Goal: Communication & Community: Answer question/provide support

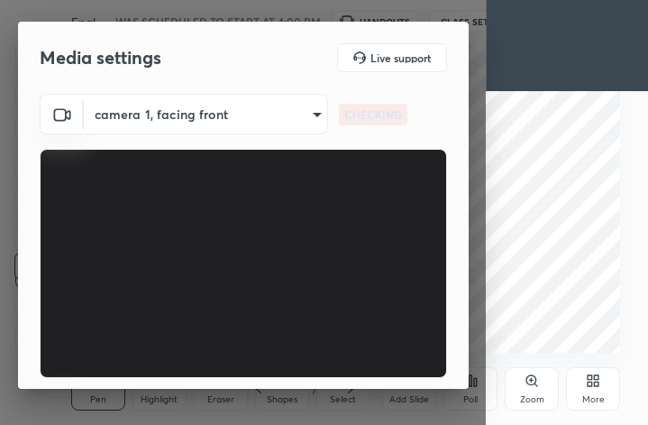
scroll to position [167, 0]
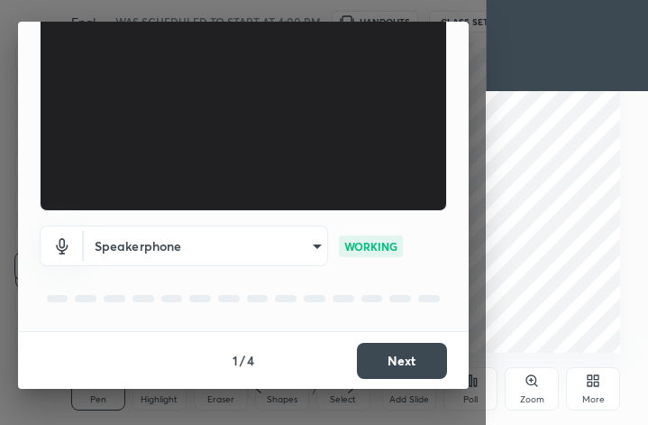
click at [390, 349] on button "Next" at bounding box center [402, 361] width 90 height 36
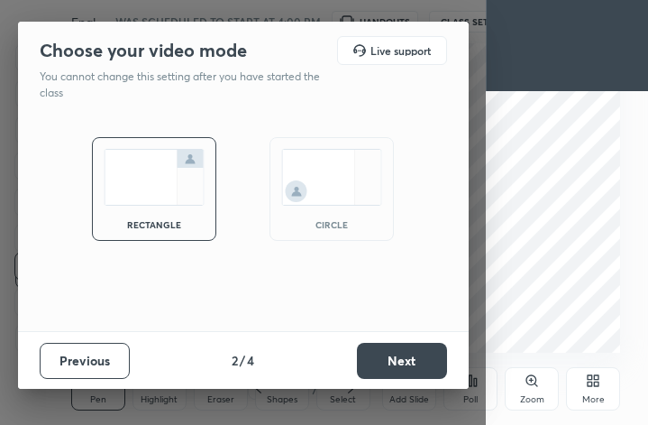
scroll to position [0, 0]
click at [344, 195] on img at bounding box center [331, 177] width 101 height 57
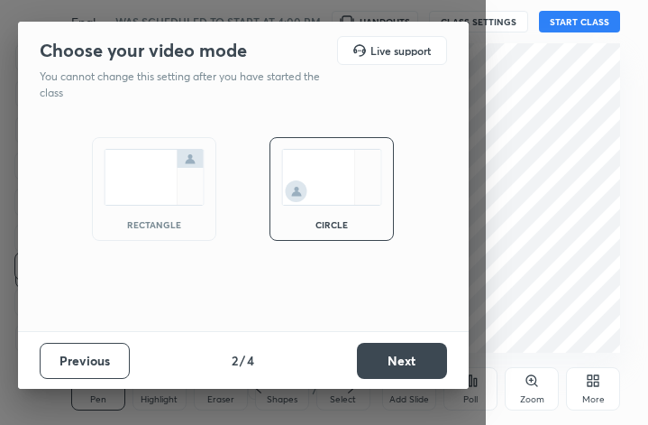
click at [426, 362] on button "Next" at bounding box center [402, 361] width 90 height 36
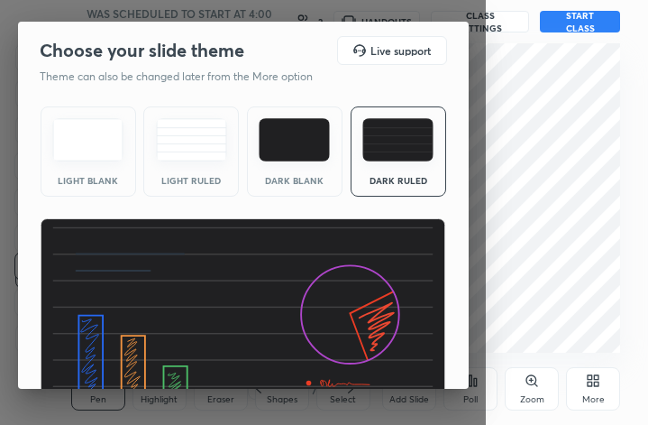
scroll to position [115, 0]
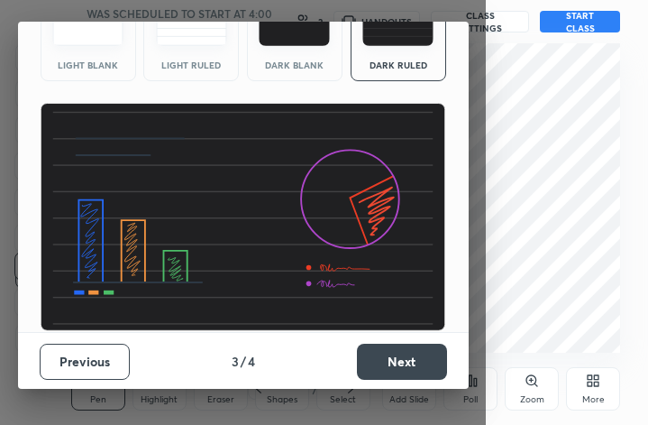
click at [409, 365] on button "Next" at bounding box center [402, 362] width 90 height 36
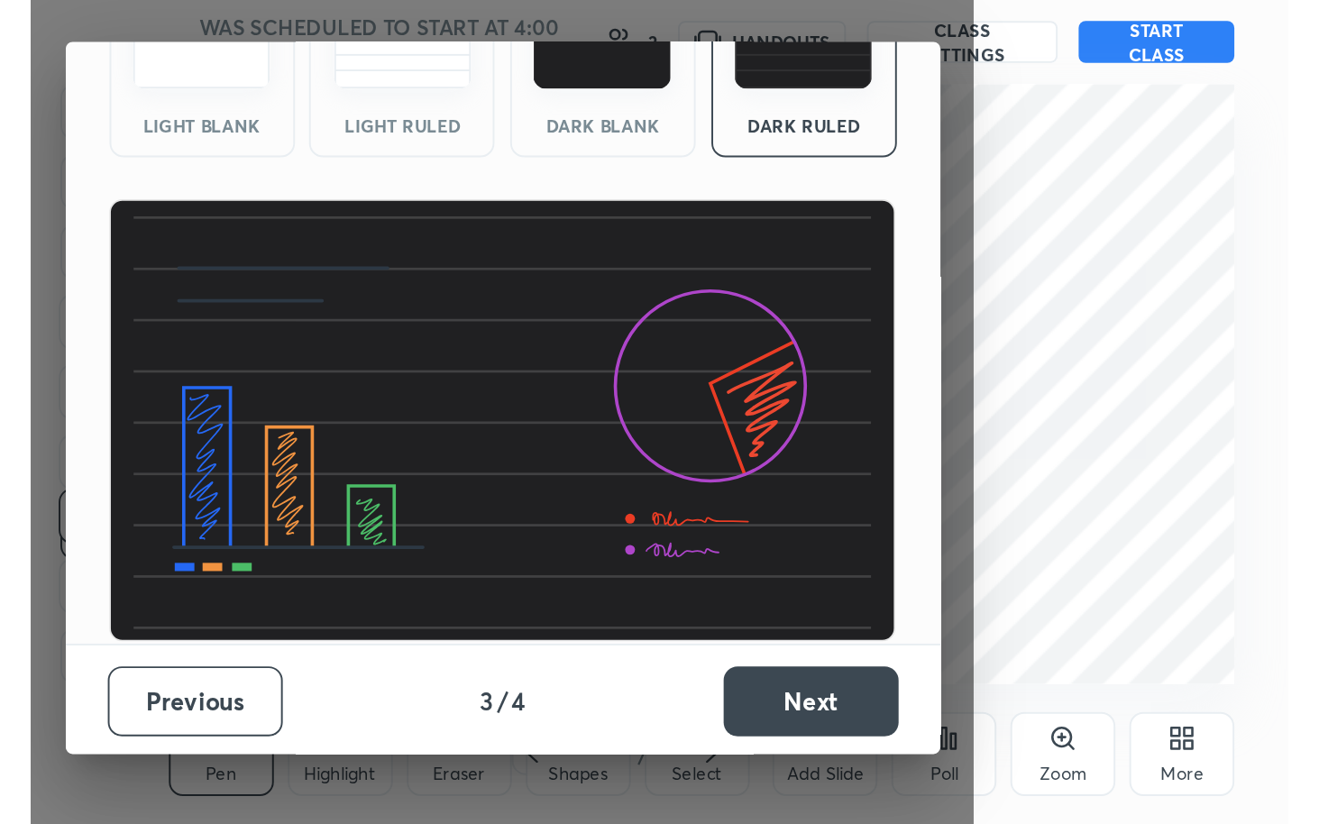
scroll to position [0, 0]
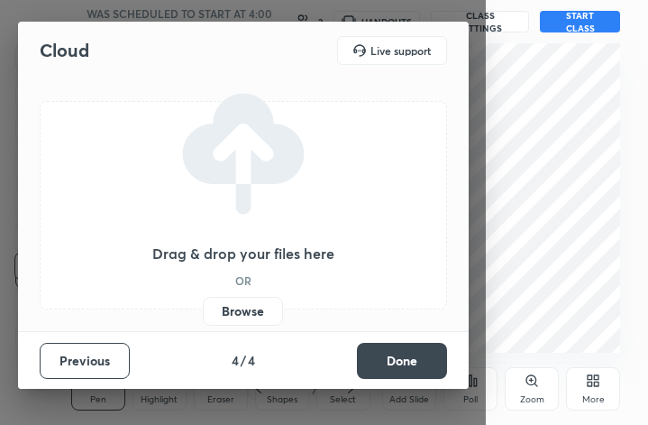
click at [417, 363] on button "Done" at bounding box center [402, 361] width 90 height 36
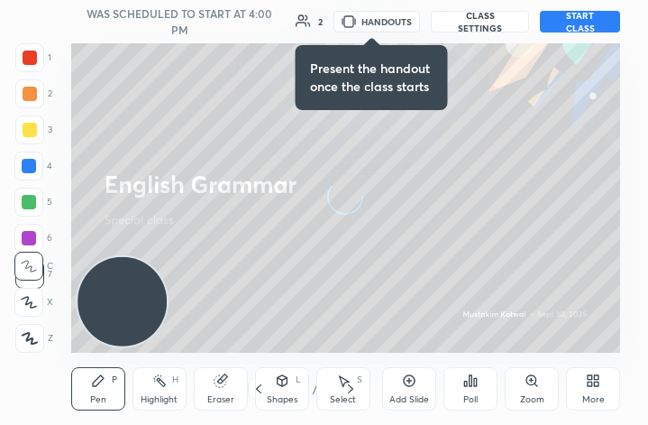
click at [580, 20] on button "START CLASS" at bounding box center [580, 22] width 80 height 22
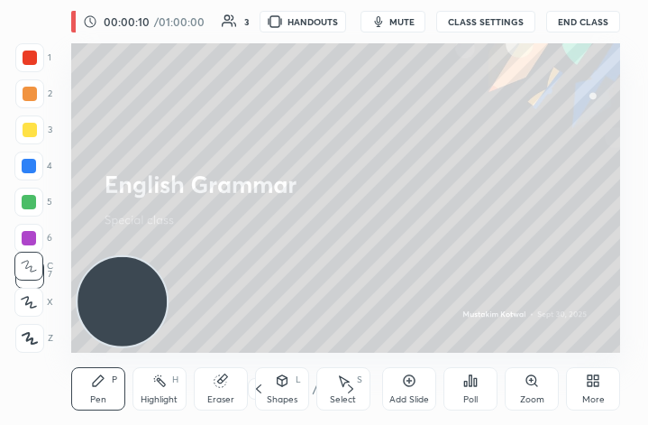
click at [597, 390] on div "More" at bounding box center [593, 388] width 54 height 43
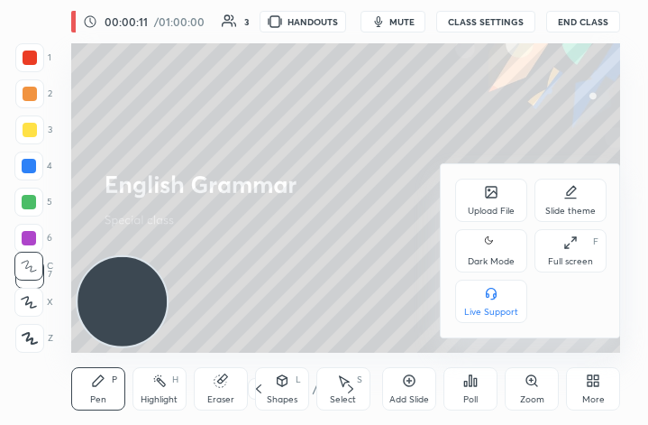
click at [573, 231] on div "Full screen F" at bounding box center [571, 250] width 72 height 43
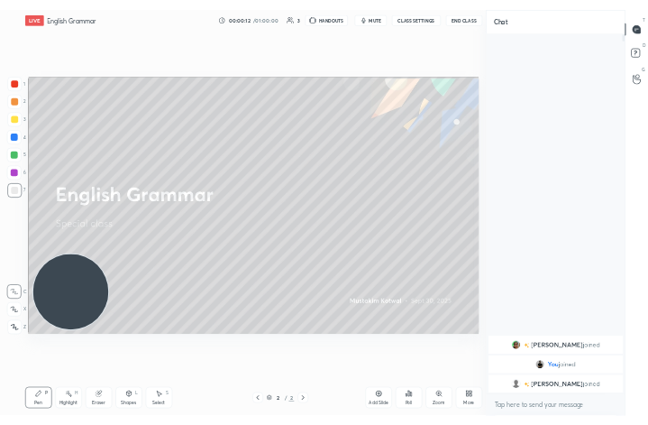
scroll to position [89460, 89251]
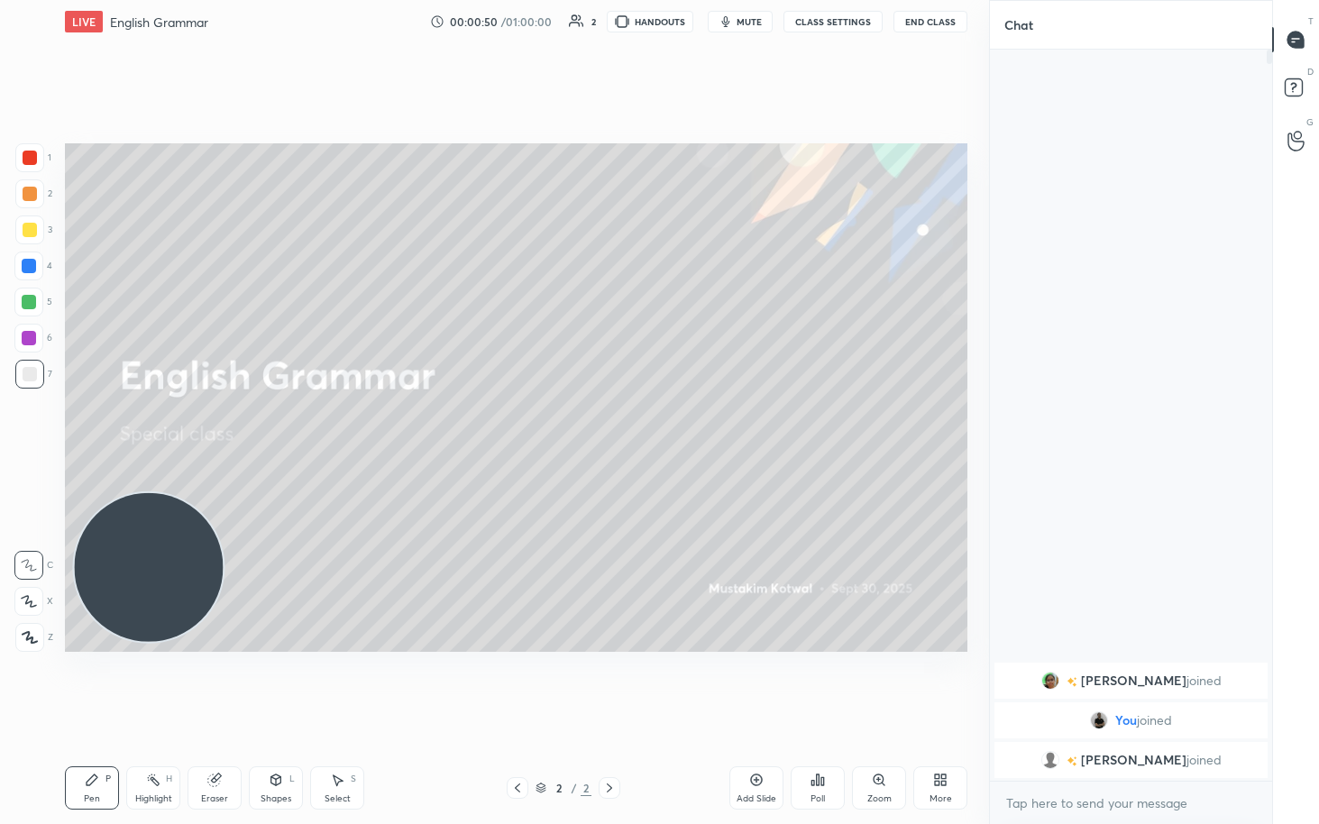
click at [647, 424] on span "[PERSON_NAME]" at bounding box center [1133, 681] width 105 height 14
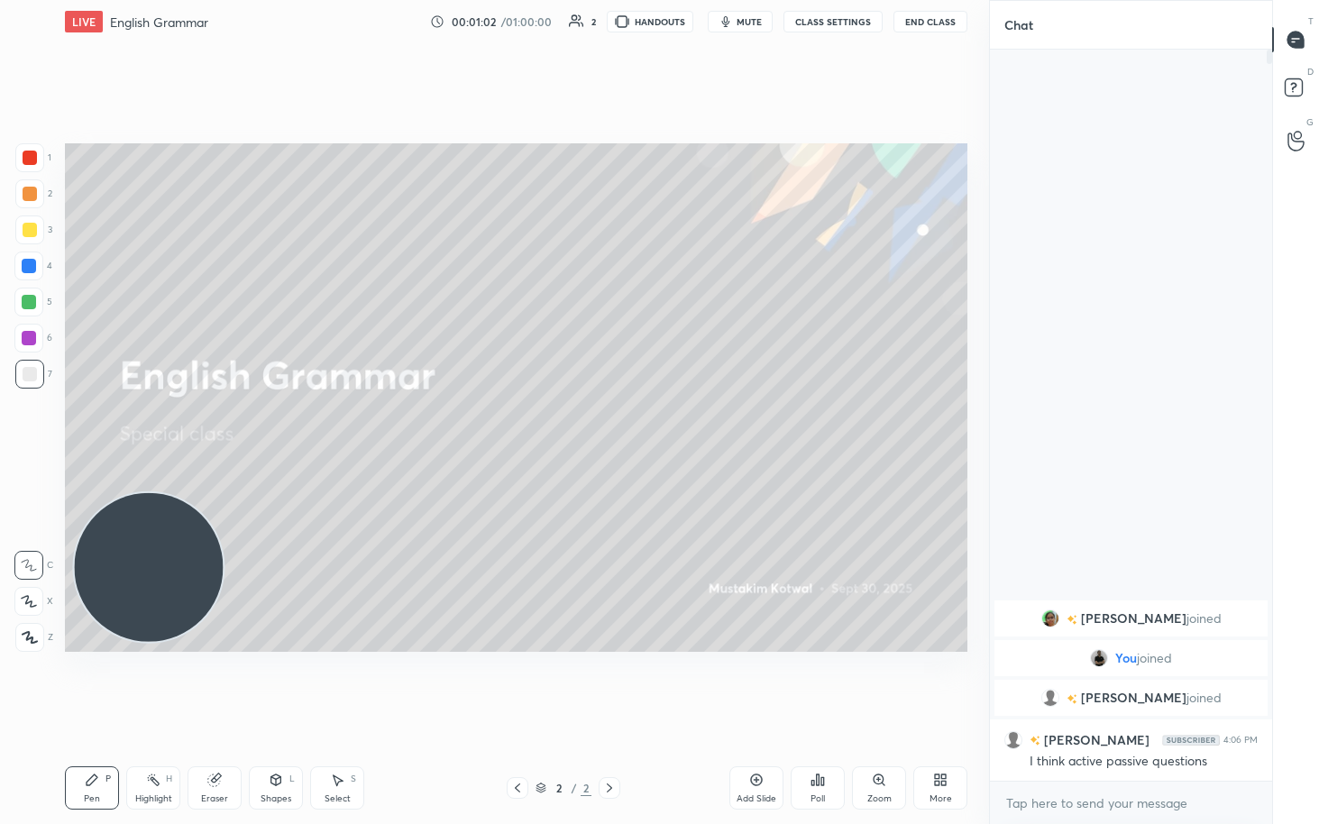
click at [647, 424] on icon at bounding box center [879, 780] width 10 height 10
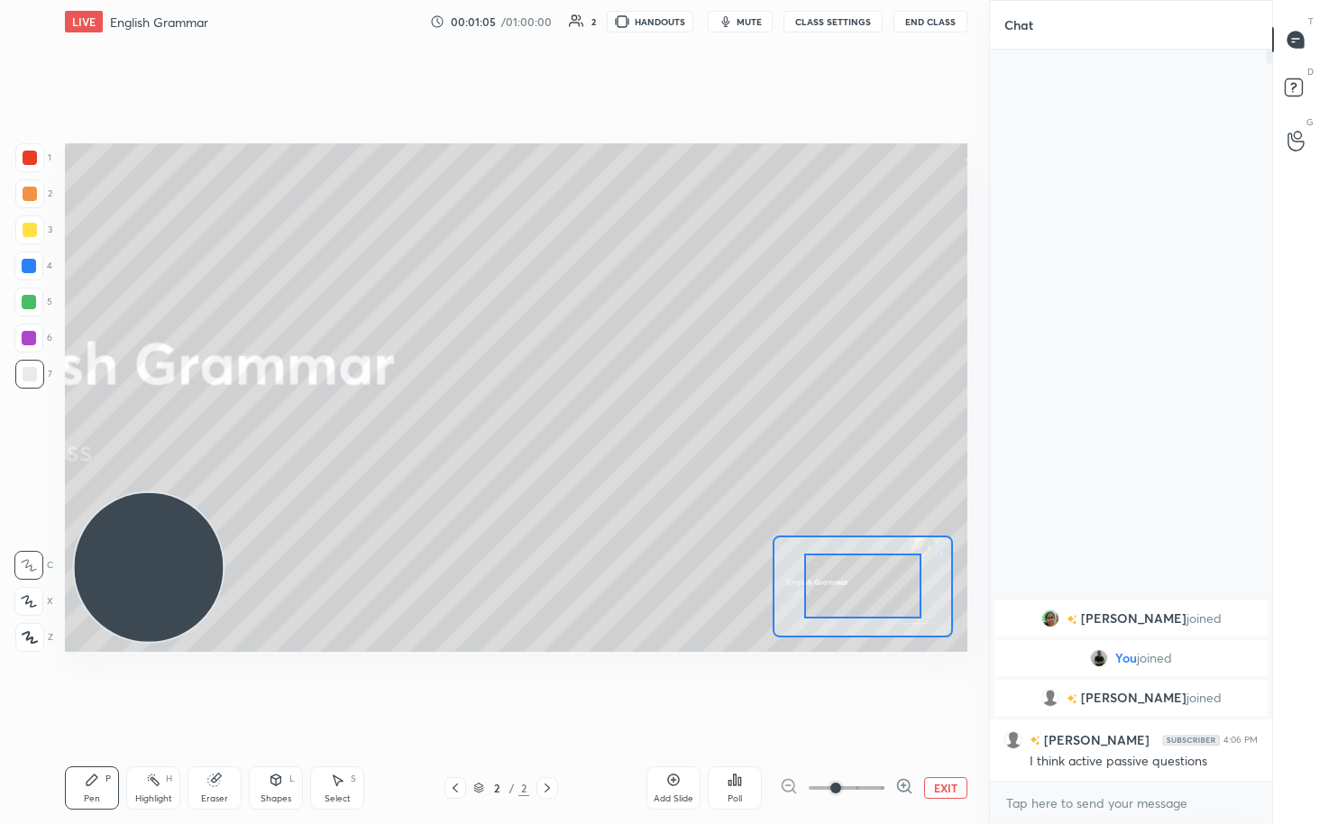
click at [647, 424] on div at bounding box center [846, 788] width 133 height 22
click at [647, 424] on button "EXIT" at bounding box center [945, 788] width 43 height 22
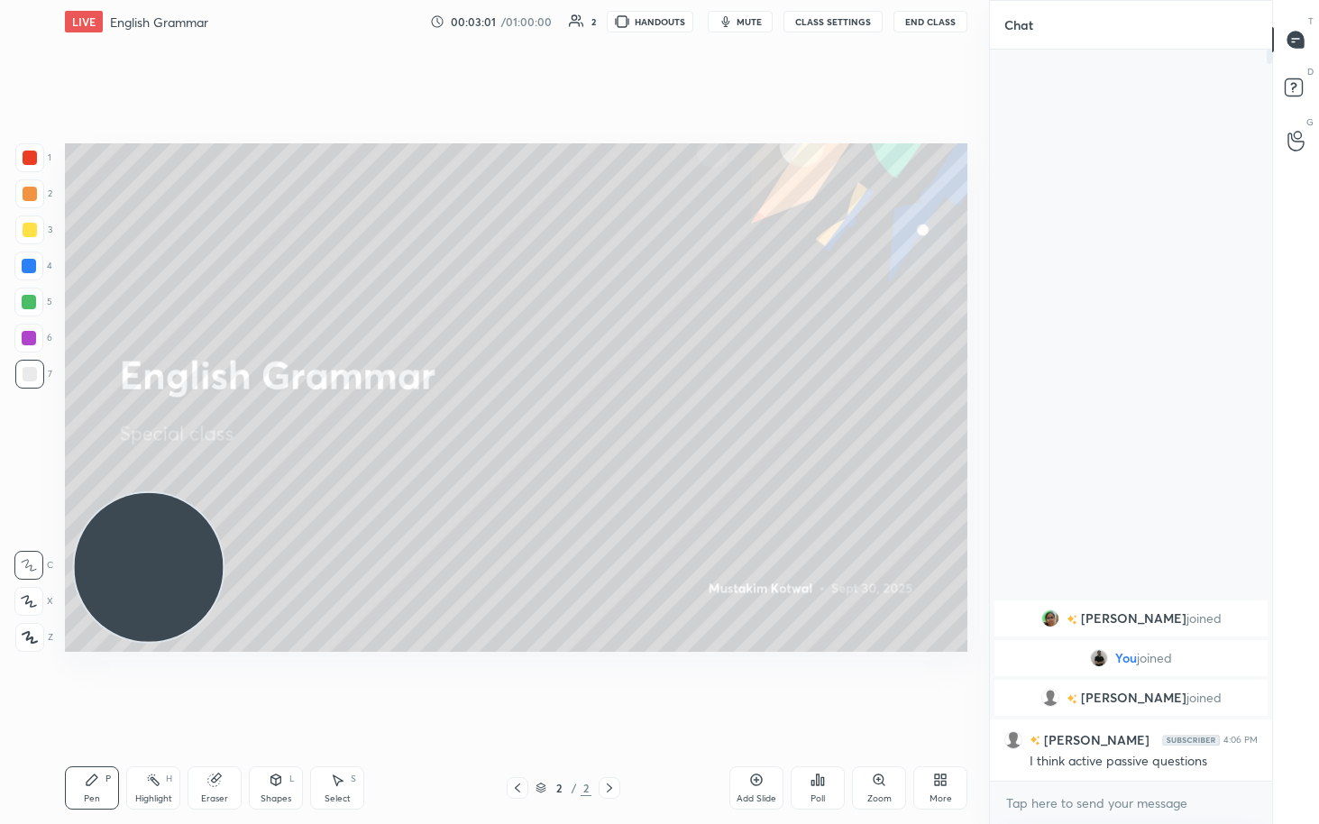
click at [647, 424] on div "More" at bounding box center [940, 787] width 54 height 43
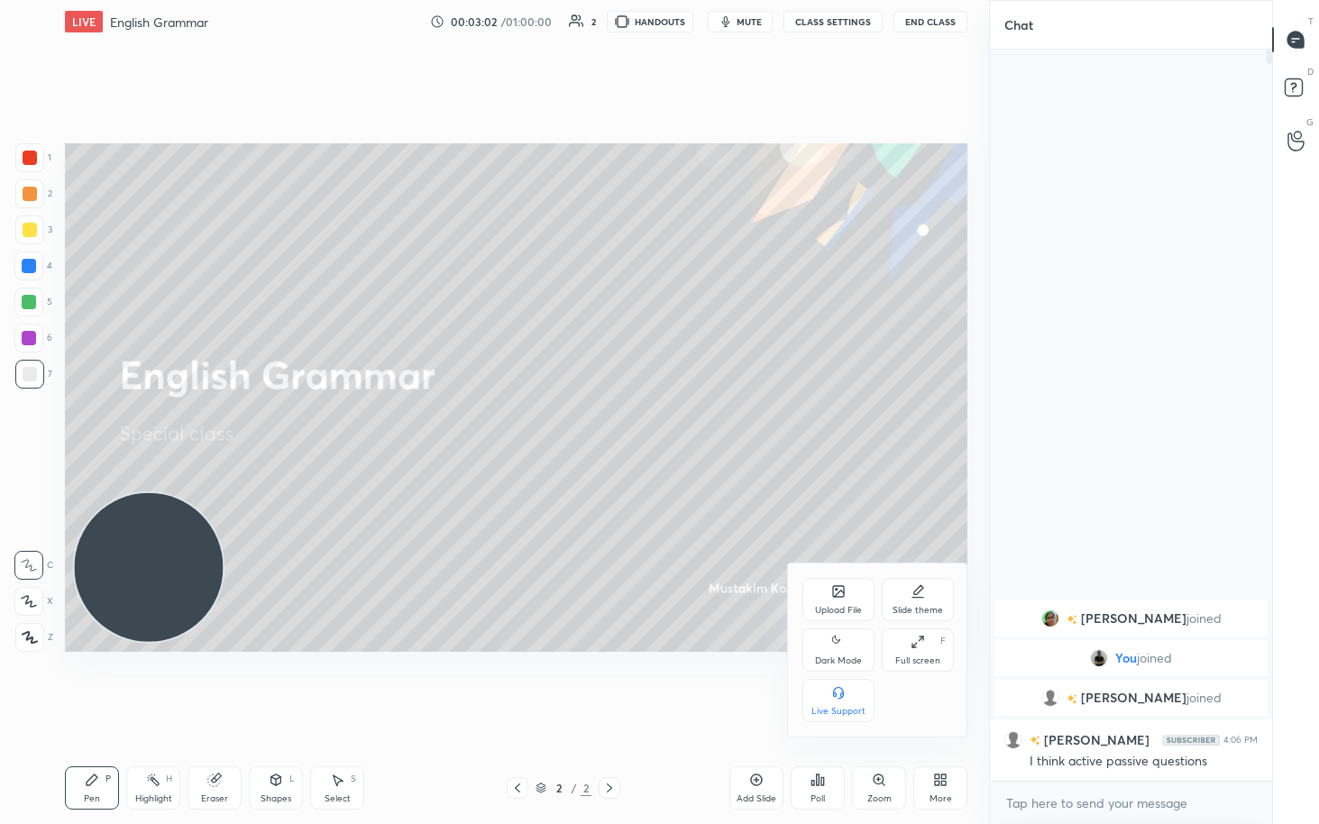
click at [647, 424] on div "Upload File" at bounding box center [839, 599] width 72 height 43
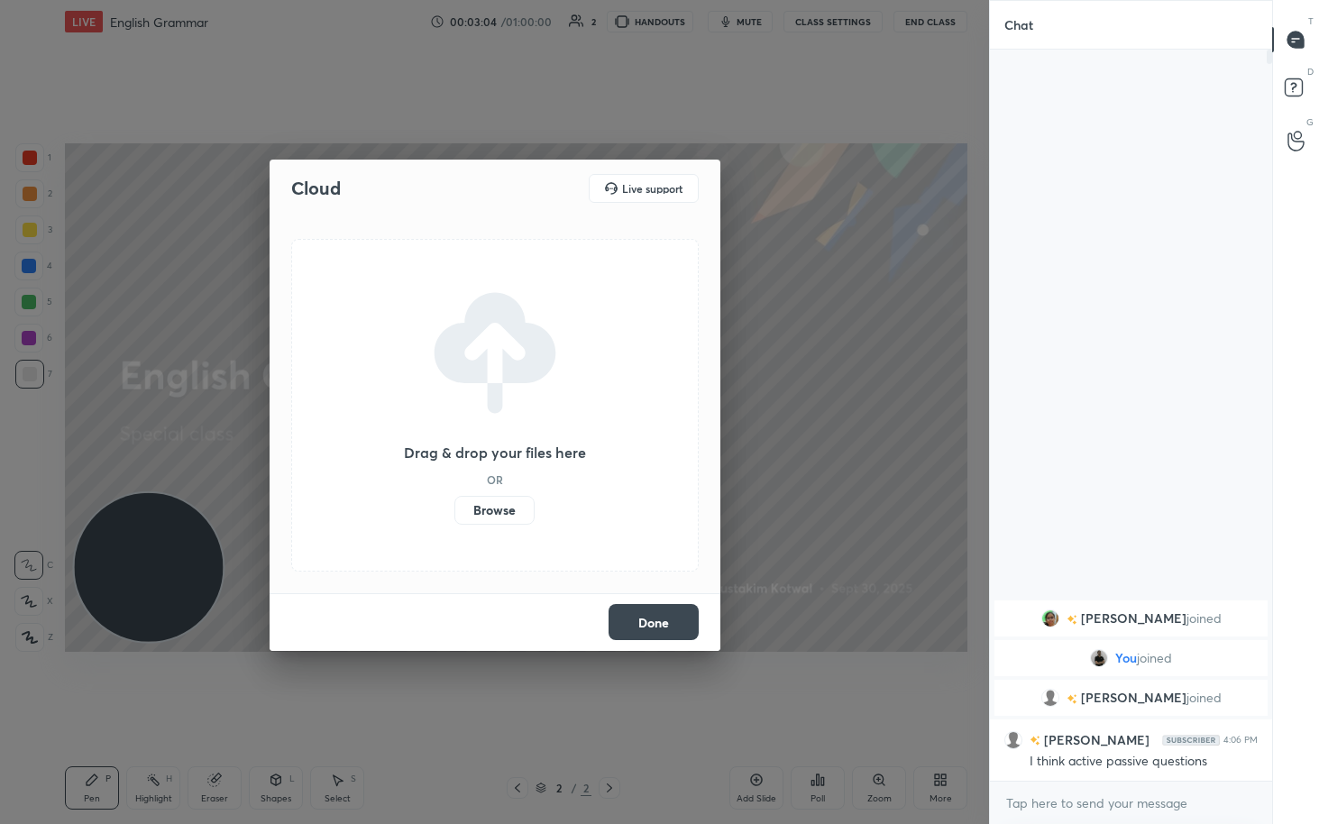
click at [509, 424] on label "Browse" at bounding box center [494, 510] width 80 height 29
click at [454, 424] on input "Browse" at bounding box center [454, 510] width 0 height 29
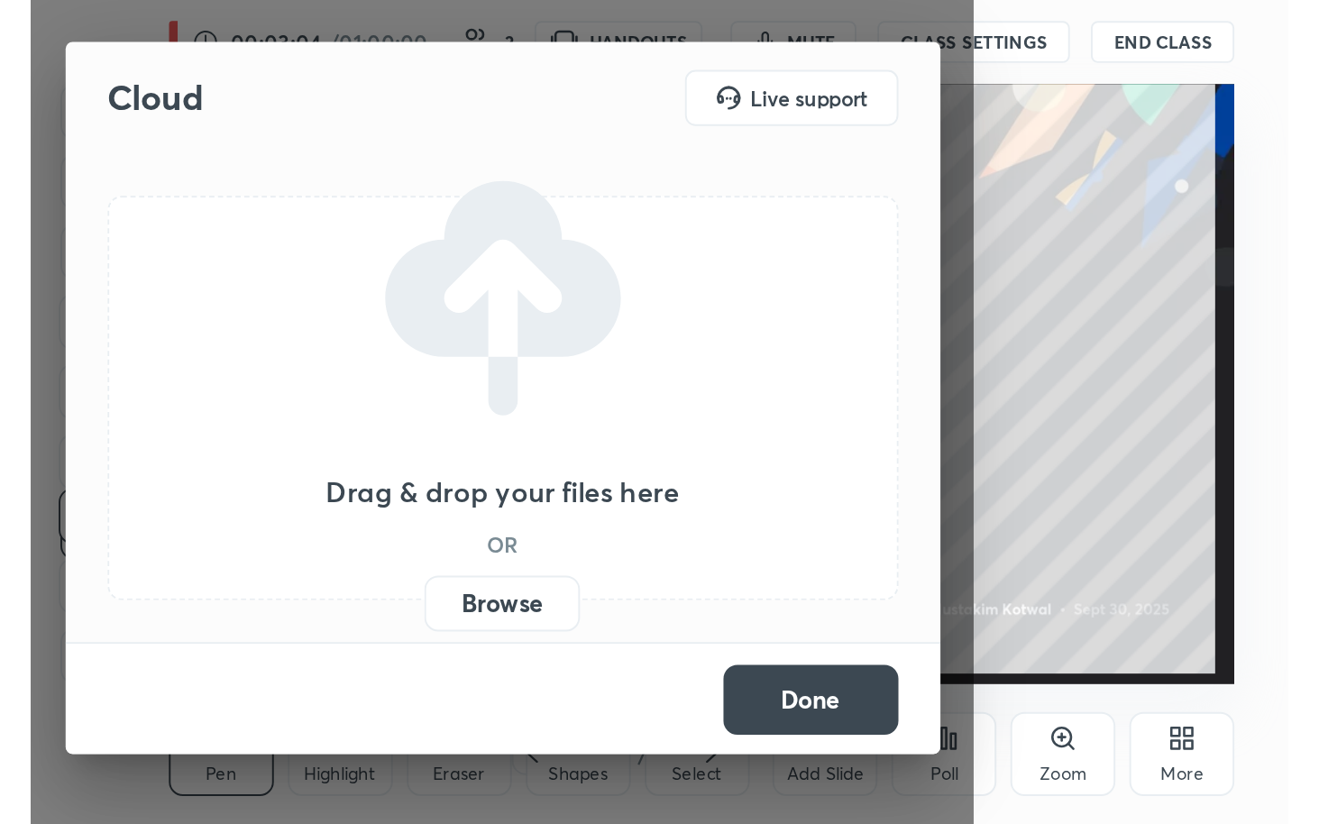
scroll to position [308, 575]
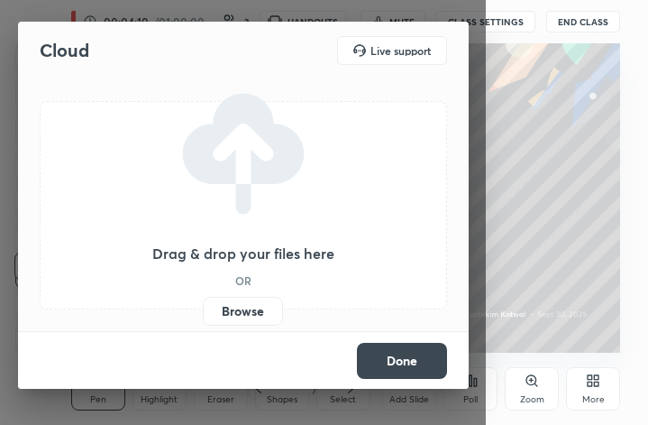
click at [251, 307] on label "Browse" at bounding box center [243, 311] width 80 height 29
click at [203, 307] on input "Browse" at bounding box center [203, 311] width 0 height 29
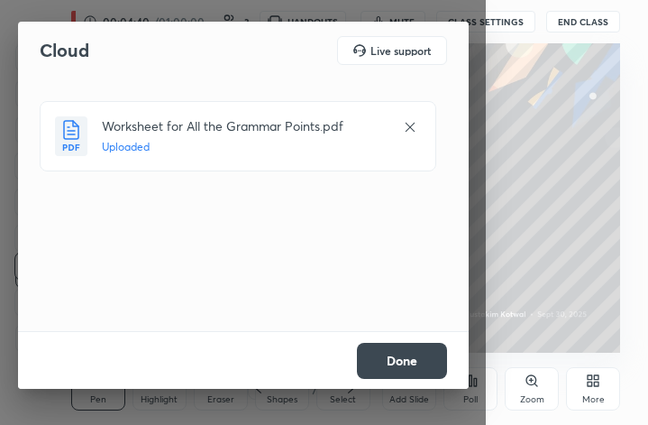
click at [415, 352] on button "Done" at bounding box center [402, 361] width 90 height 36
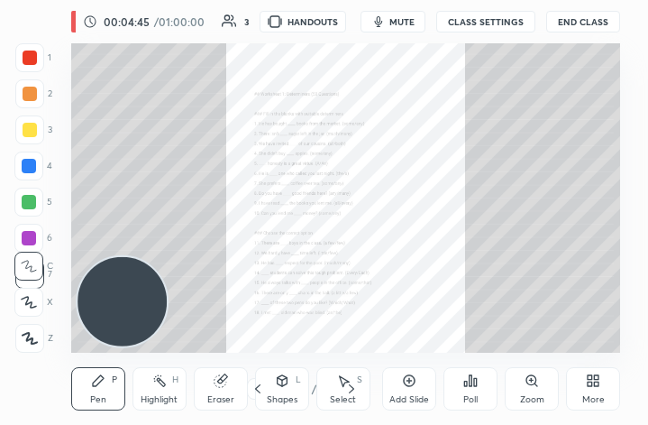
click at [613, 388] on div "More" at bounding box center [593, 388] width 54 height 43
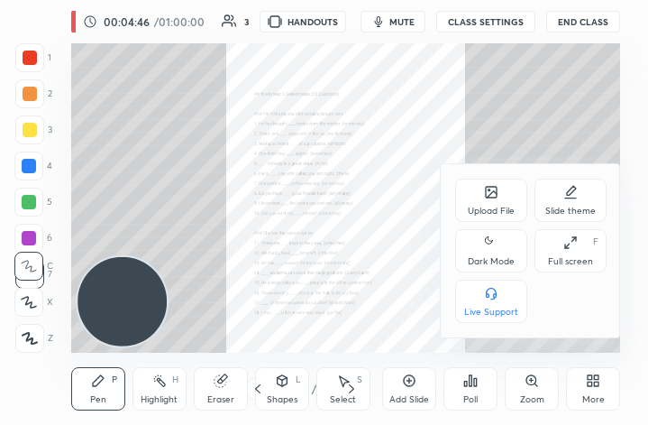
click at [574, 261] on div "Full screen" at bounding box center [570, 261] width 45 height 9
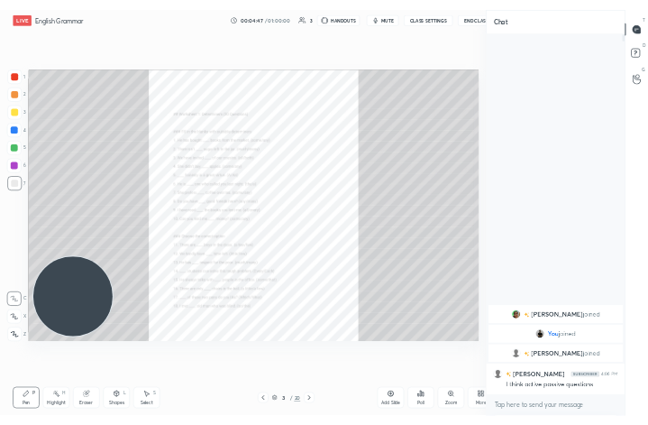
scroll to position [89460, 89251]
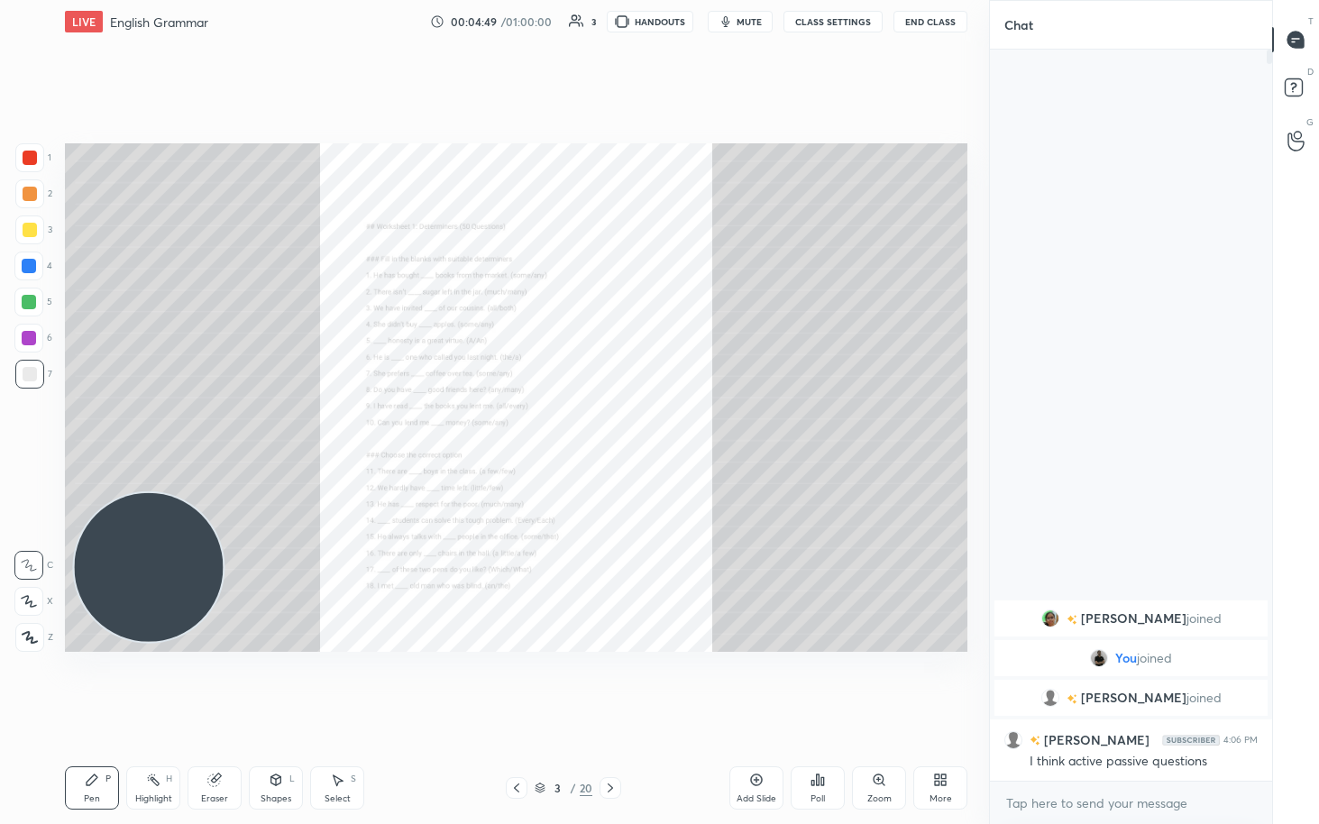
click at [647, 424] on icon at bounding box center [944, 783] width 5 height 5
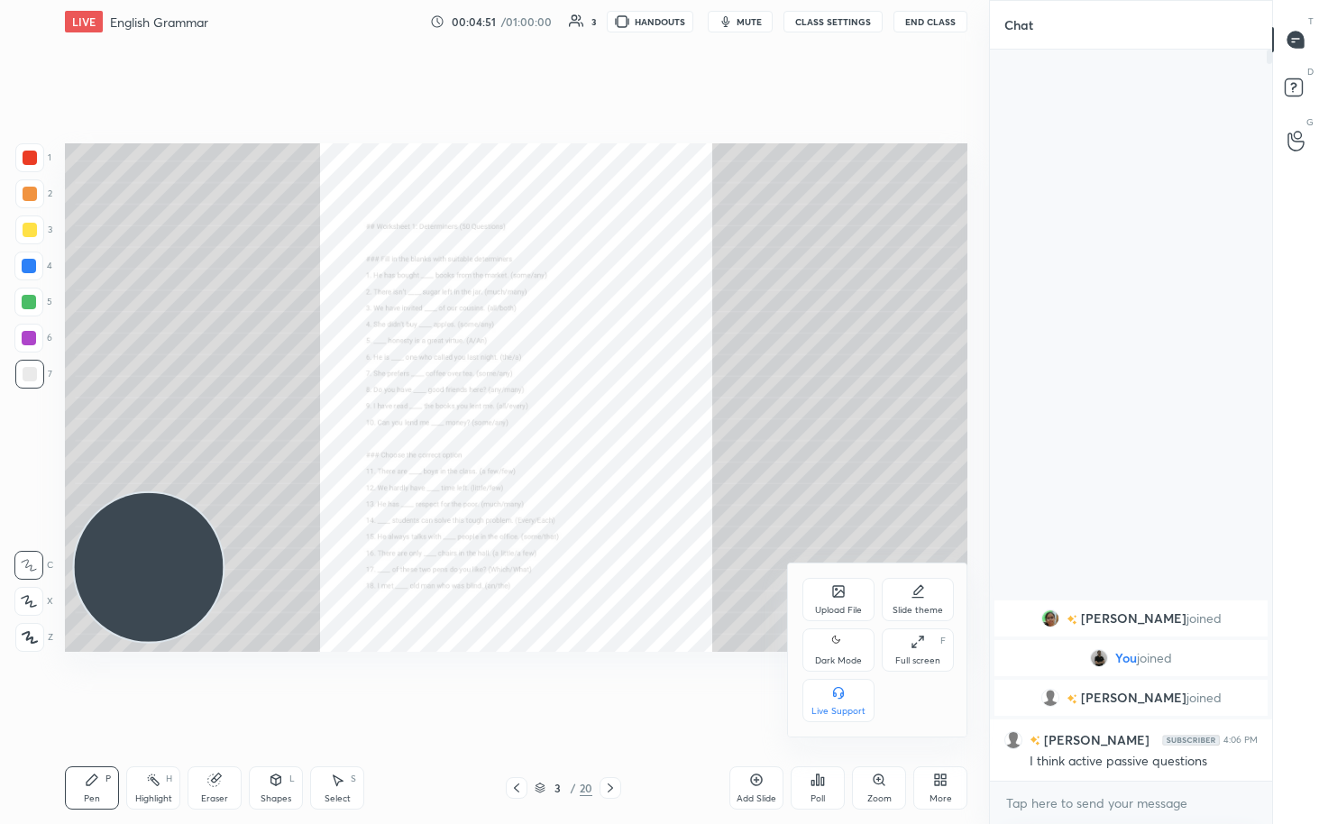
click at [647, 424] on div "Full screen F" at bounding box center [918, 649] width 72 height 43
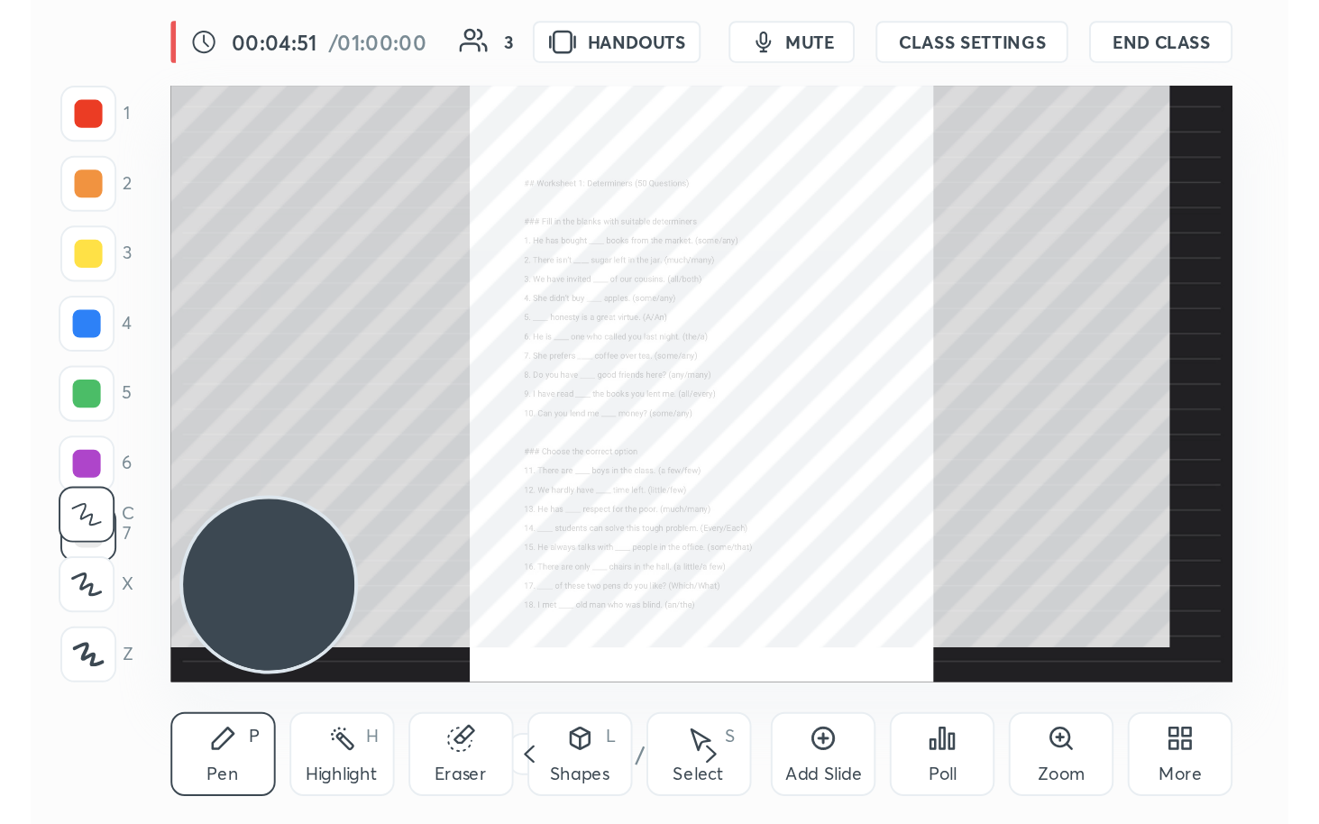
scroll to position [308, 575]
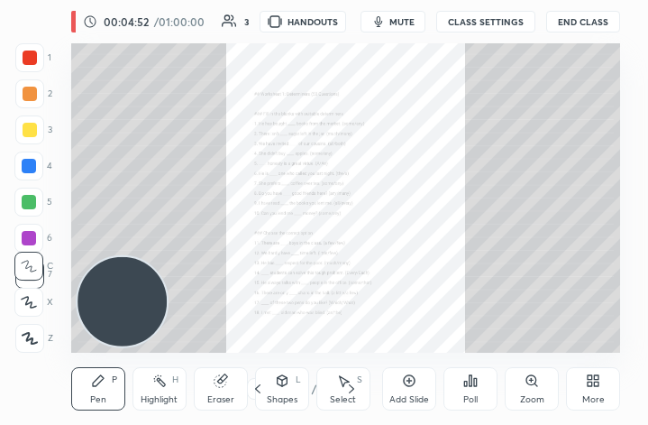
click at [599, 395] on div "More" at bounding box center [593, 399] width 23 height 9
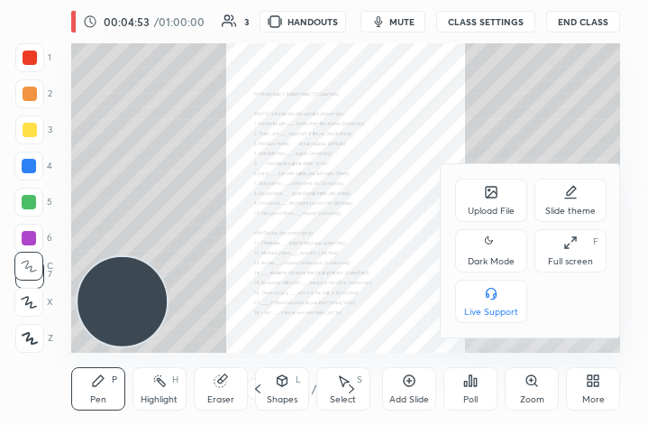
click at [578, 258] on div "Full screen" at bounding box center [570, 261] width 45 height 9
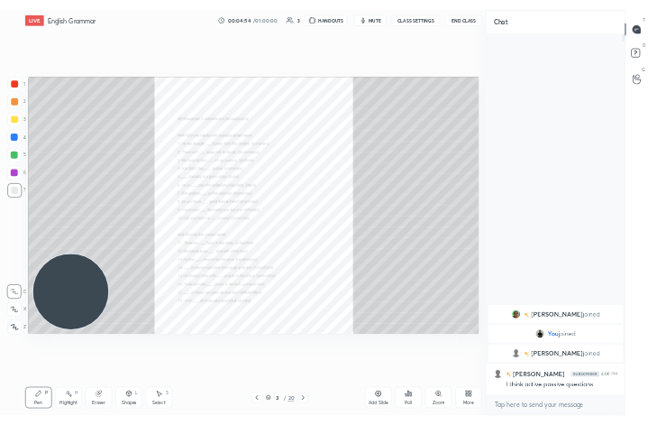
scroll to position [709, 917]
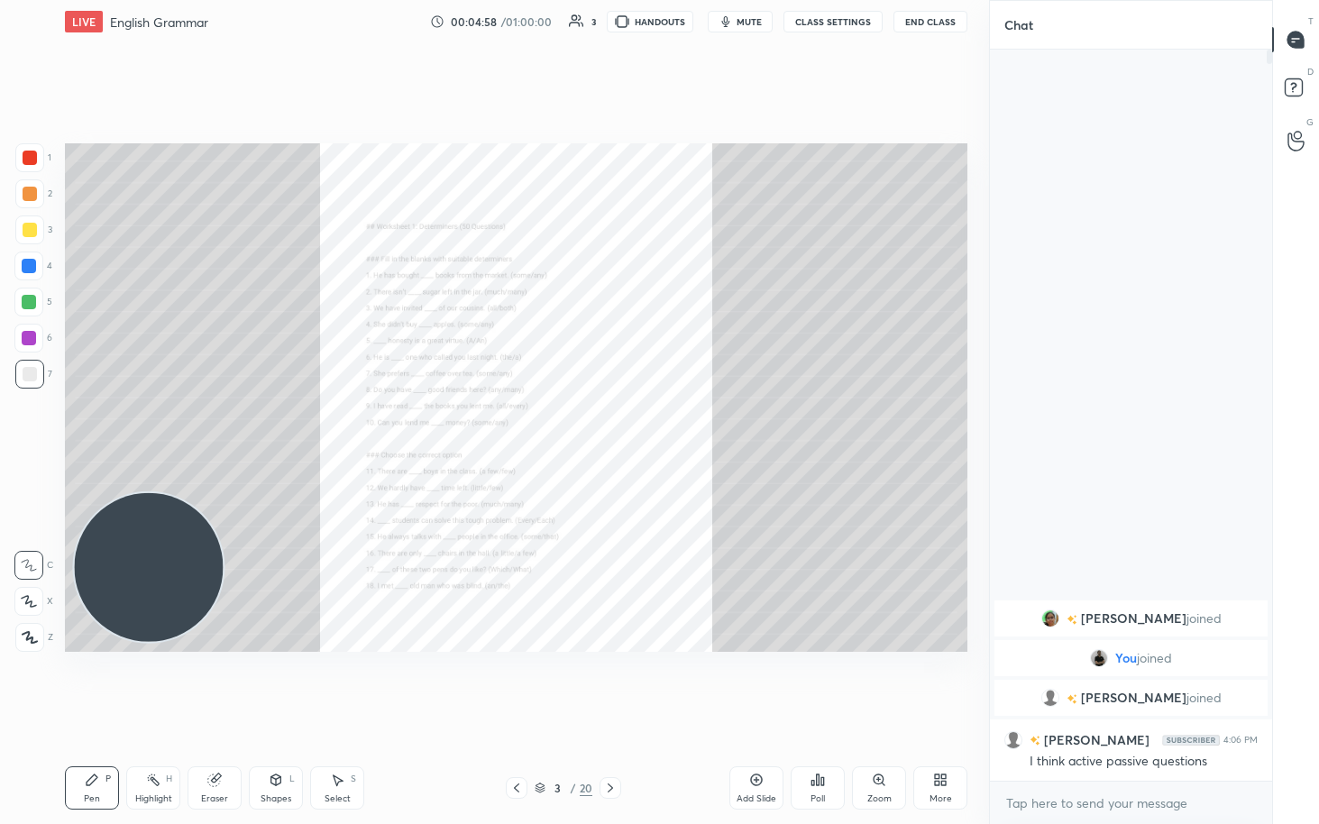
click at [647, 424] on icon at bounding box center [879, 780] width 14 height 14
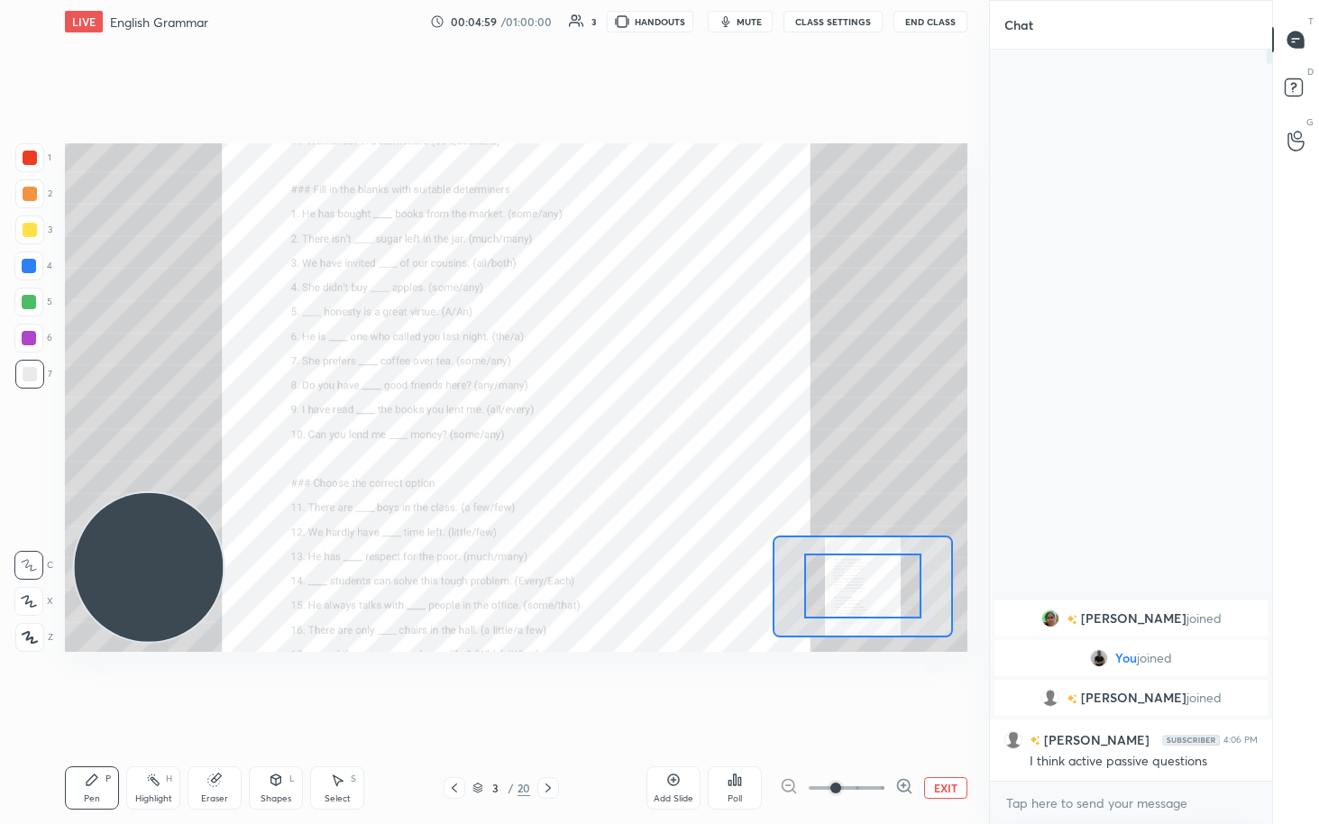
click at [647, 424] on icon at bounding box center [904, 785] width 5 height 0
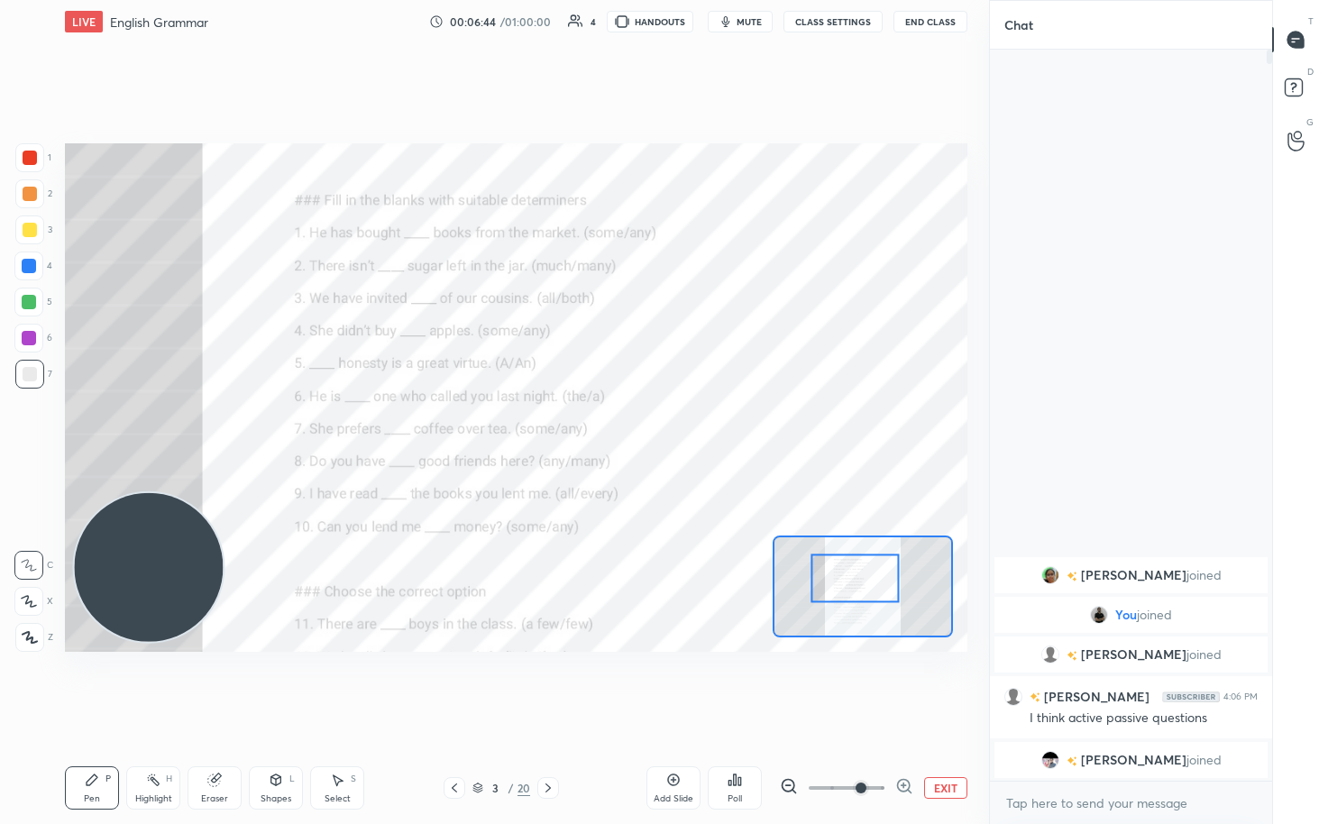
click at [17, 342] on div at bounding box center [28, 338] width 29 height 29
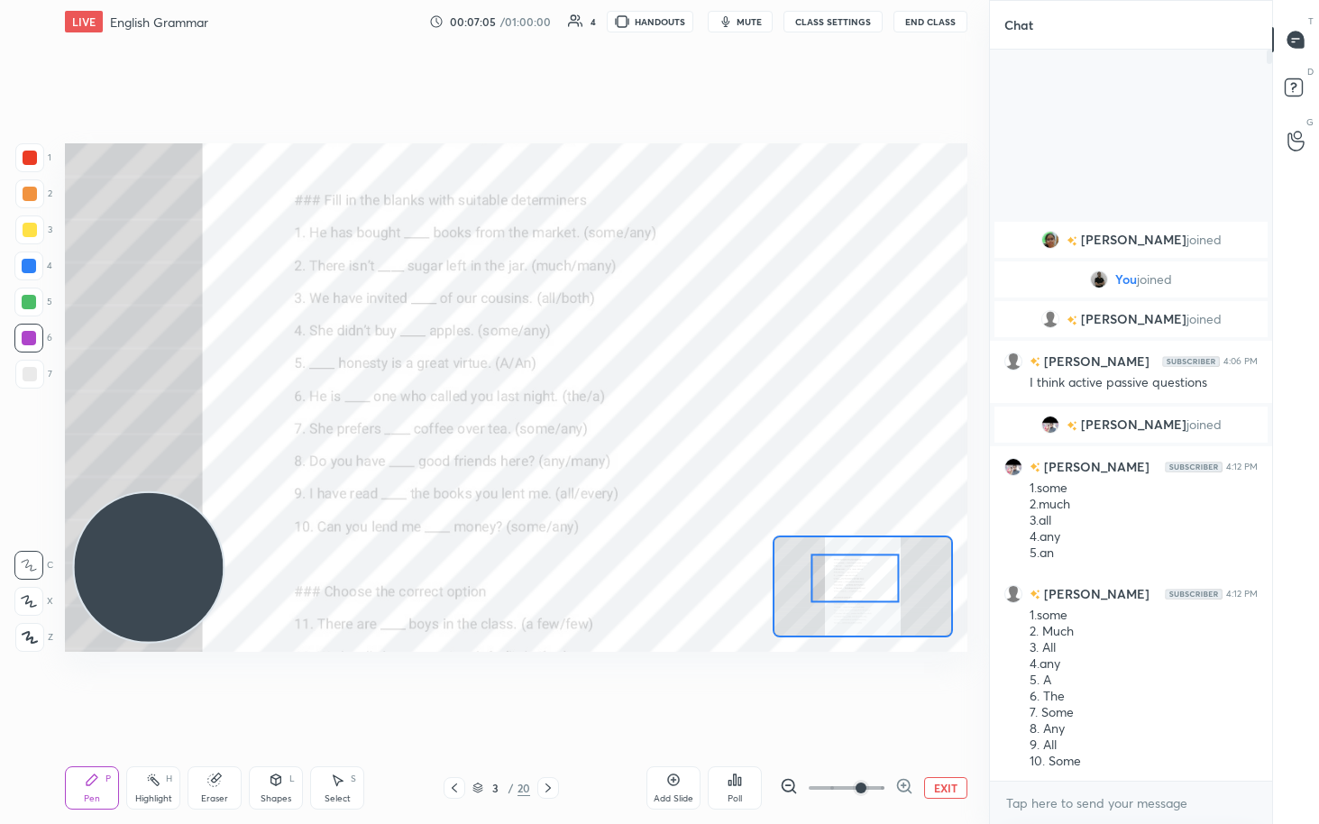
click at [647, 424] on button "EXIT" at bounding box center [945, 788] width 43 height 22
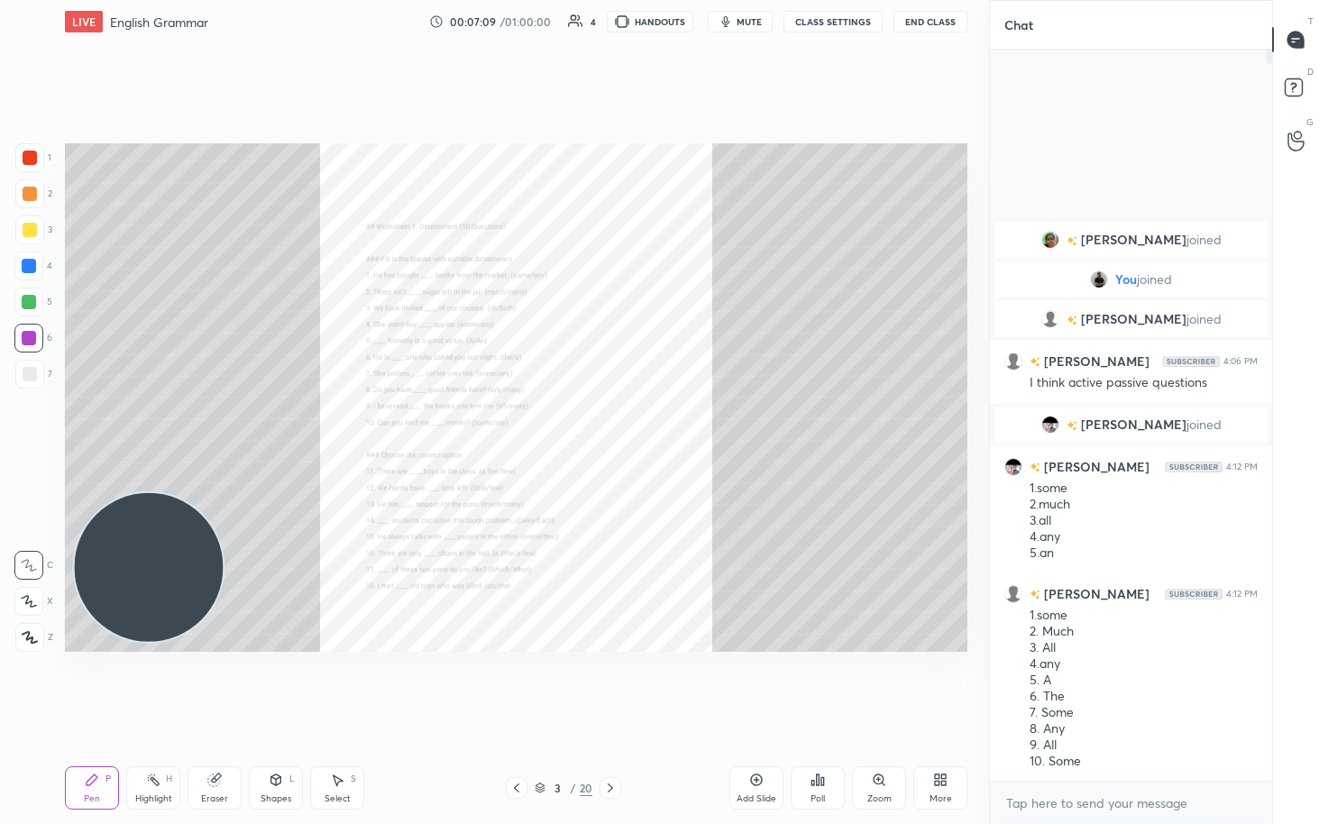
click at [647, 424] on div "More" at bounding box center [940, 787] width 54 height 43
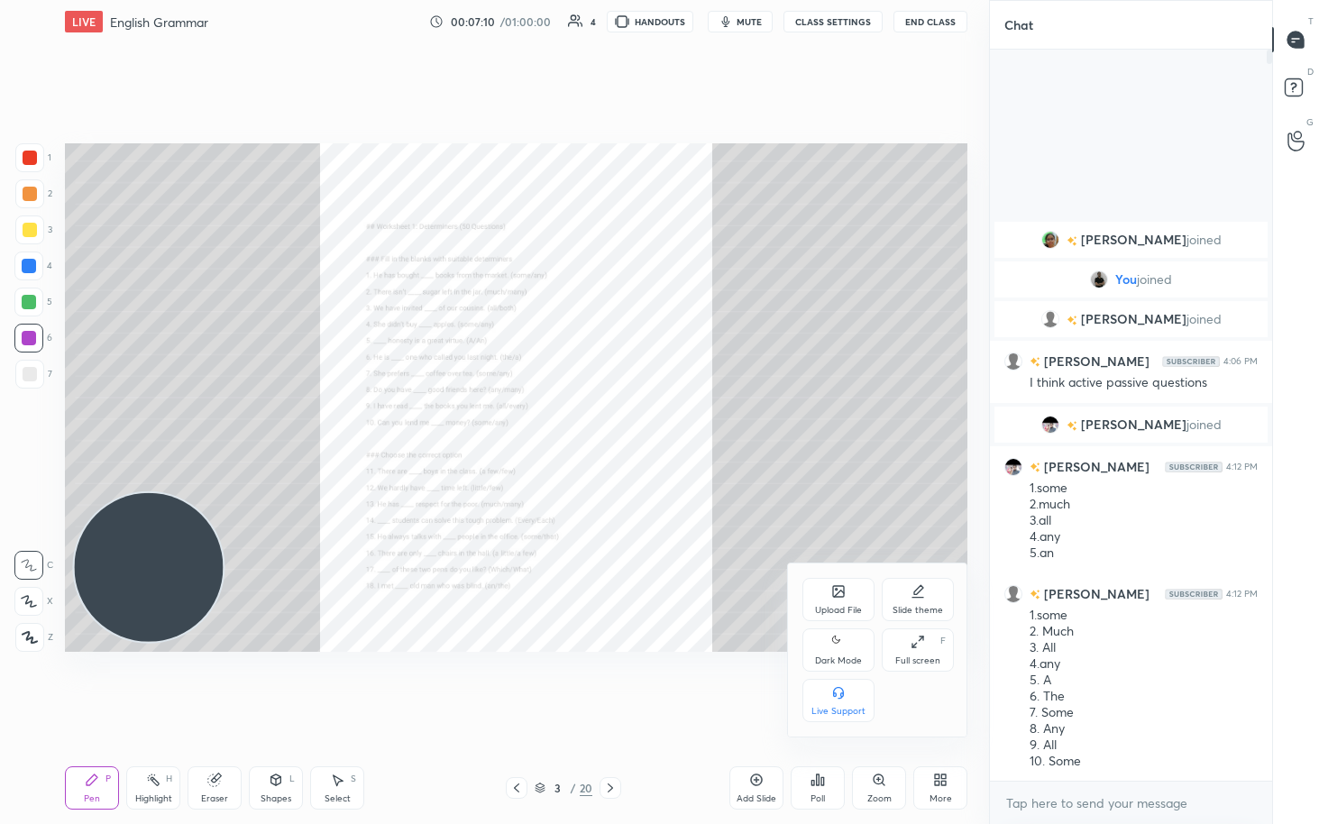
click at [647, 424] on icon at bounding box center [918, 642] width 14 height 14
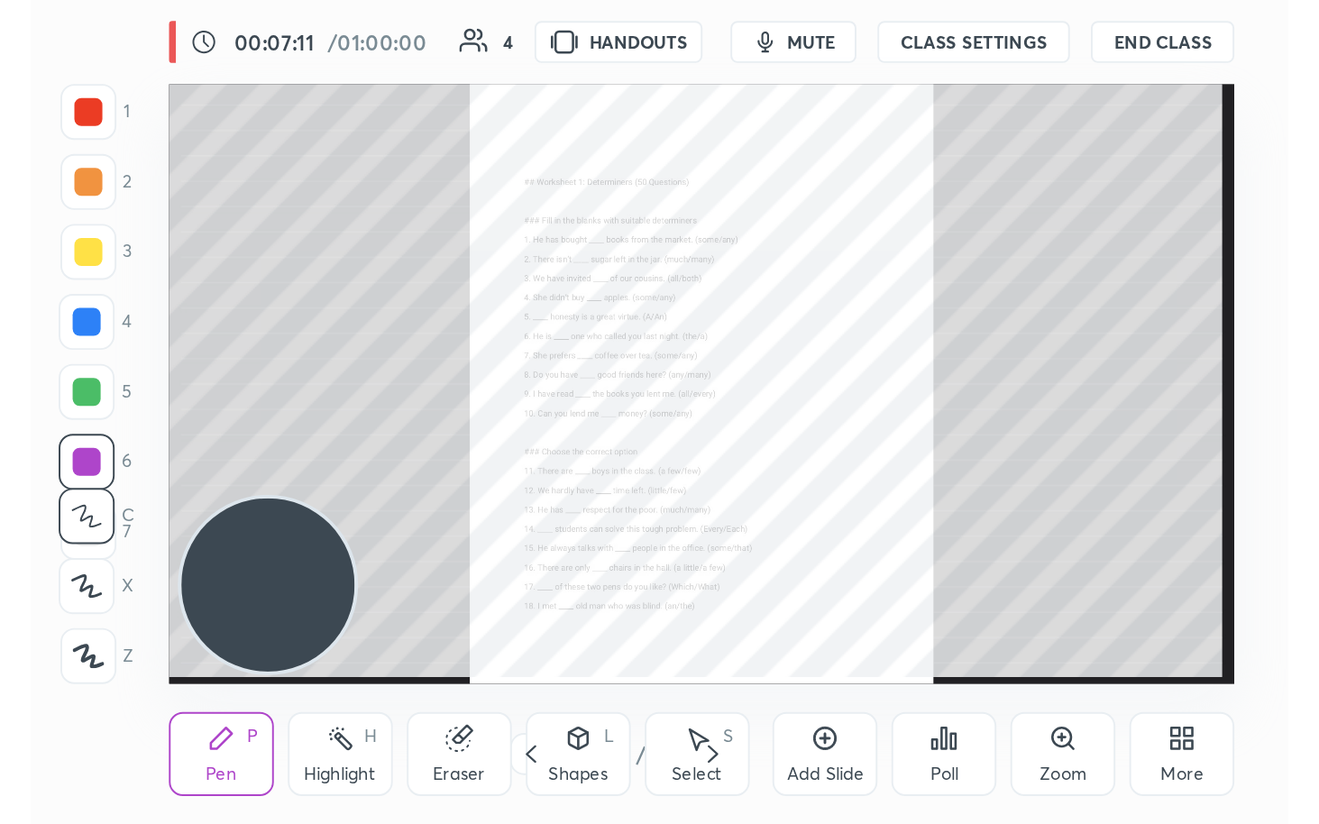
scroll to position [308, 575]
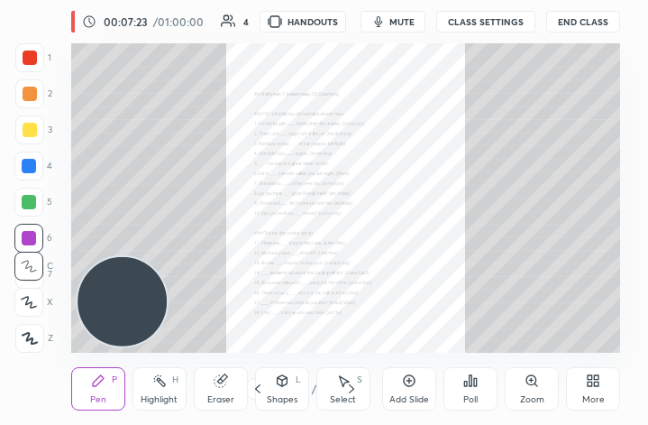
click at [608, 381] on div "More" at bounding box center [593, 388] width 54 height 43
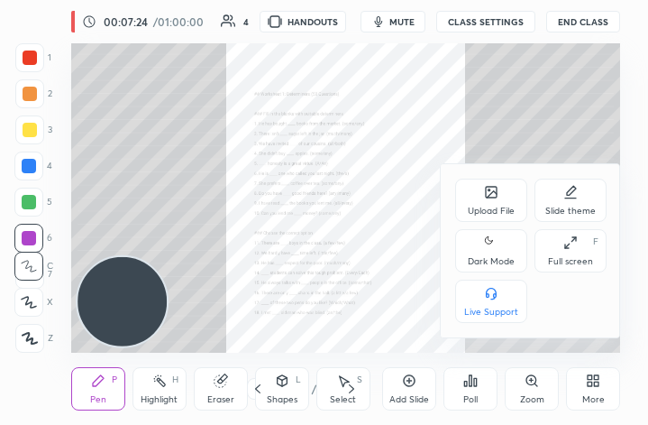
click at [570, 257] on div "Full screen" at bounding box center [570, 261] width 45 height 9
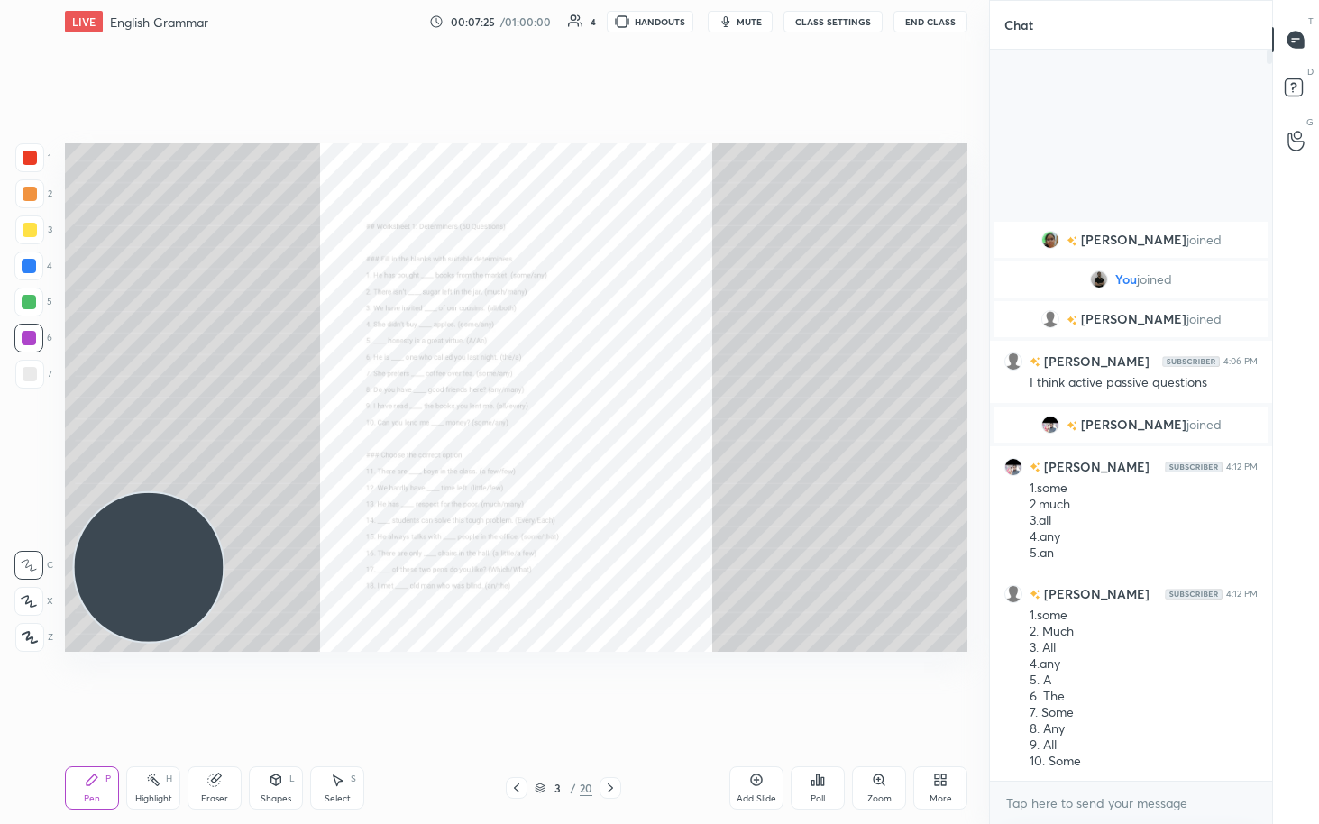
scroll to position [89460, 89251]
click at [647, 424] on icon at bounding box center [879, 780] width 14 height 14
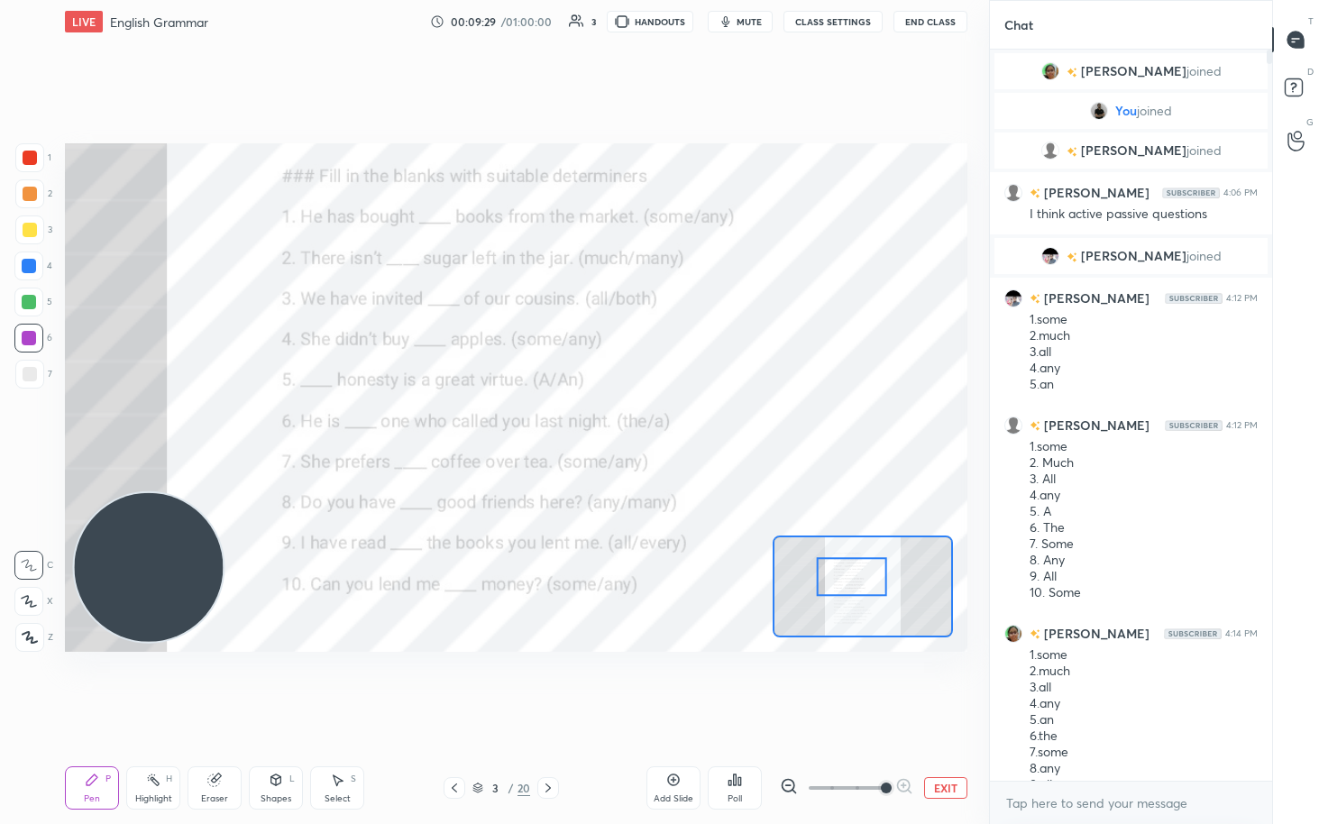
click at [206, 424] on div "Eraser" at bounding box center [215, 787] width 54 height 43
click at [22, 424] on div "Erase all" at bounding box center [28, 637] width 29 height 29
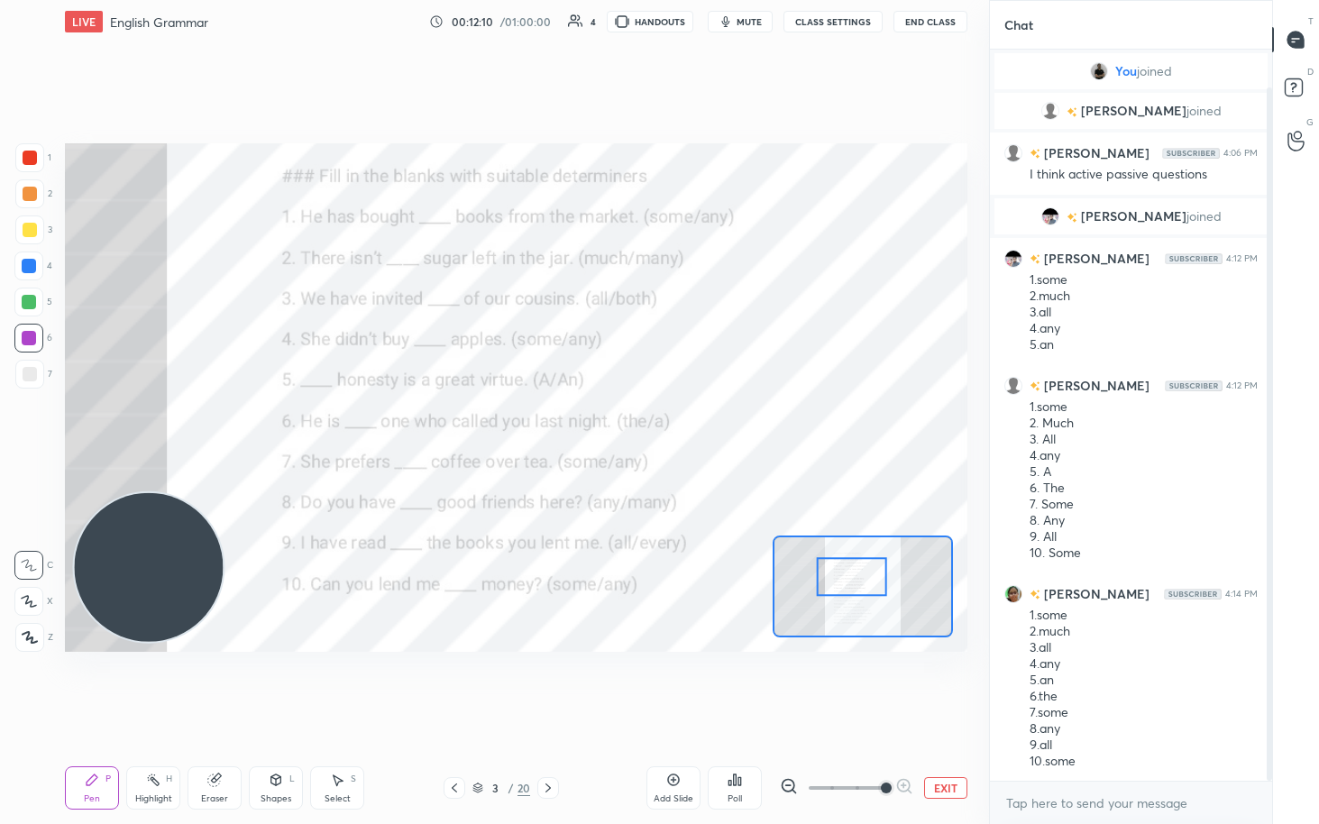
click at [214, 424] on div "Eraser" at bounding box center [215, 787] width 54 height 43
click at [24, 424] on span "Erase all" at bounding box center [28, 636] width 27 height 13
click at [23, 424] on icon at bounding box center [30, 637] width 16 height 13
click at [13, 424] on div "1 2 3 4 5 6 7 C X Z C X Z E E Erase all H H" at bounding box center [29, 397] width 58 height 508
click at [19, 424] on div at bounding box center [28, 601] width 29 height 29
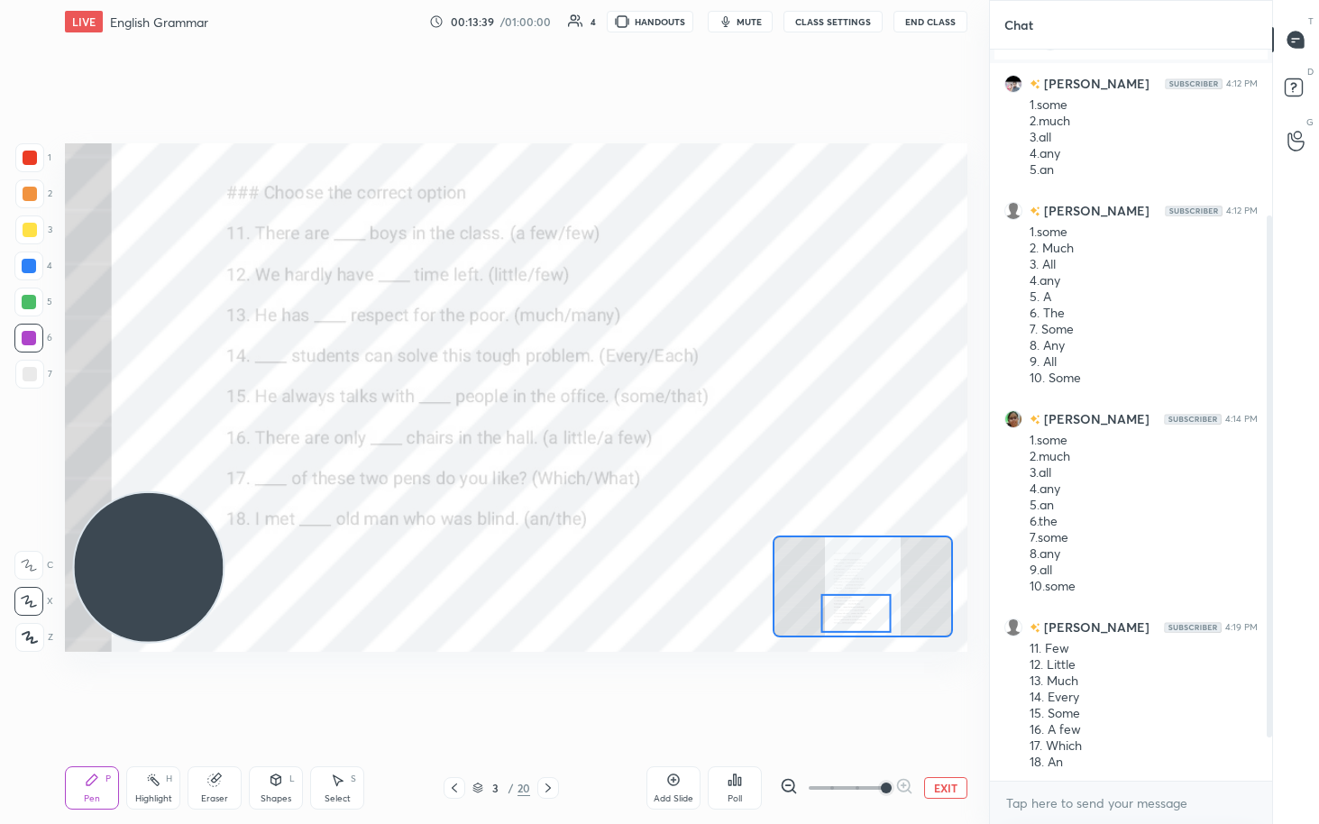
scroll to position [294, 0]
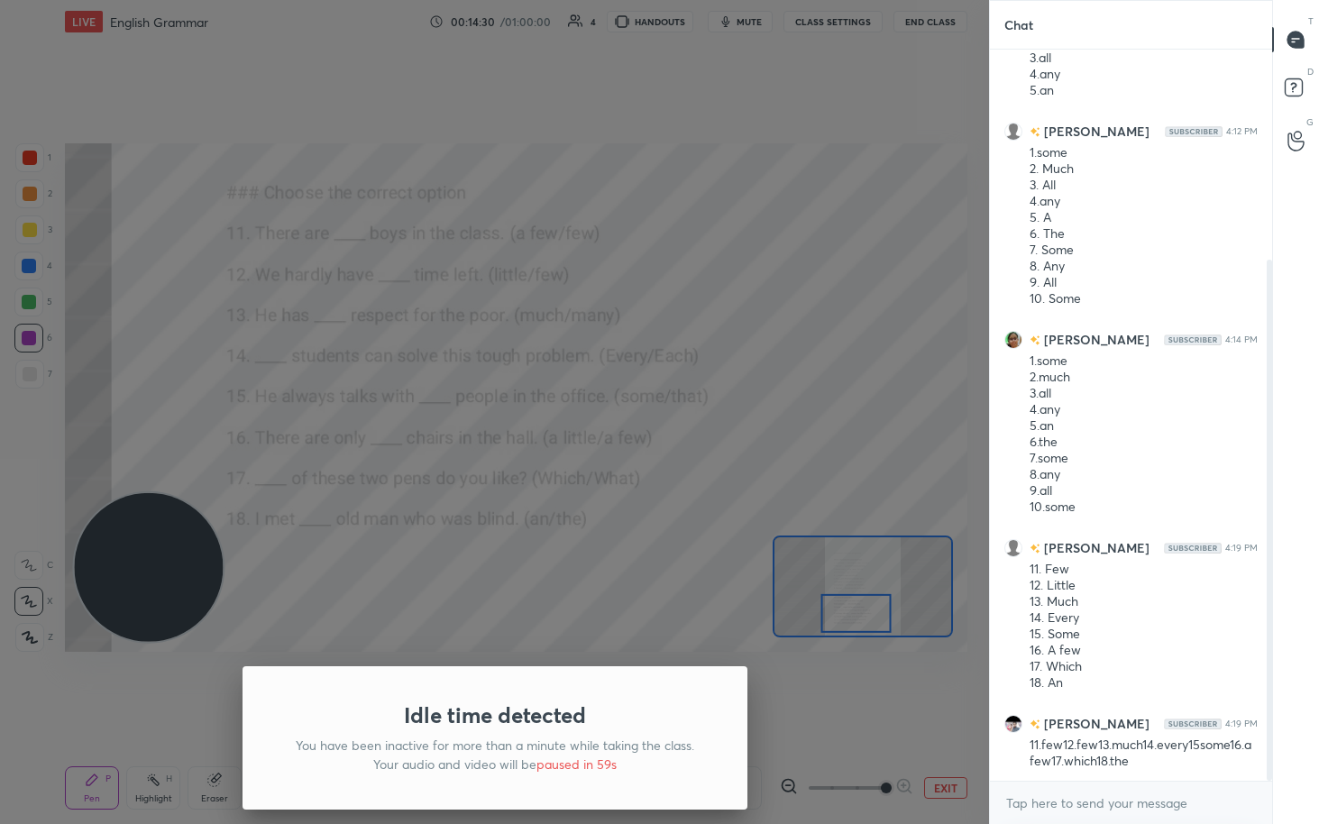
click at [647, 398] on div "Idle time detected You have been inactive for more than a minute while taking t…" at bounding box center [494, 412] width 989 height 824
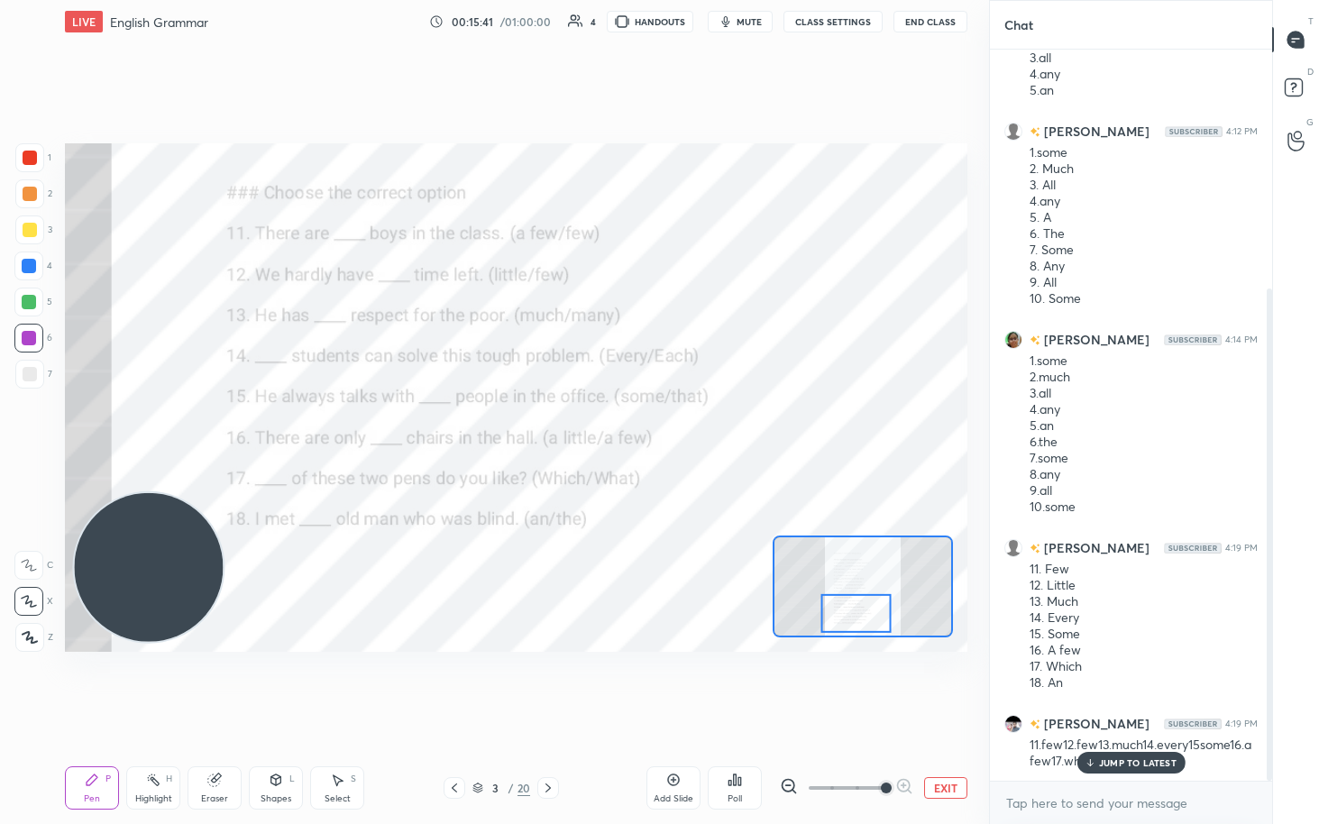
scroll to position [355, 0]
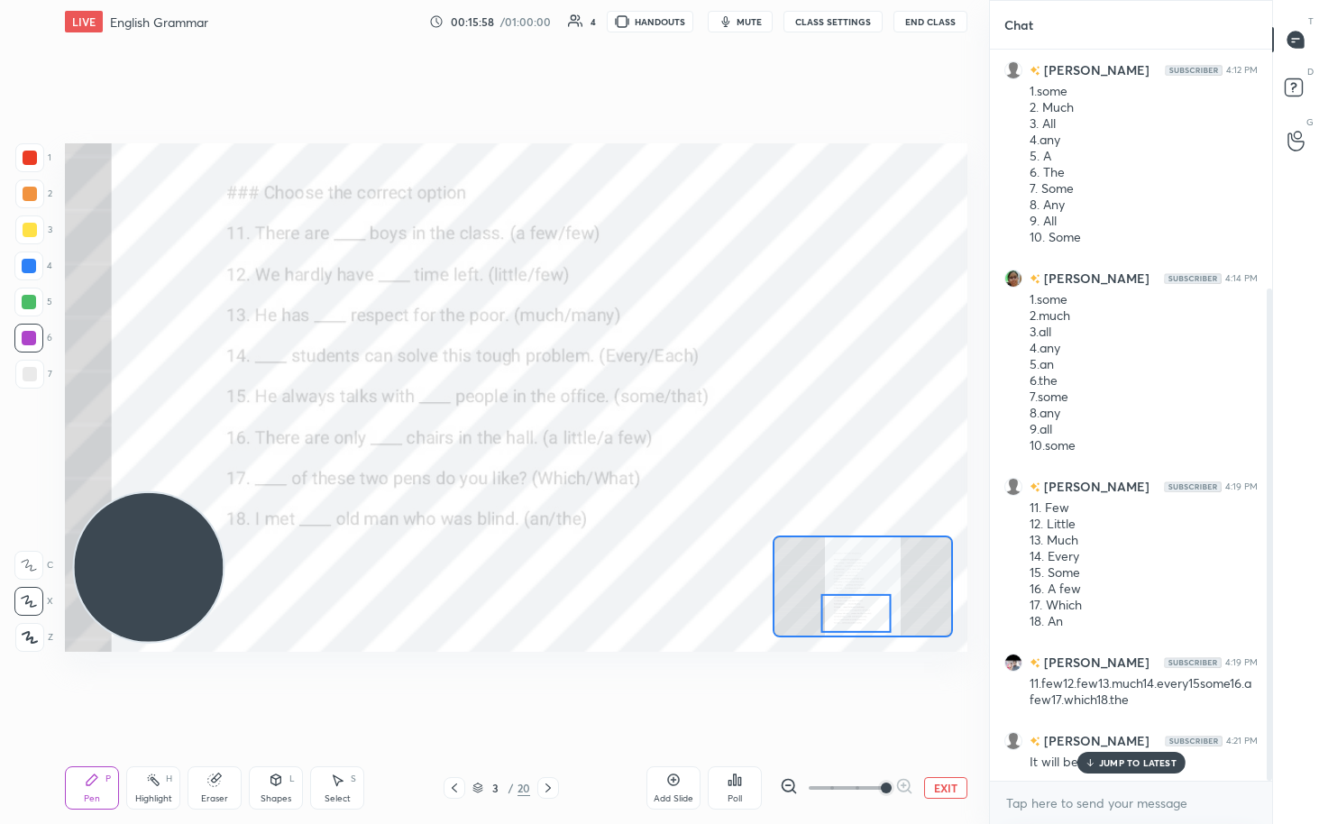
click at [647, 424] on div "JUMP TO LATEST" at bounding box center [1131, 763] width 108 height 22
click at [204, 424] on div "Eraser" at bounding box center [215, 787] width 54 height 43
click at [18, 424] on div "Erase all" at bounding box center [30, 634] width 32 height 36
click at [35, 292] on div at bounding box center [28, 302] width 29 height 29
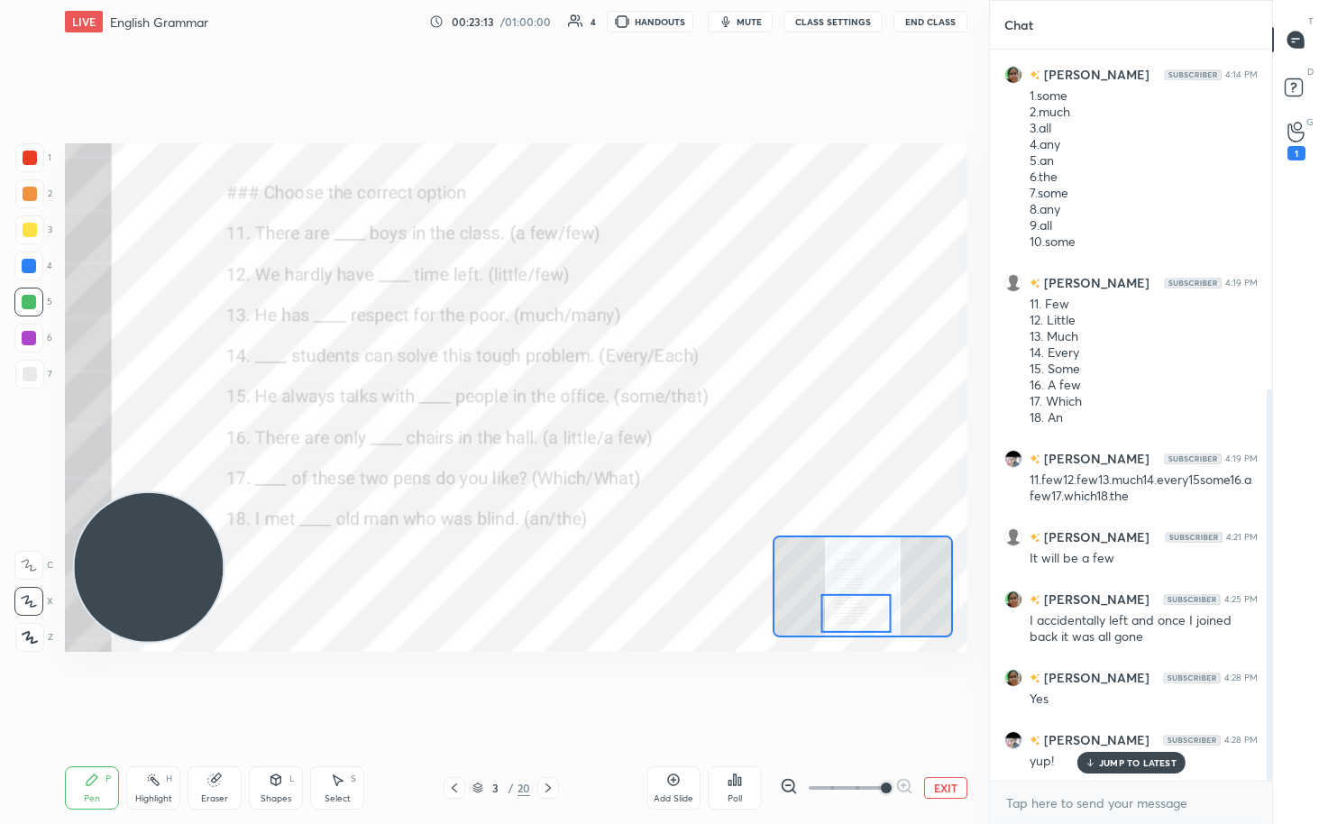
scroll to position [637, 0]
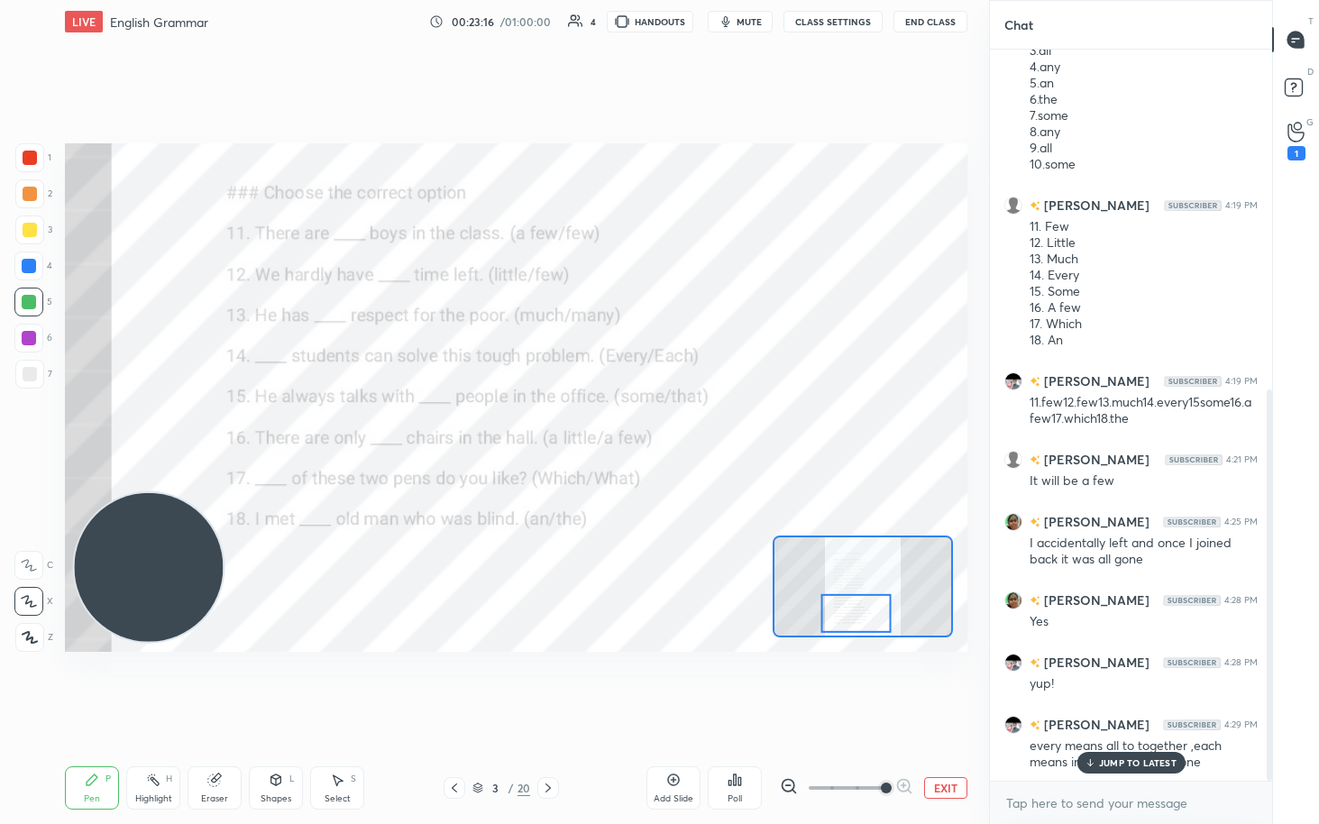
click at [647, 424] on p "JUMP TO LATEST" at bounding box center [1138, 762] width 78 height 11
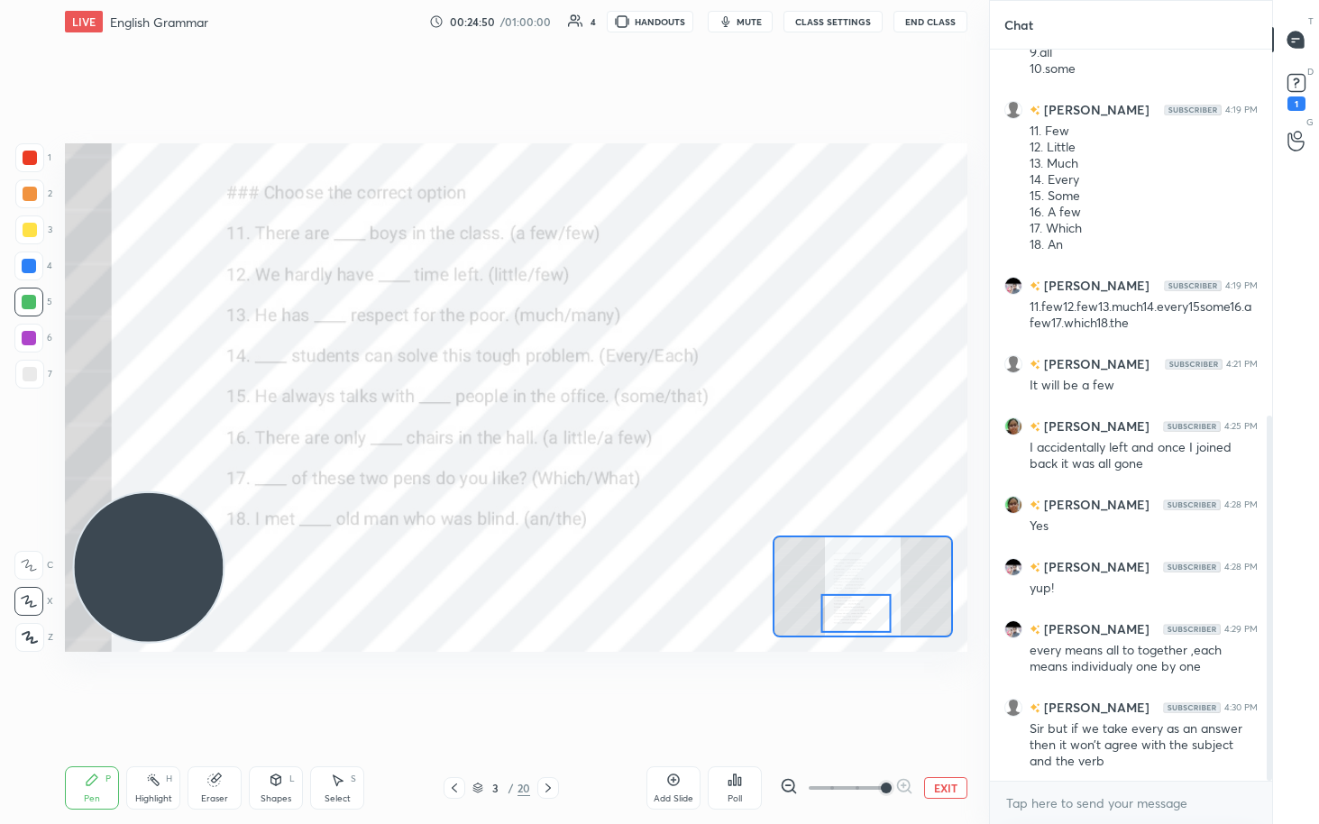
scroll to position [810, 0]
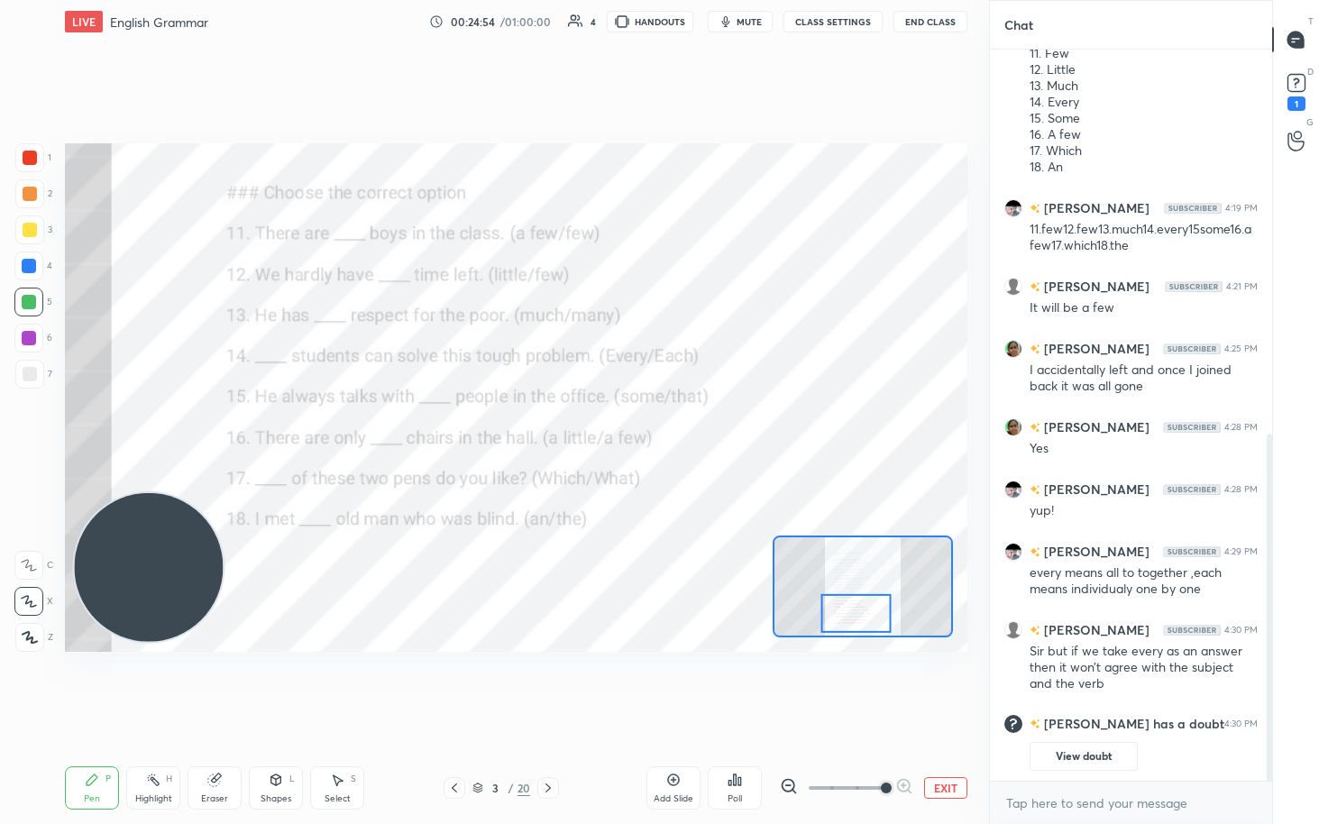
click at [647, 424] on button "View doubt" at bounding box center [1084, 756] width 108 height 29
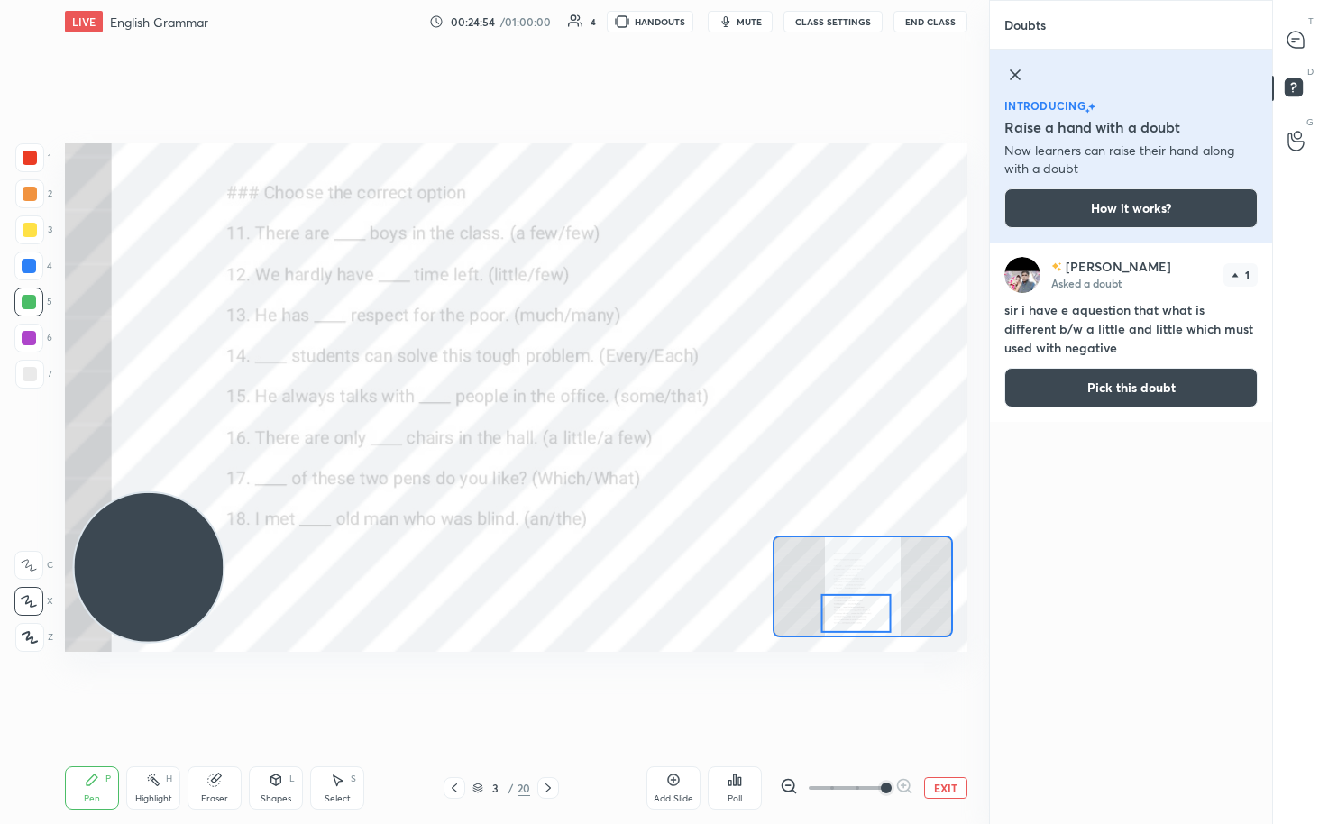
click at [647, 424] on div "[PERSON_NAME] Asked a doubt 1 sir i have e aquestion that what is different b/w…" at bounding box center [1131, 534] width 282 height 582
click at [647, 370] on button "Pick this doubt" at bounding box center [1130, 388] width 253 height 40
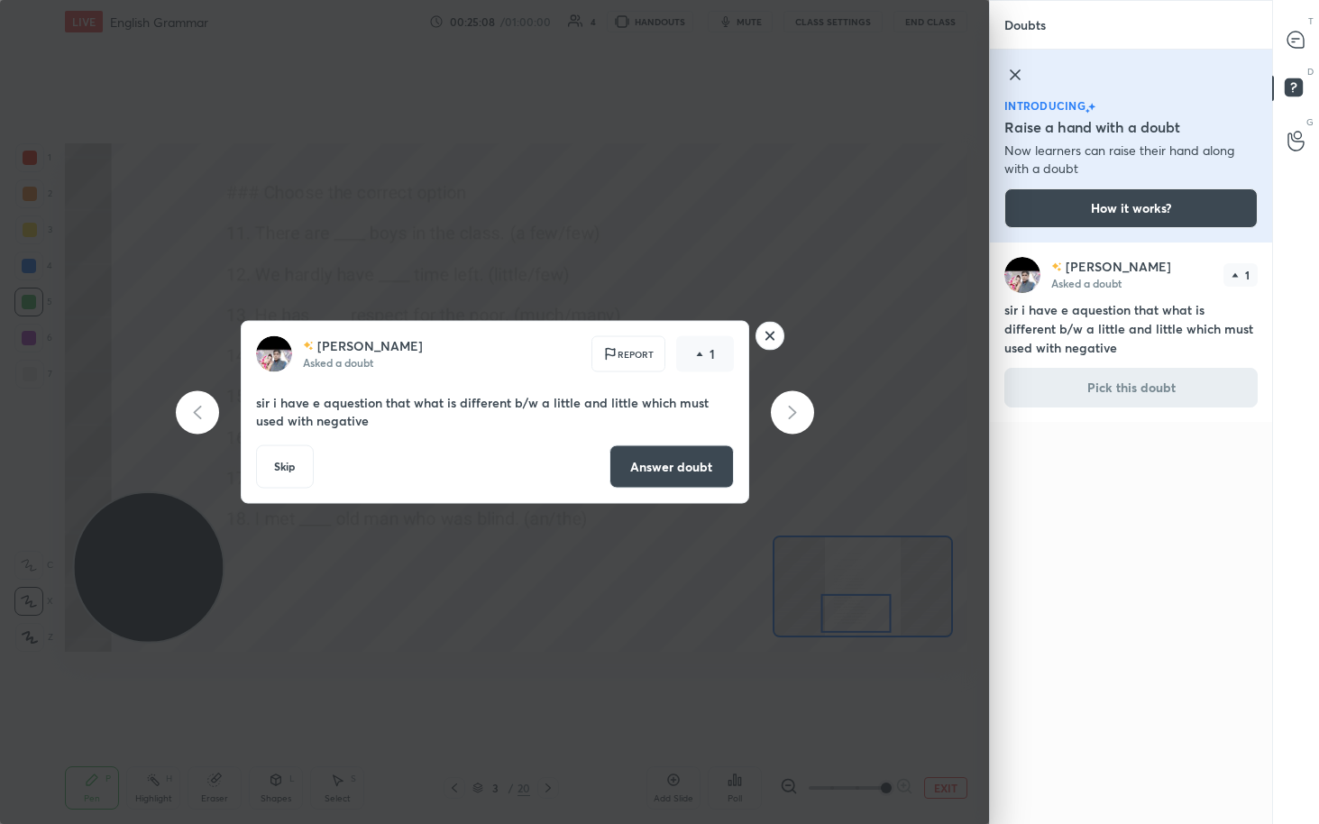
click at [647, 424] on button "Answer doubt" at bounding box center [672, 466] width 124 height 43
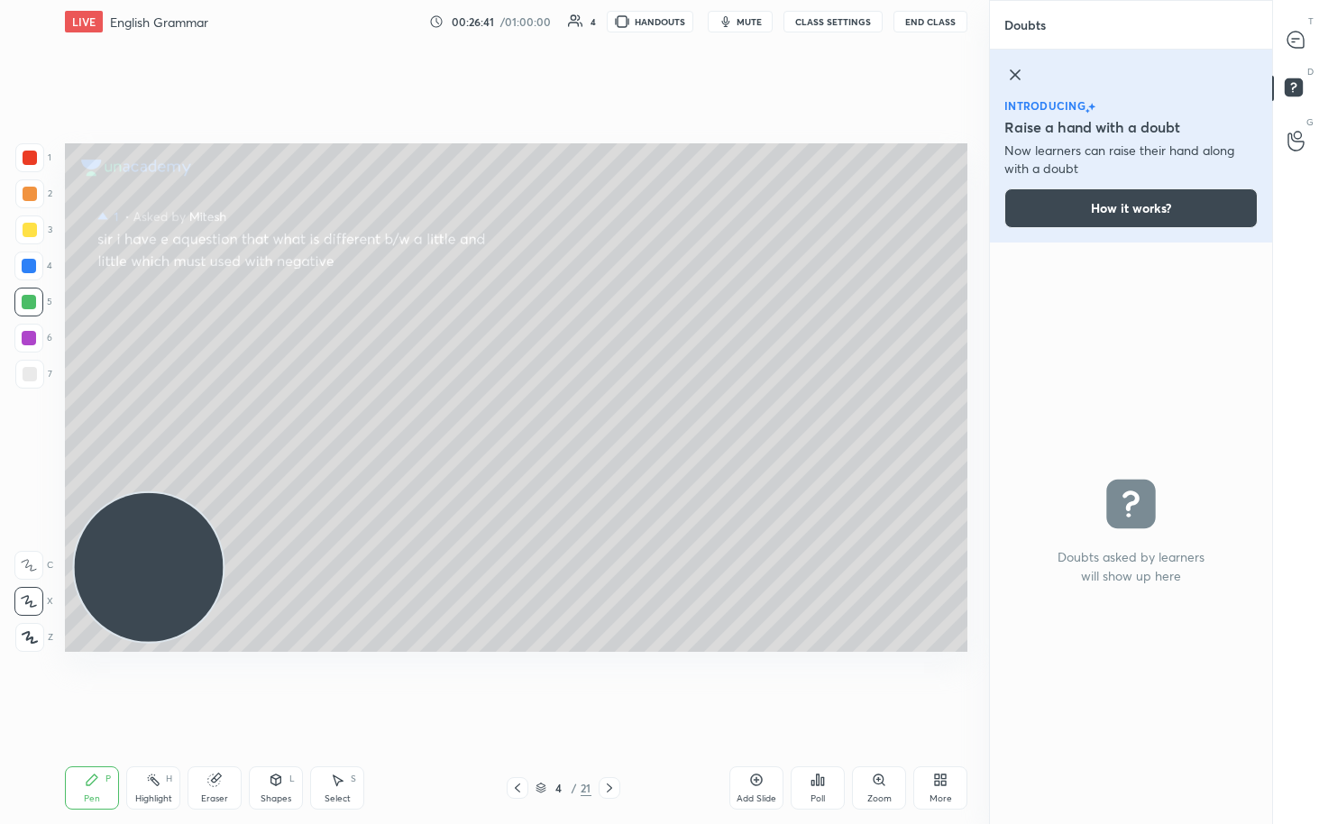
click at [647, 76] on div "introducing Raise a hand with a doubt Now learners can raise their hand along w…" at bounding box center [1131, 146] width 282 height 193
click at [647, 71] on div "introducing Raise a hand with a doubt Now learners can raise their hand along w…" at bounding box center [1131, 146] width 282 height 193
click at [647, 69] on icon at bounding box center [1015, 75] width 22 height 22
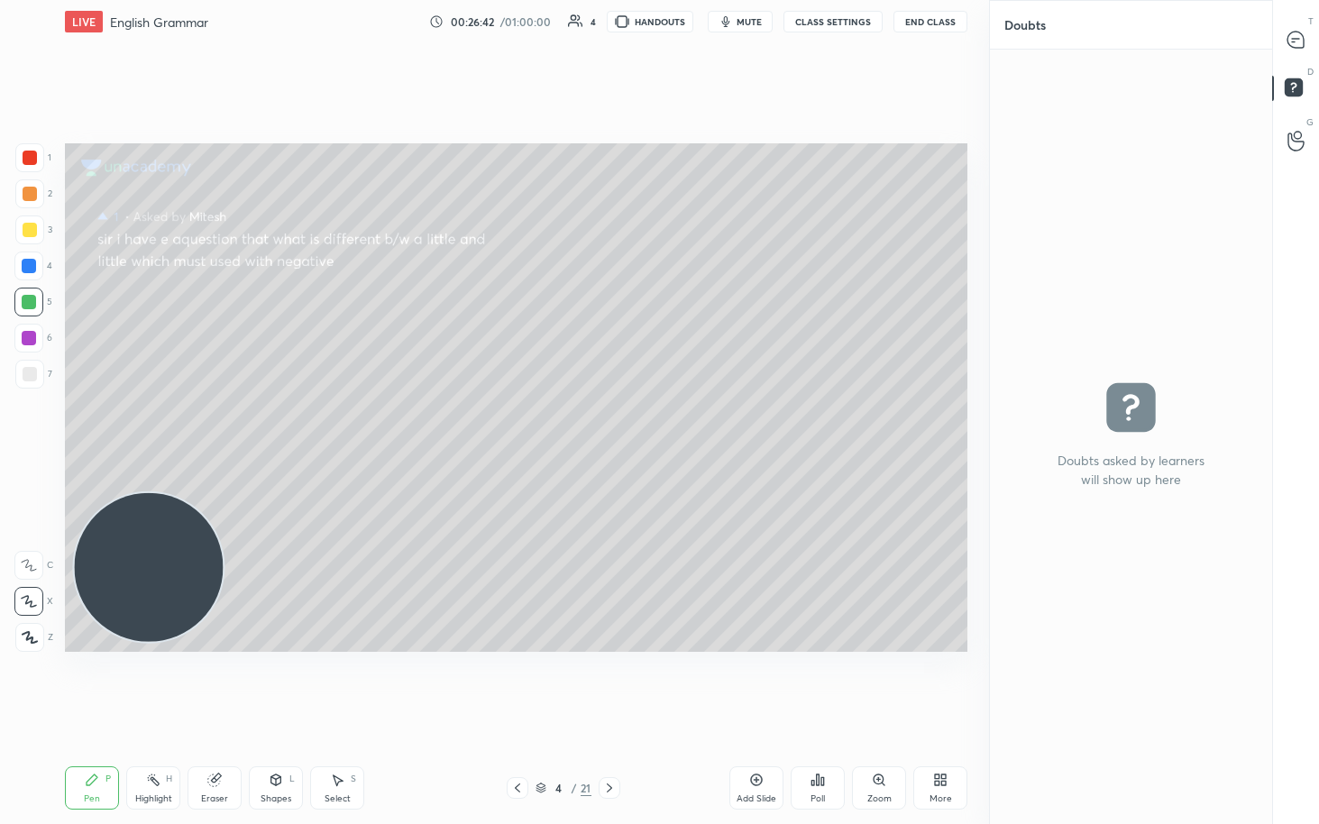
scroll to position [769, 277]
click at [605, 424] on icon at bounding box center [609, 788] width 14 height 14
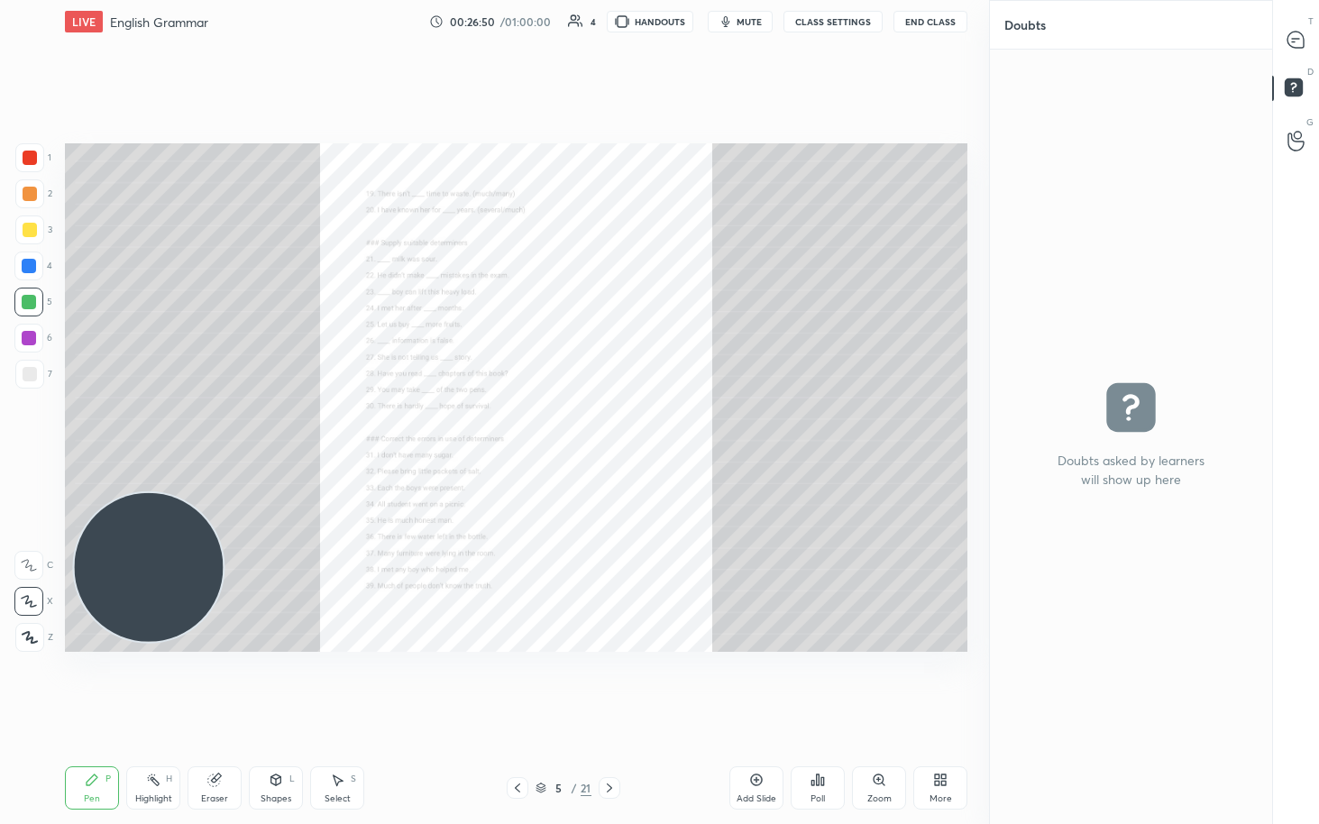
click at [518, 424] on icon at bounding box center [517, 788] width 14 height 14
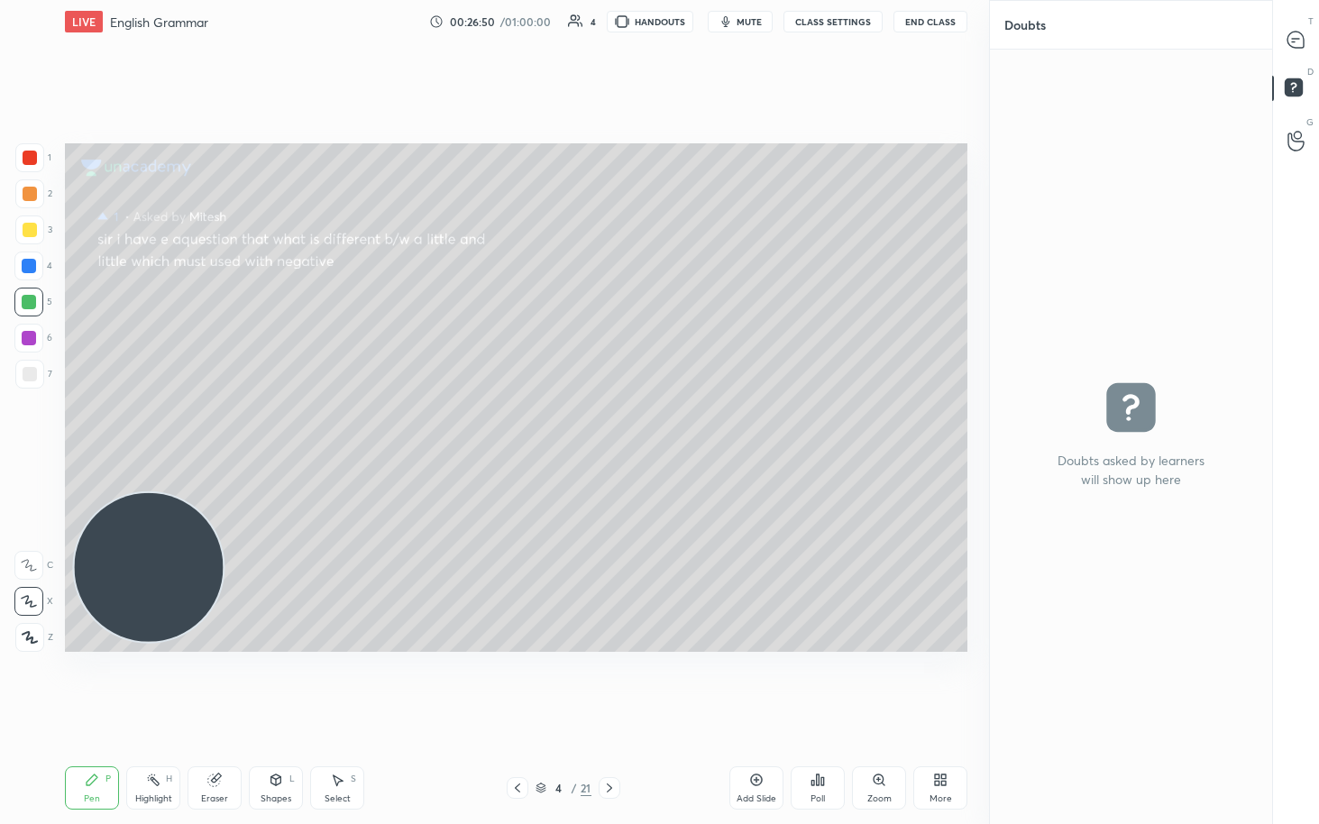
click at [518, 424] on icon at bounding box center [517, 788] width 14 height 14
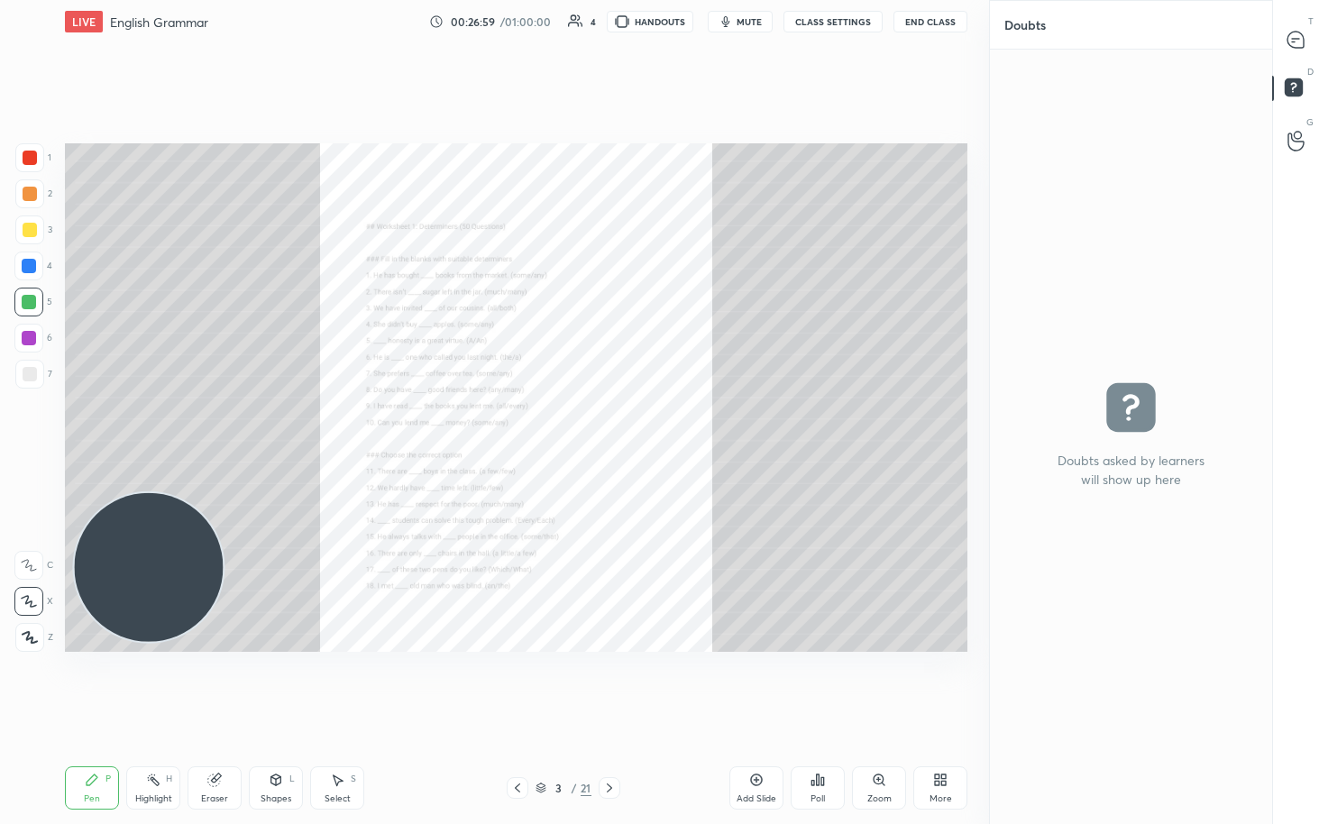
click at [647, 424] on icon at bounding box center [940, 780] width 14 height 14
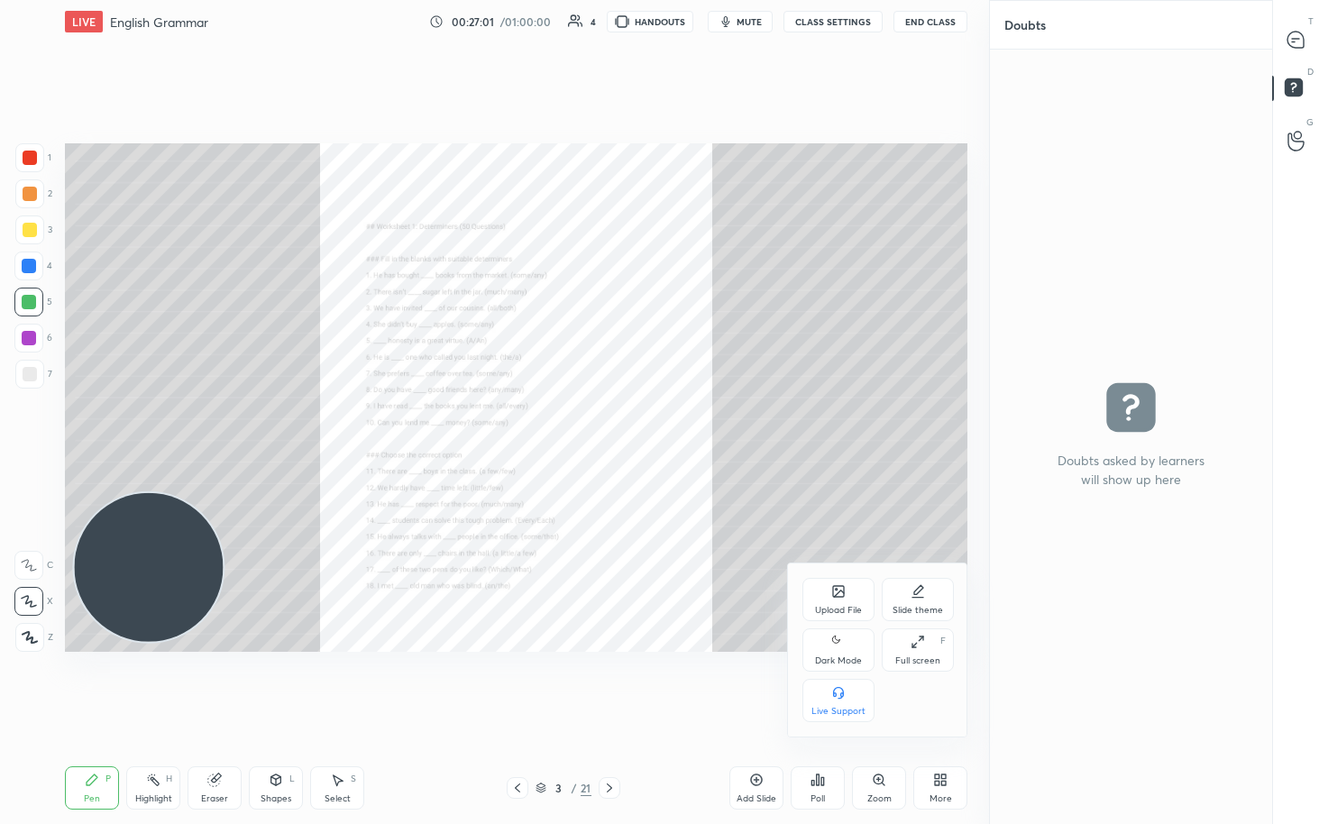
click at [647, 48] on div at bounding box center [659, 412] width 1319 height 824
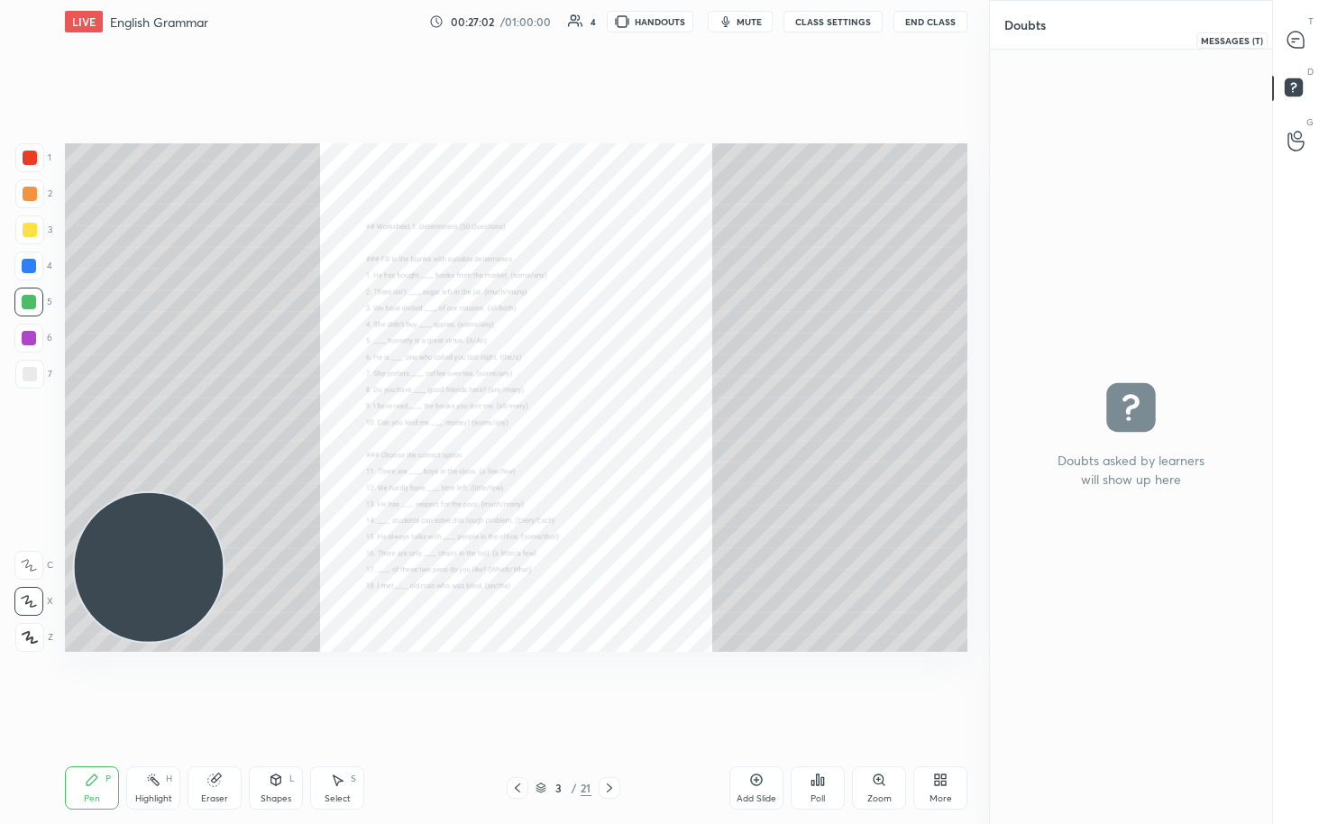
click at [647, 45] on icon at bounding box center [1296, 40] width 16 height 16
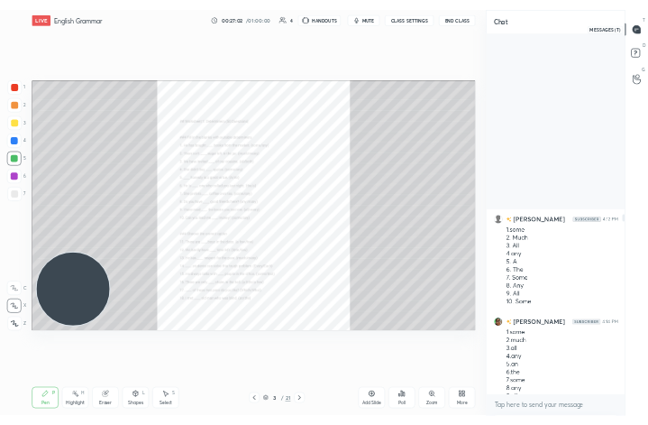
scroll to position [726, 277]
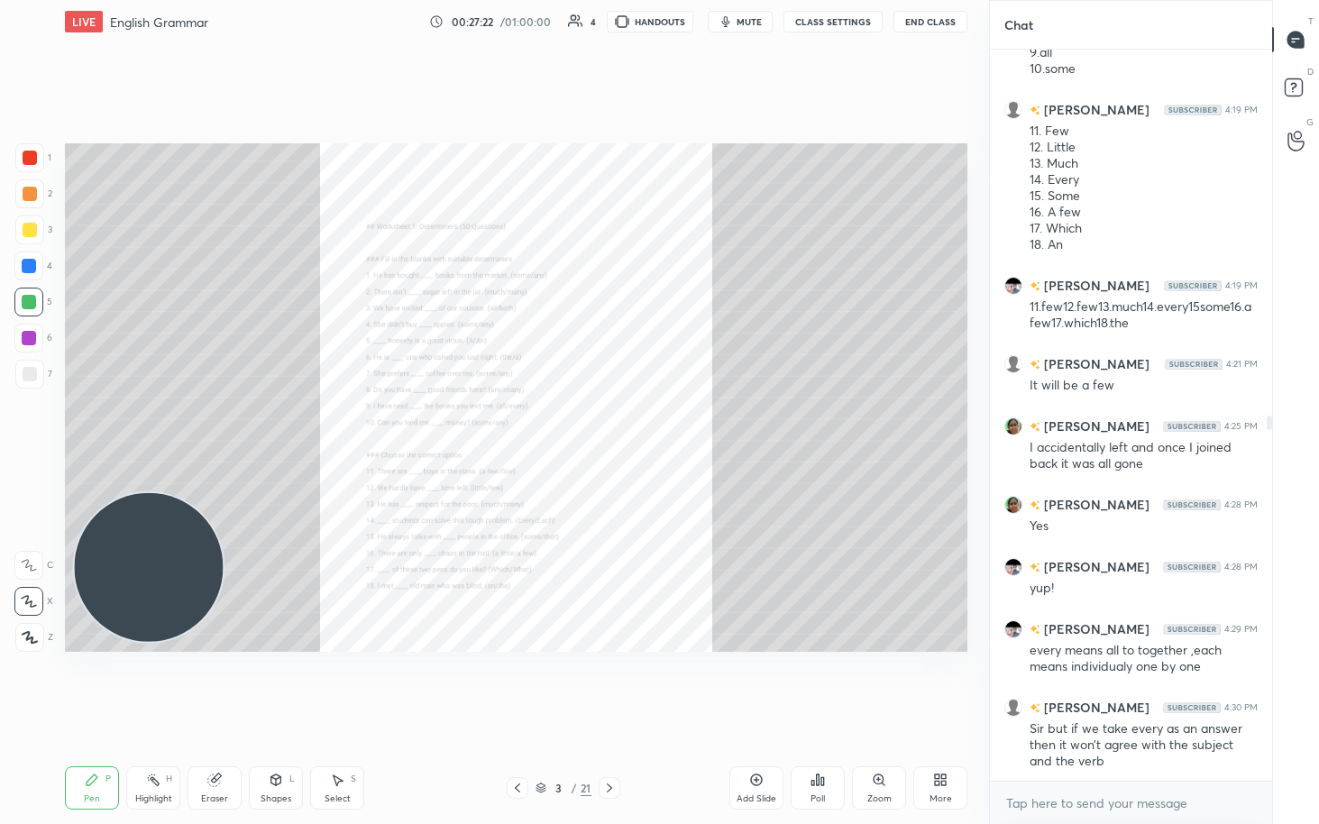
click at [647, 424] on div "More" at bounding box center [940, 787] width 54 height 43
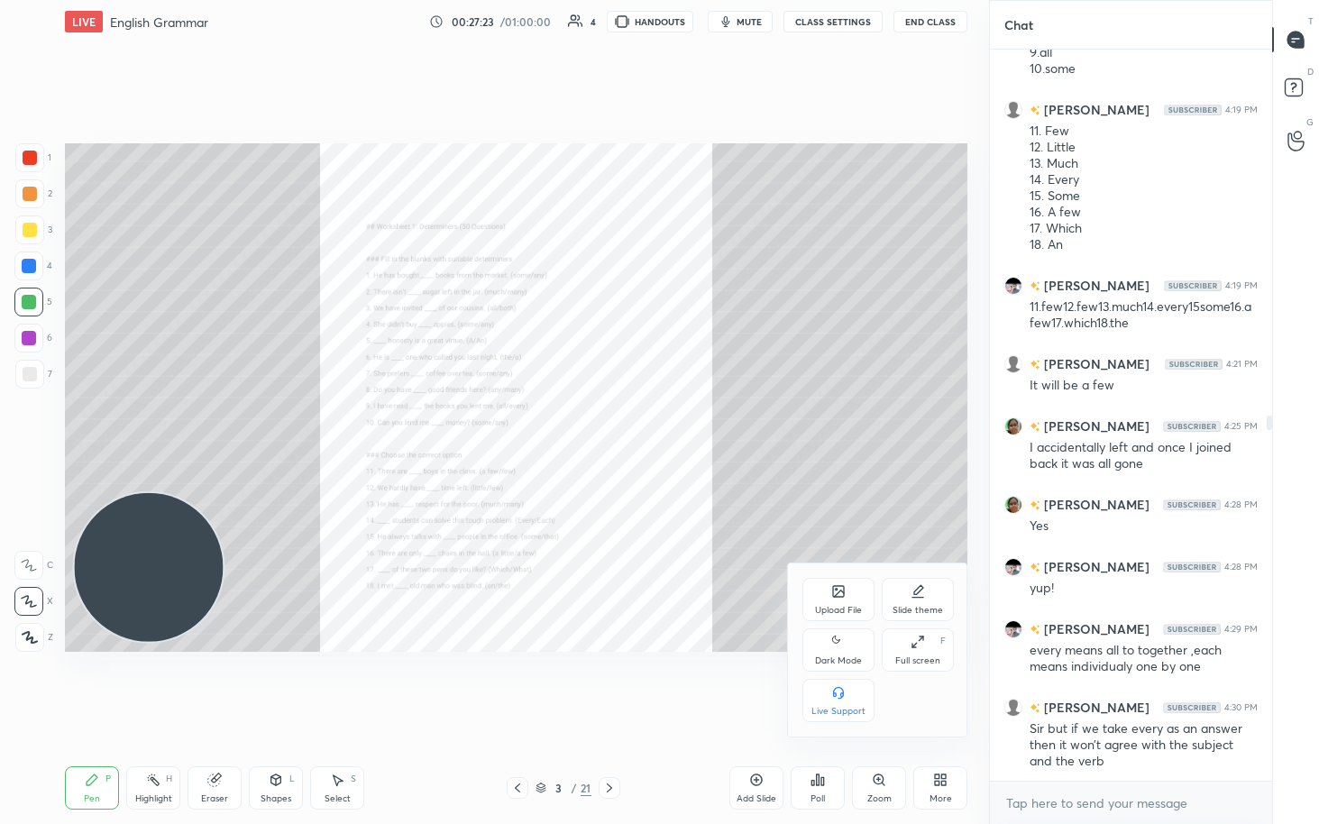
click at [647, 424] on div "Full screen F" at bounding box center [918, 649] width 72 height 43
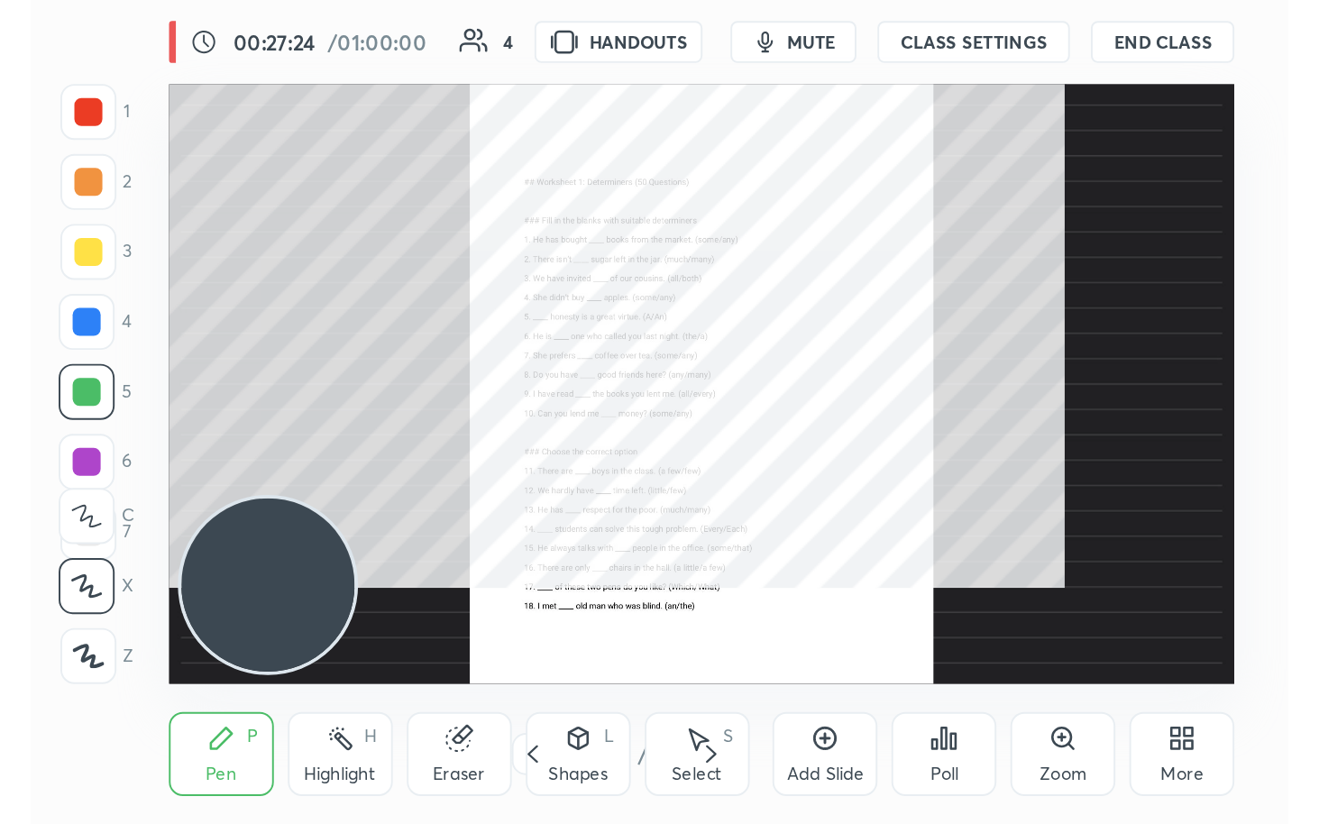
scroll to position [308, 575]
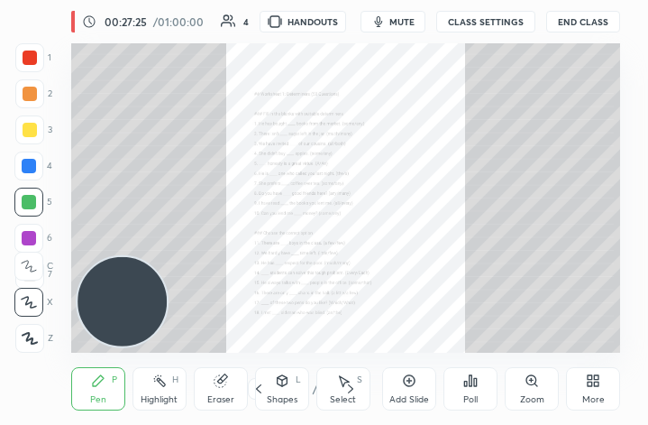
click at [591, 389] on div "More" at bounding box center [593, 388] width 54 height 43
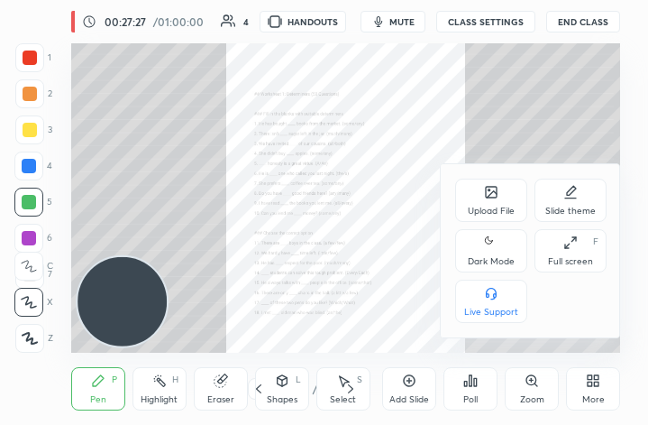
click at [562, 261] on div "Full screen" at bounding box center [570, 261] width 45 height 9
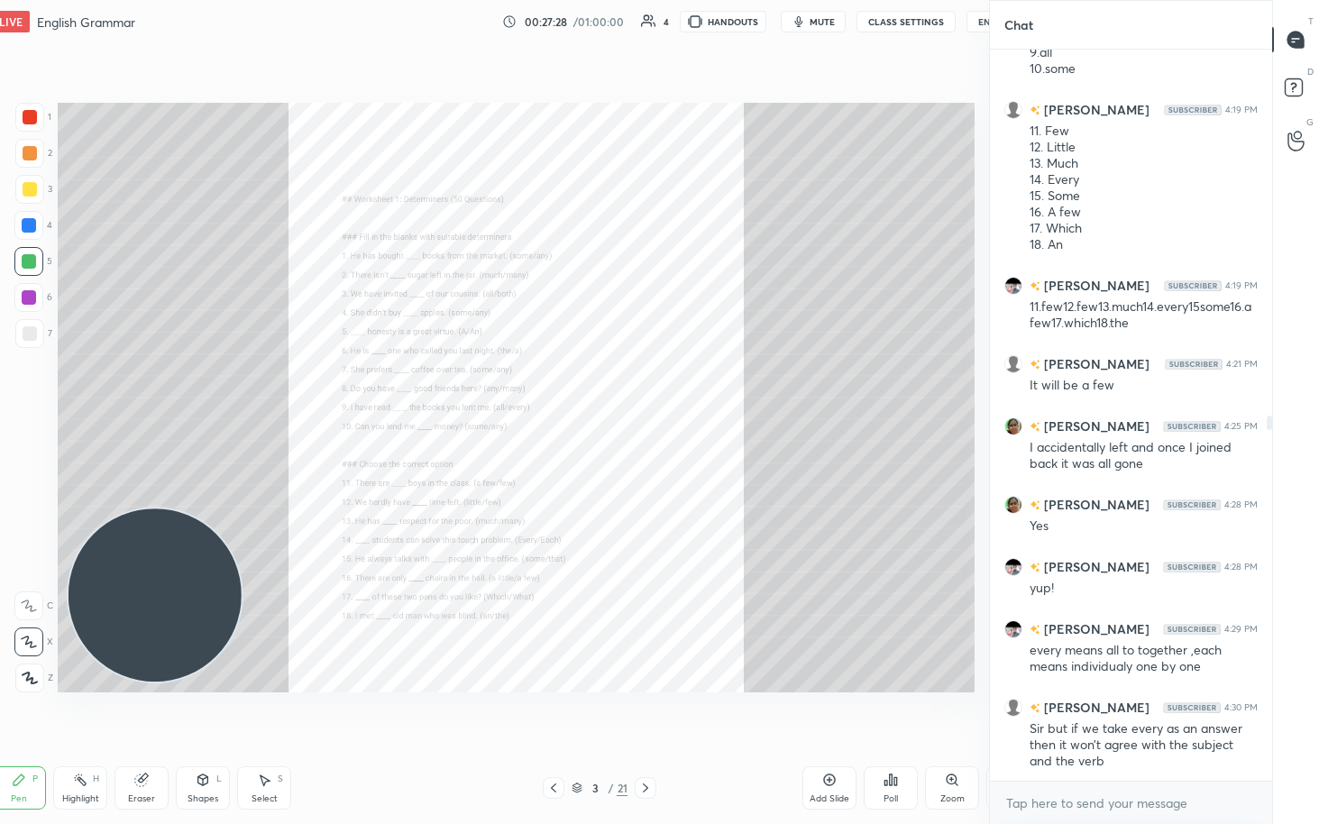
type textarea "x"
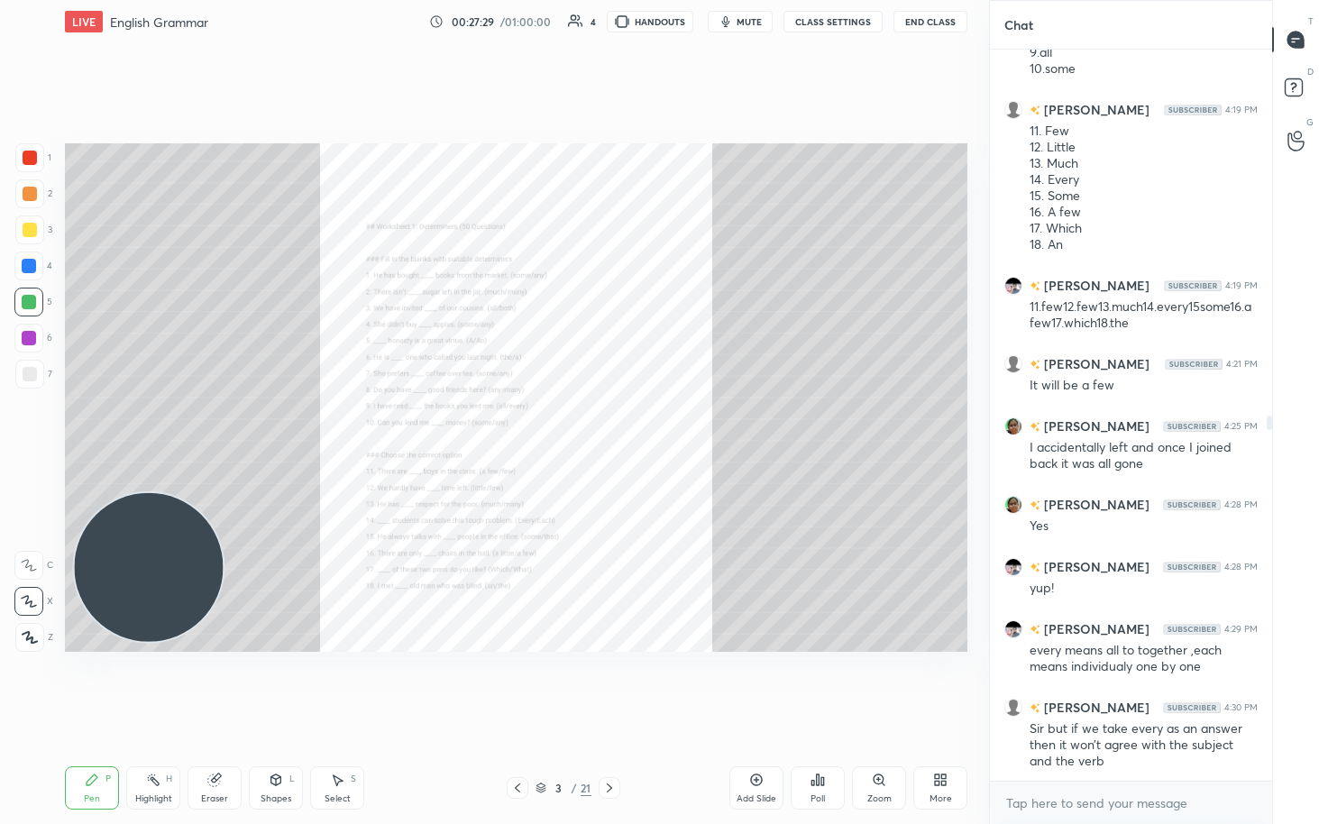
click at [647, 424] on icon at bounding box center [879, 780] width 10 height 10
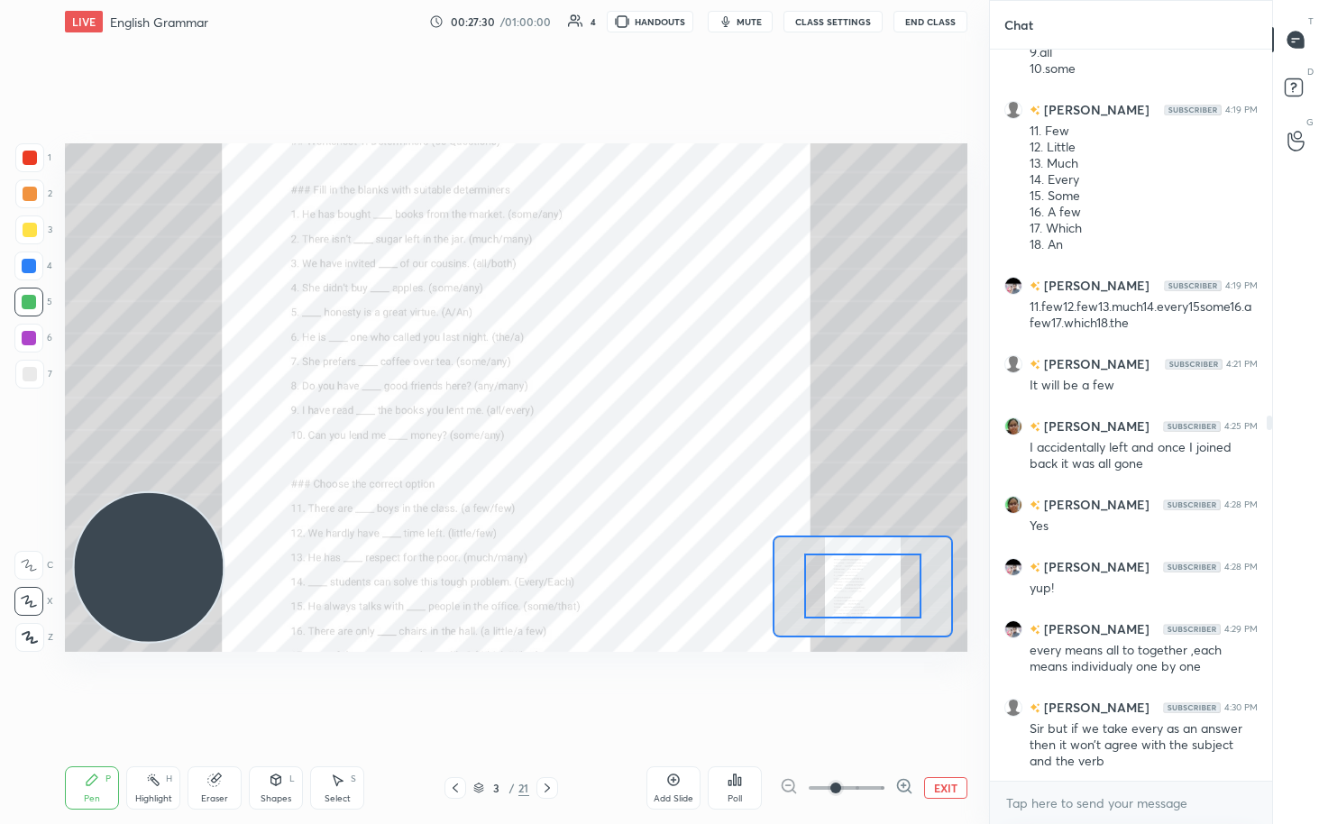
click at [647, 424] on icon at bounding box center [904, 786] width 12 height 12
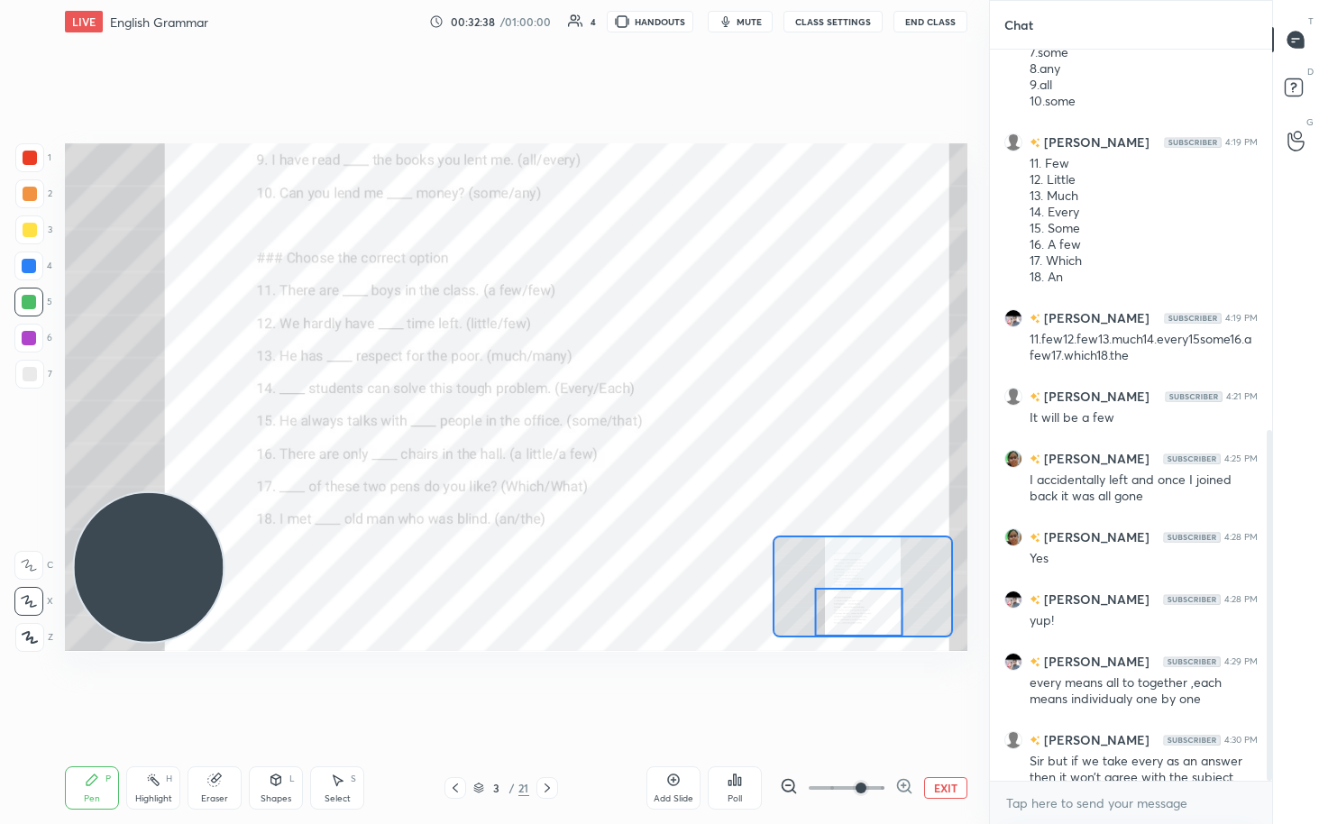
scroll to position [794, 0]
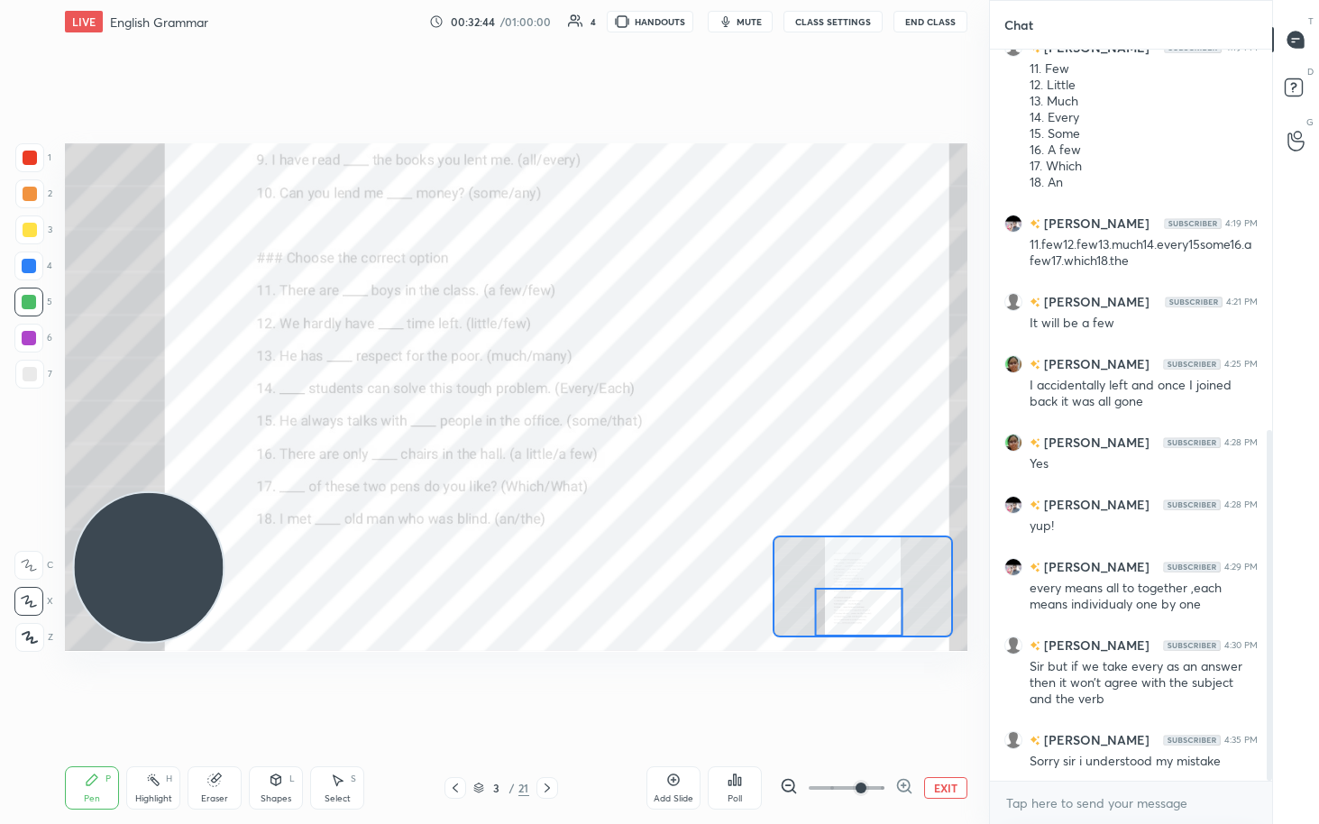
click at [546, 424] on icon at bounding box center [547, 788] width 5 height 9
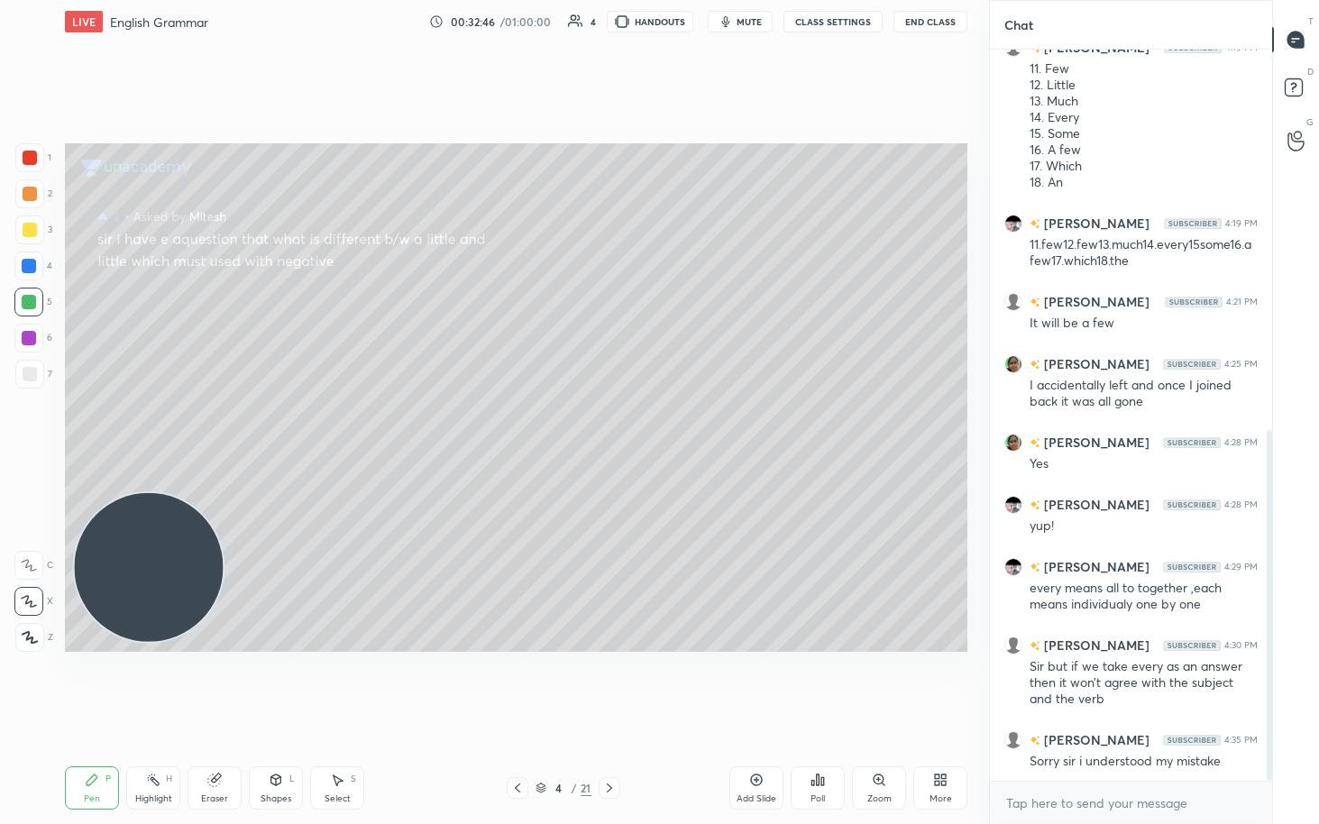
click at [617, 424] on div at bounding box center [610, 788] width 22 height 22
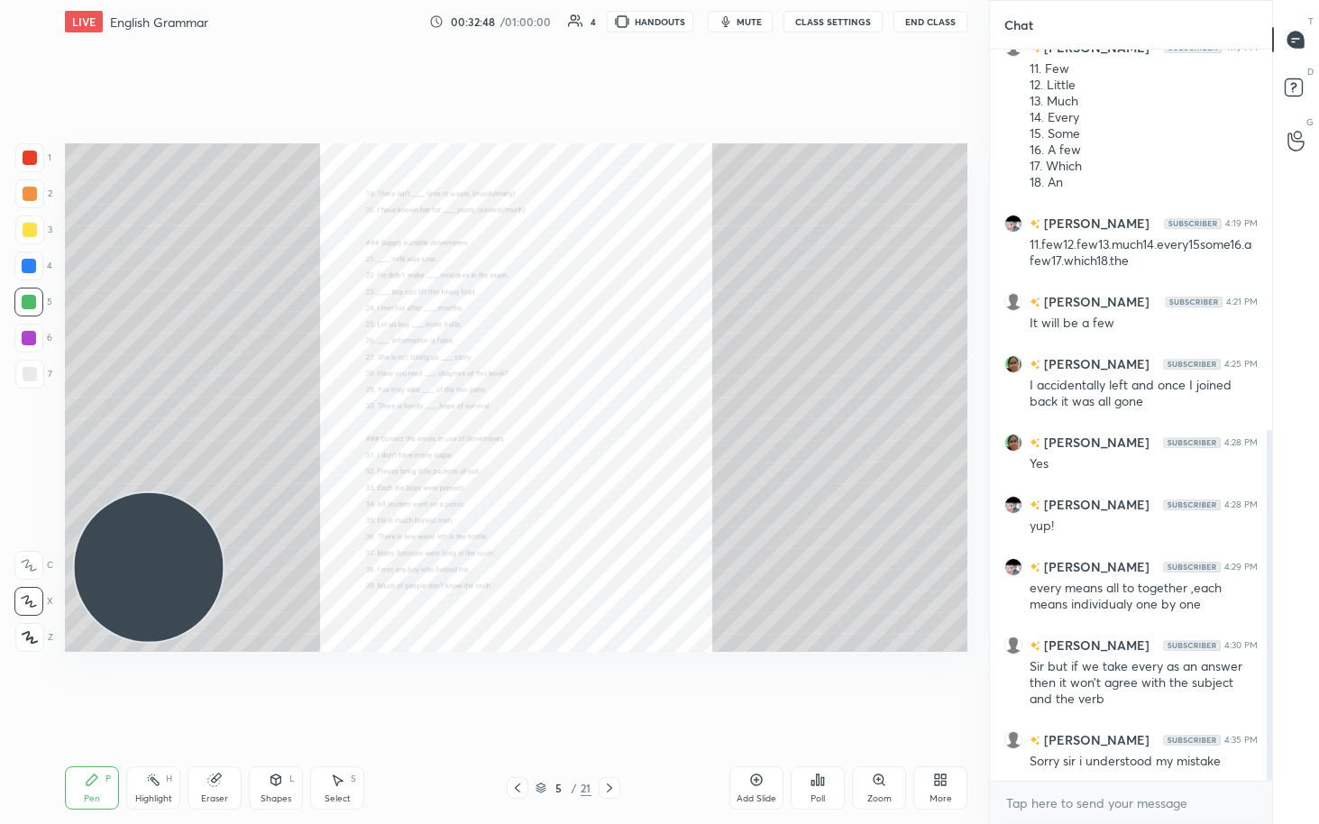
click at [647, 424] on div "Zoom" at bounding box center [879, 787] width 54 height 43
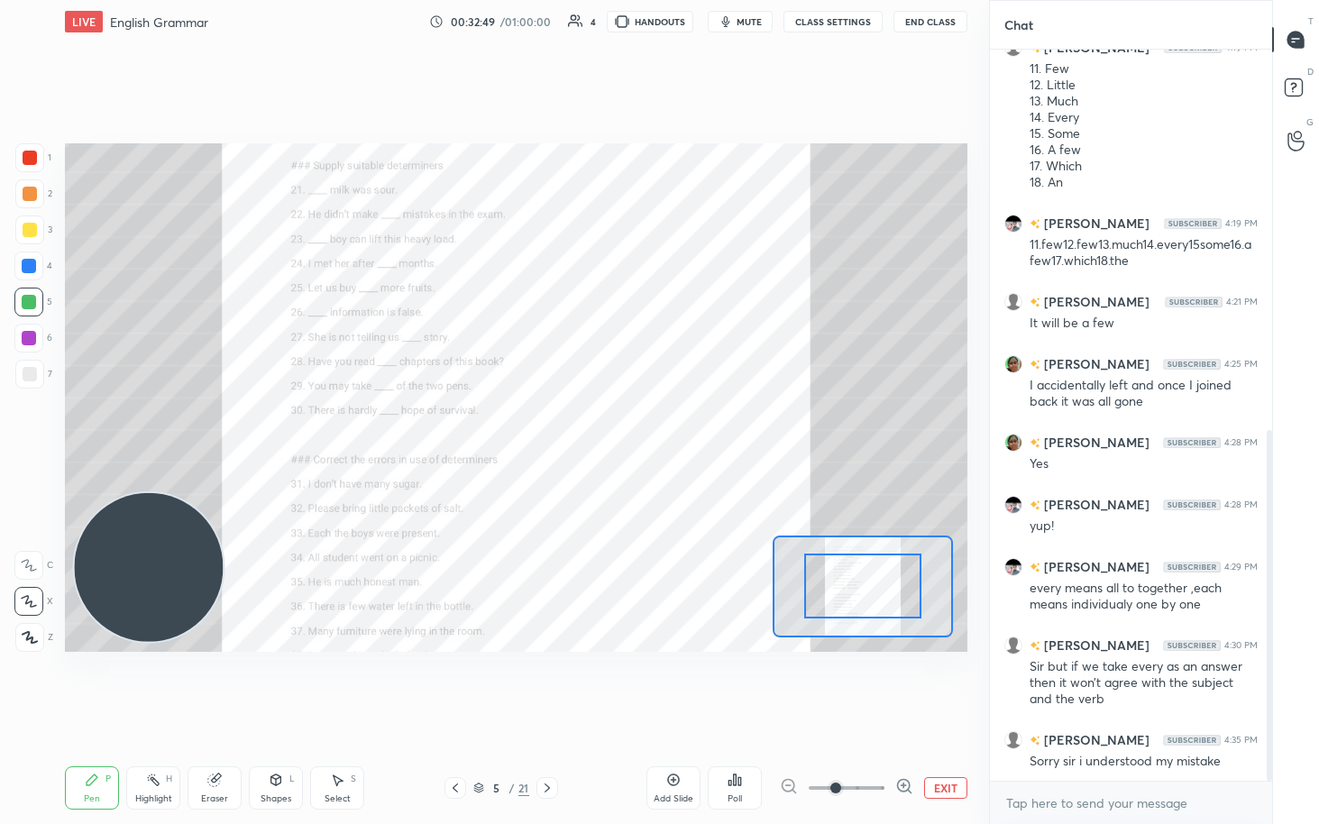
click at [647, 424] on icon at bounding box center [904, 786] width 18 height 18
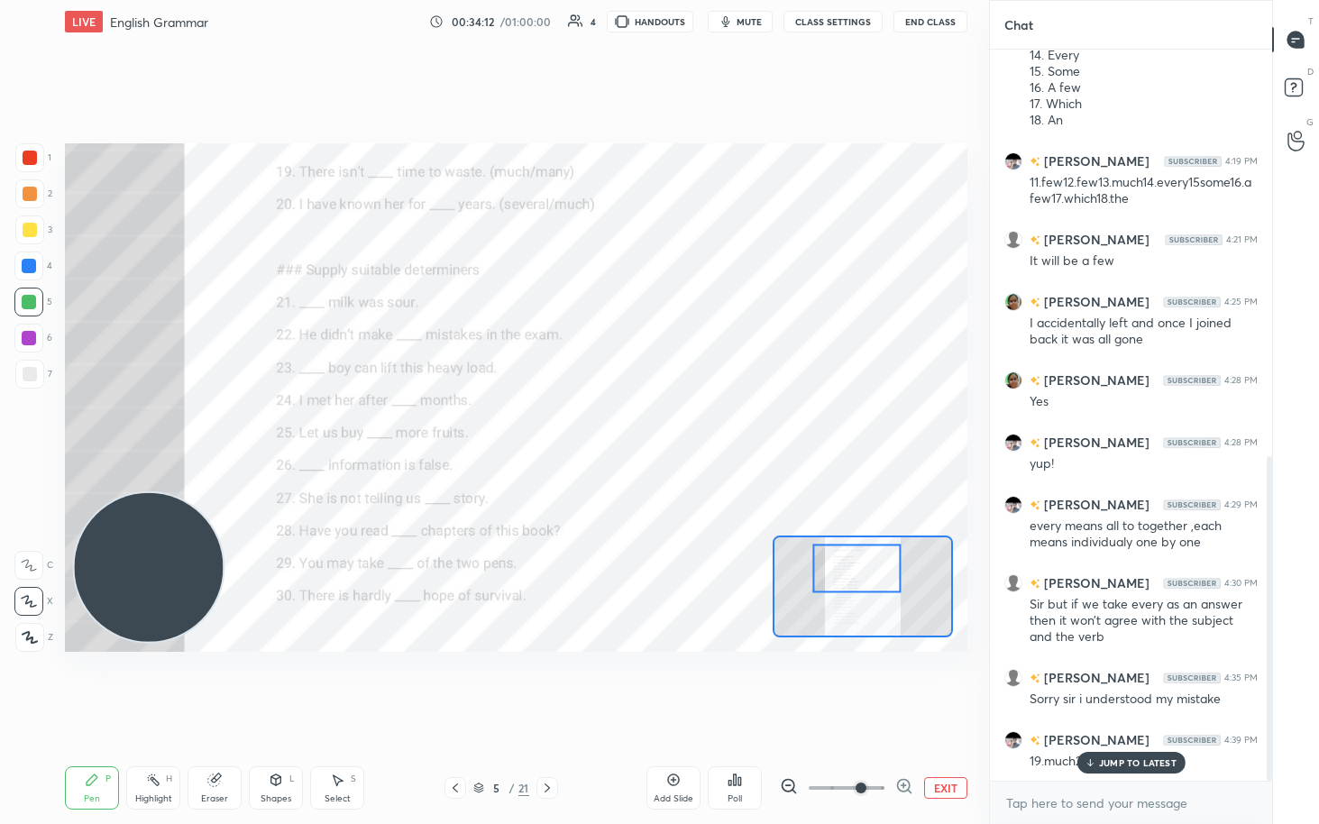
scroll to position [918, 0]
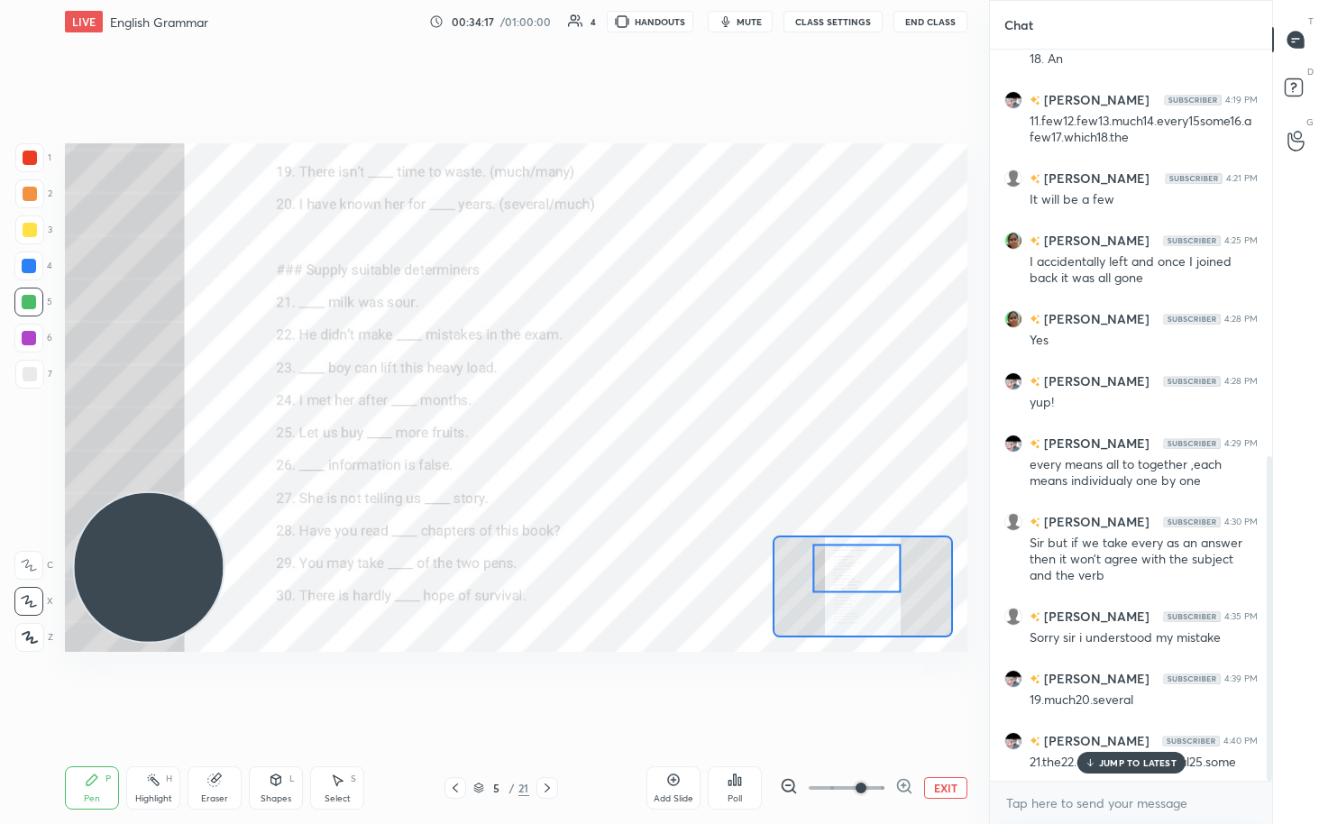
click at [647, 424] on p "JUMP TO LATEST" at bounding box center [1138, 762] width 78 height 11
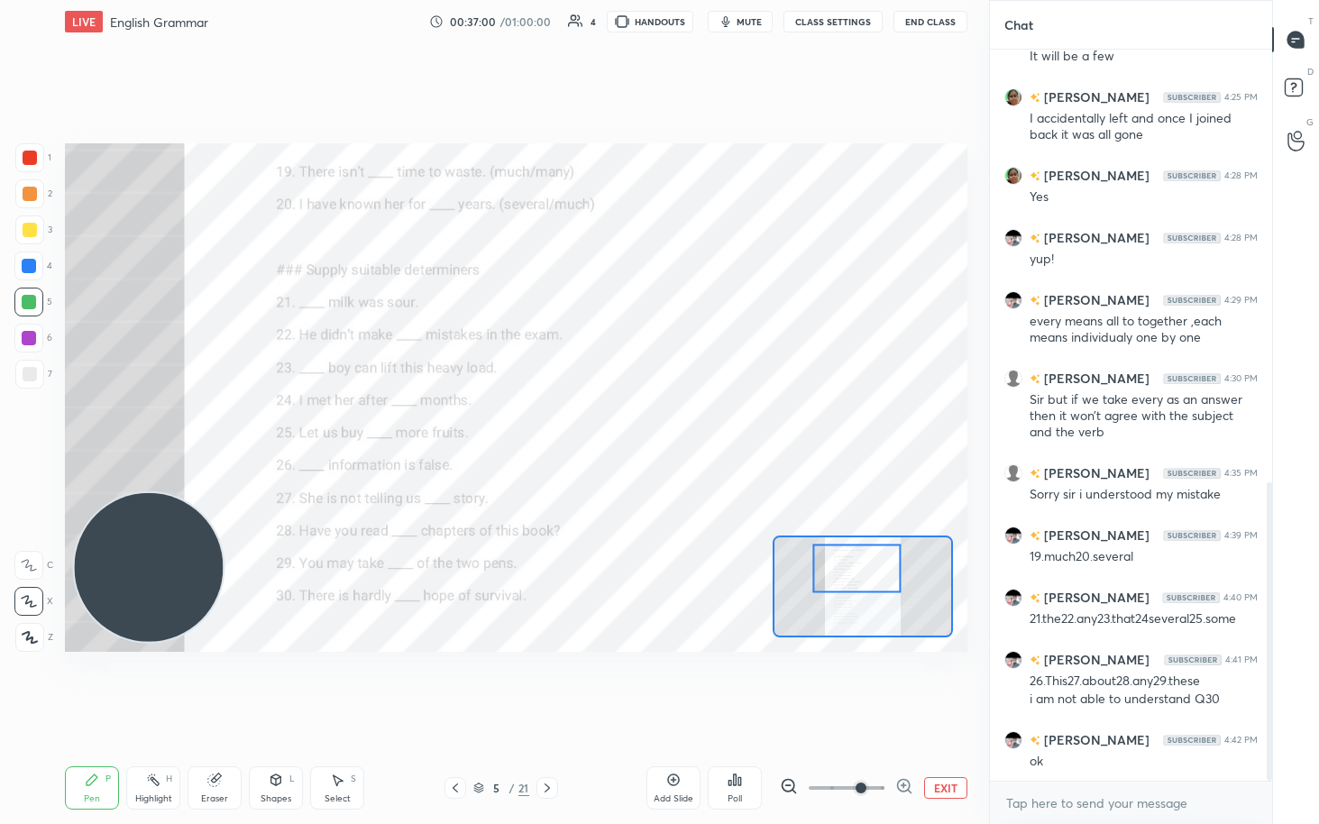
scroll to position [1302, 0]
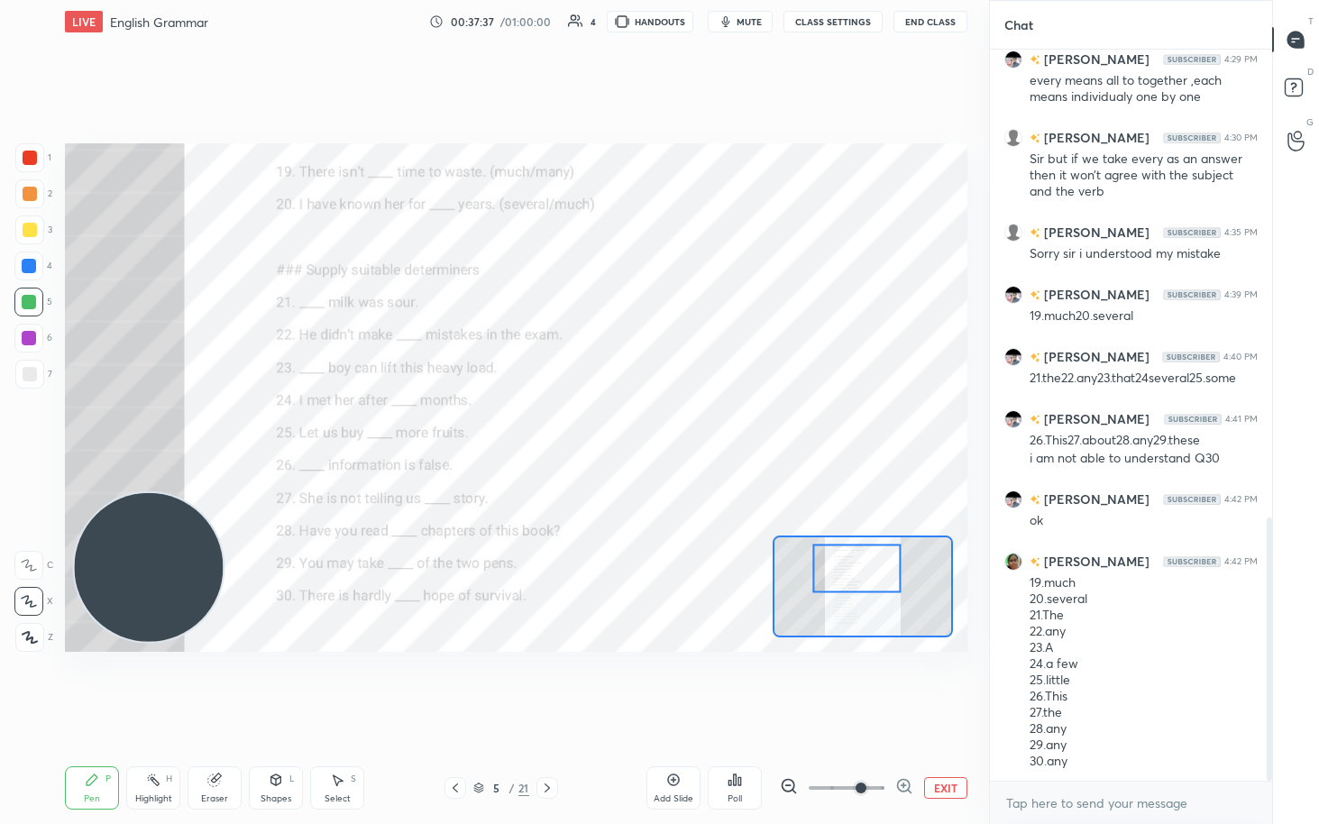
click at [547, 424] on icon at bounding box center [547, 788] width 5 height 9
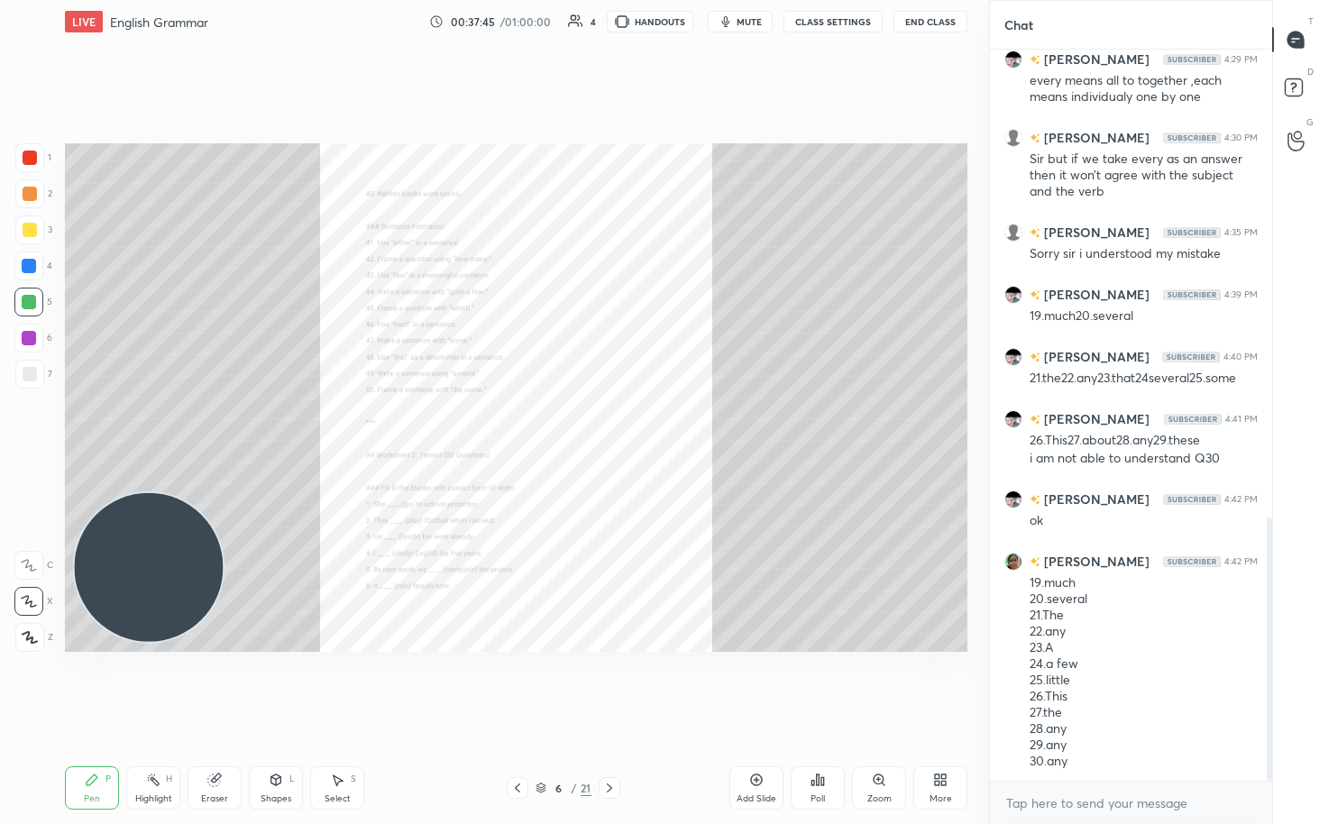
click at [647, 424] on icon at bounding box center [756, 780] width 14 height 14
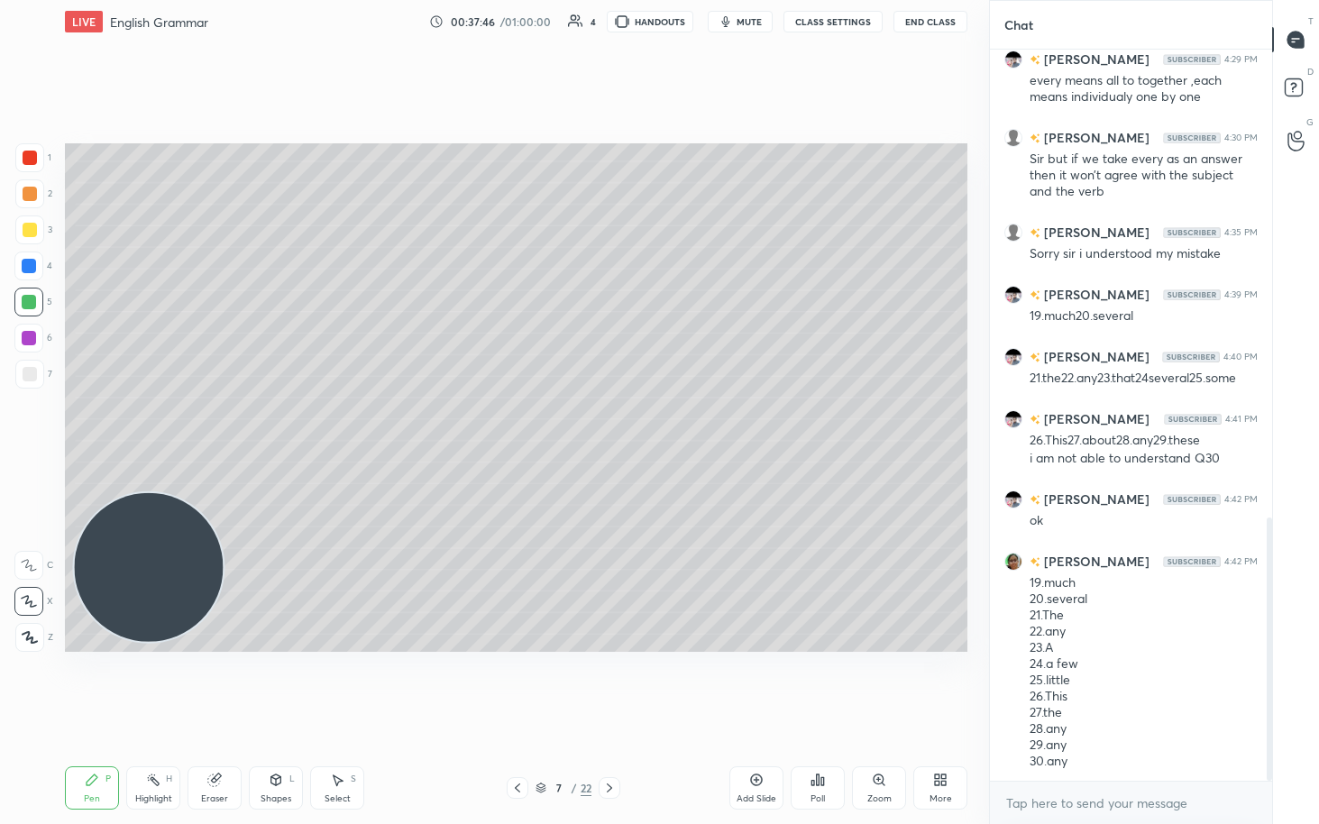
click at [515, 424] on icon at bounding box center [517, 788] width 14 height 14
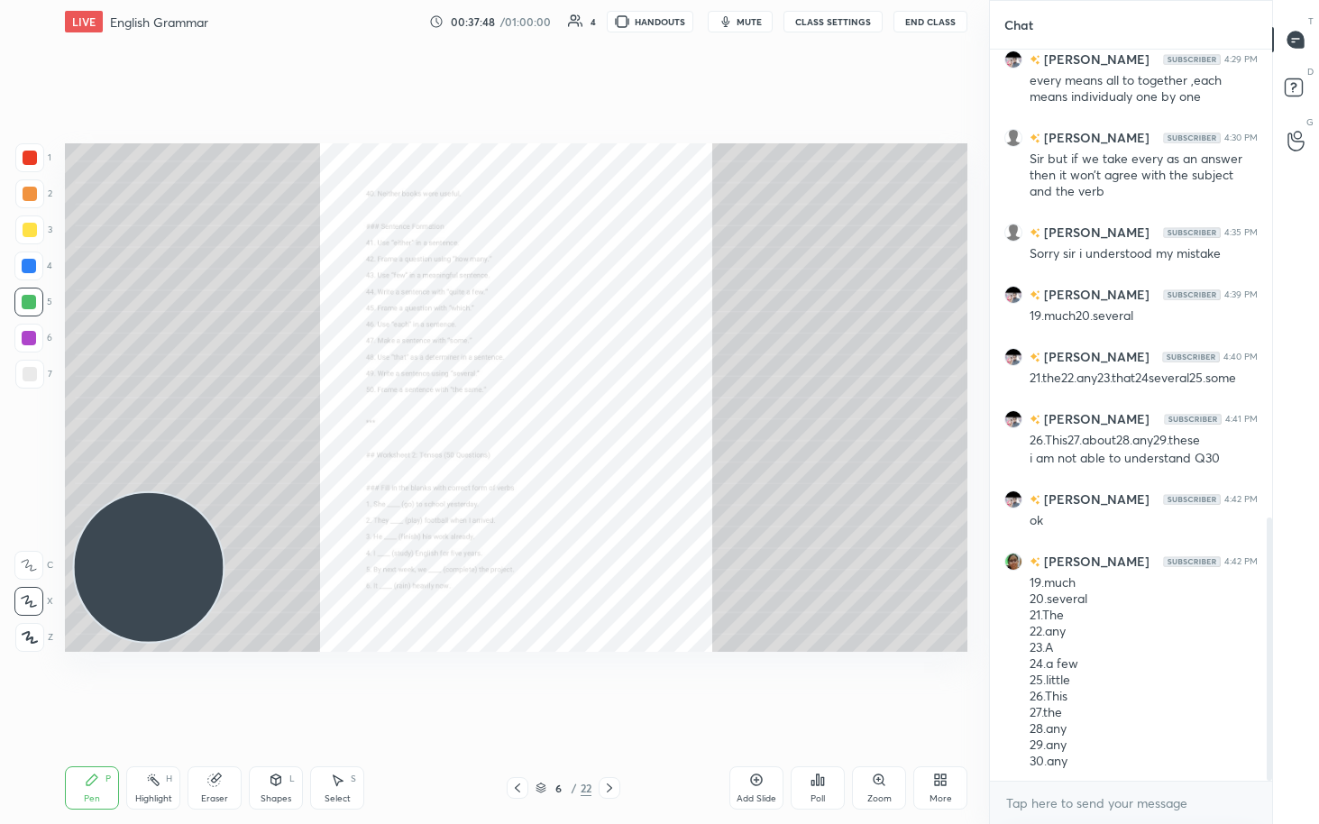
click at [647, 424] on icon at bounding box center [879, 780] width 10 height 10
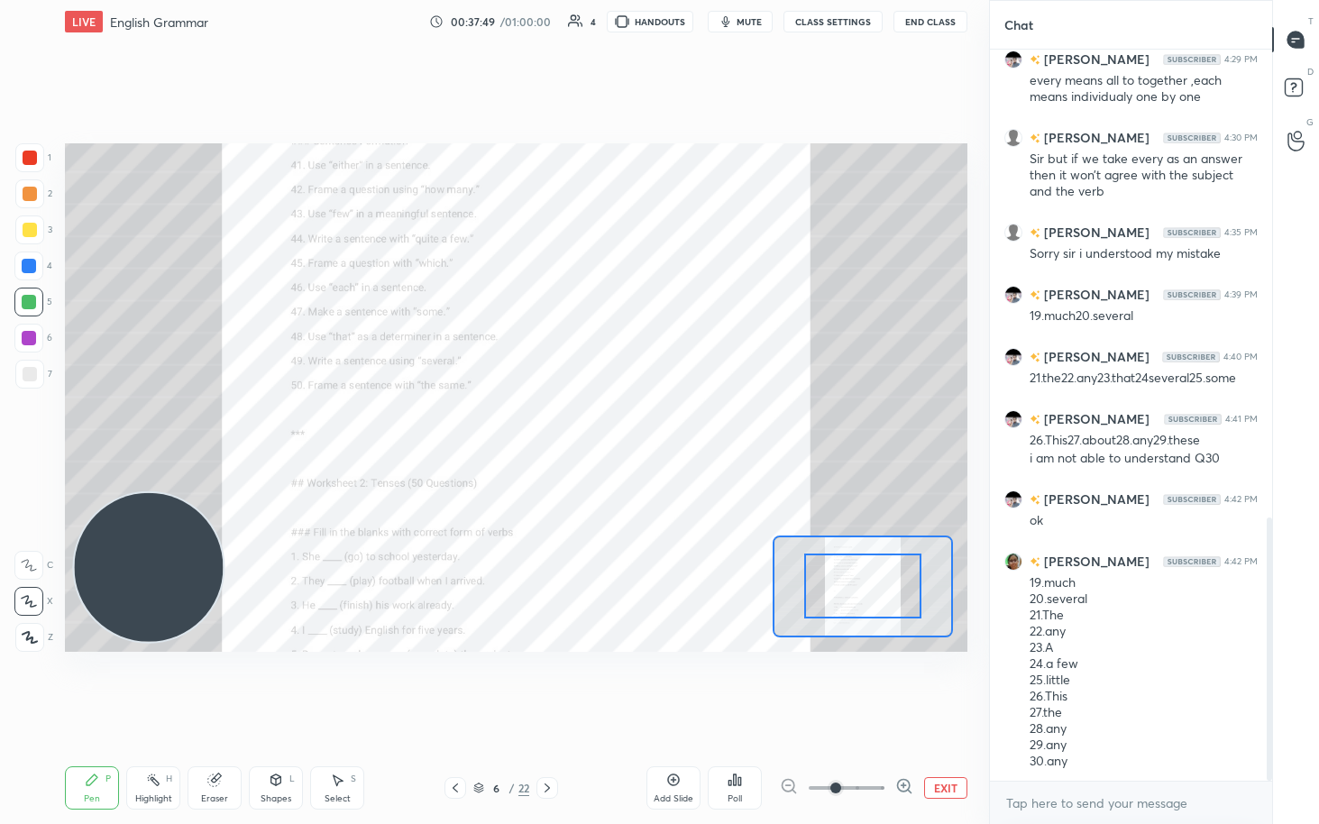
click at [647, 424] on icon at bounding box center [904, 786] width 18 height 18
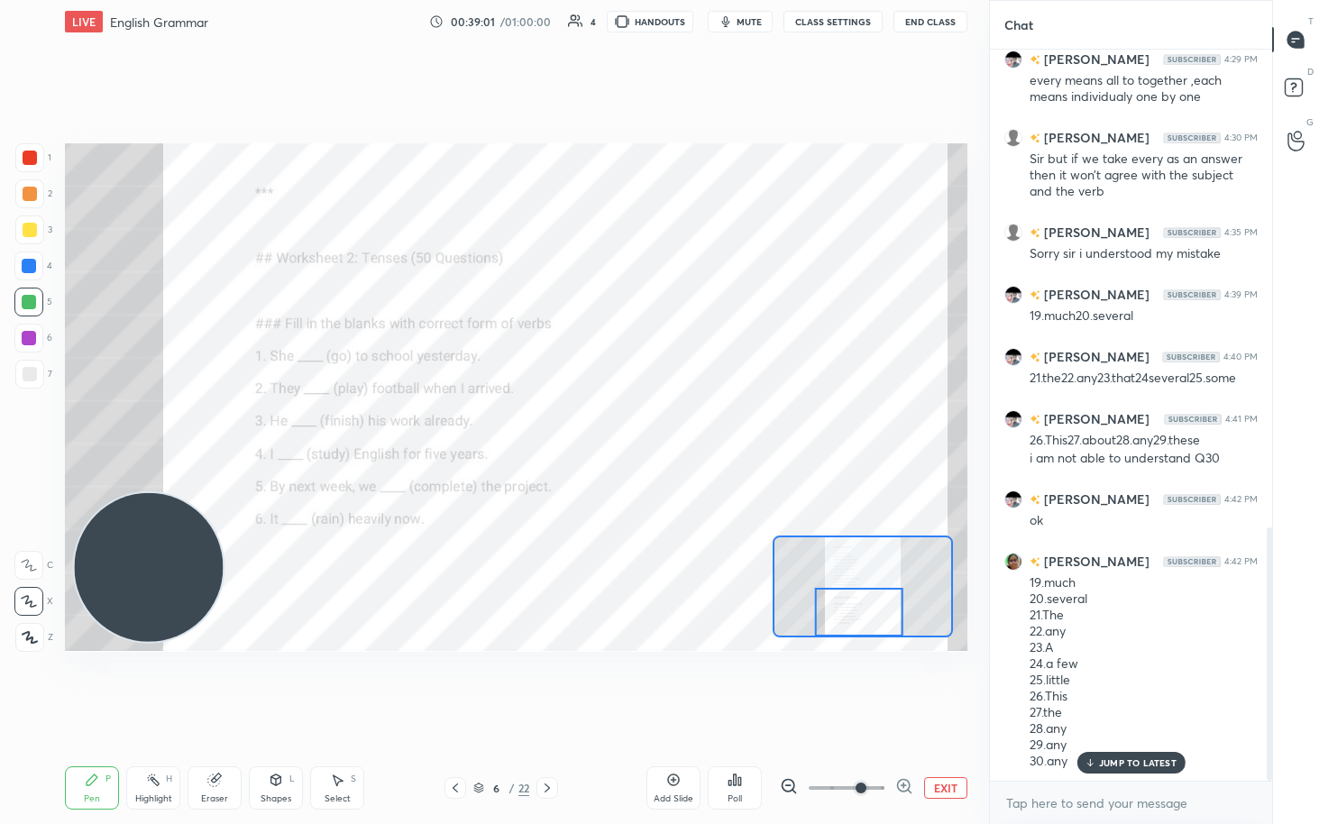
scroll to position [1380, 0]
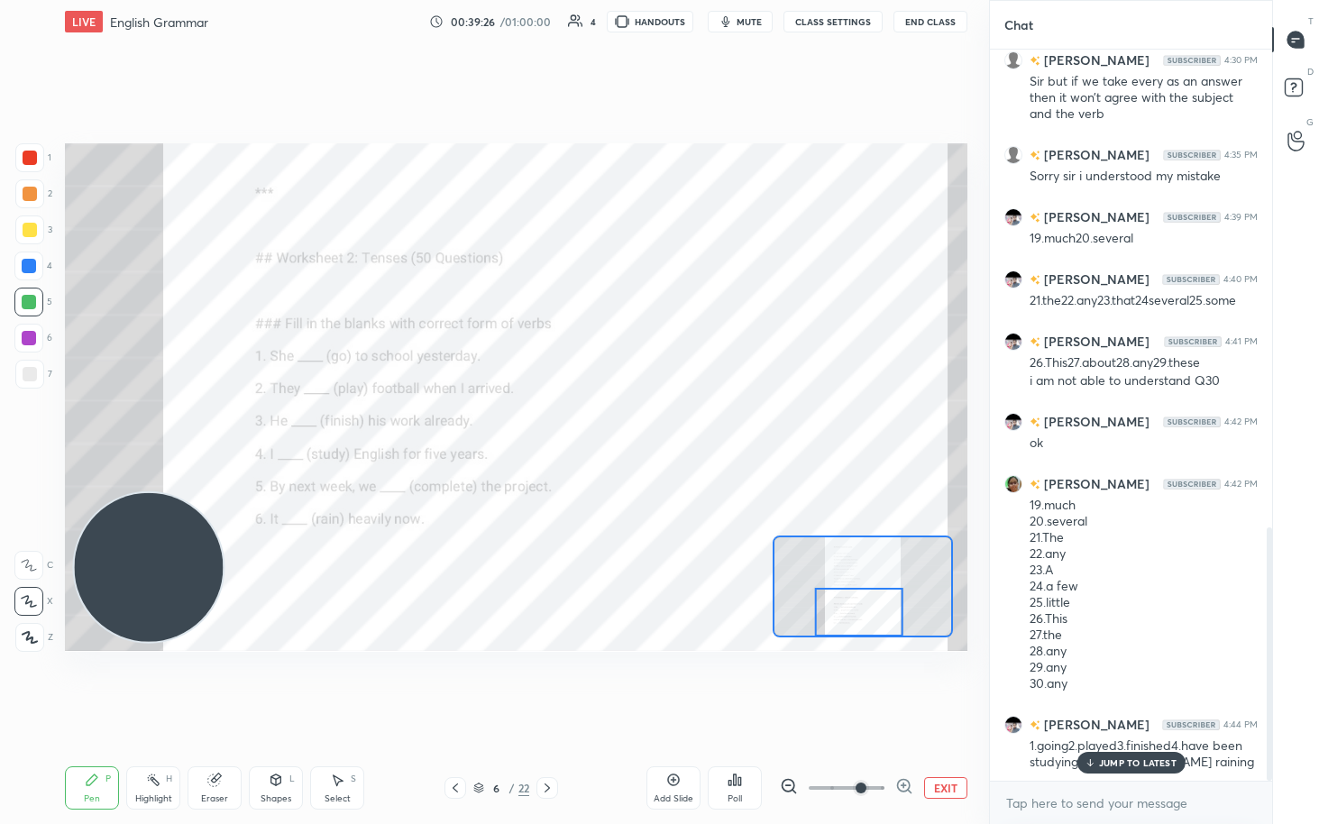
click at [647, 424] on div "JUMP TO LATEST" at bounding box center [1131, 763] width 108 height 22
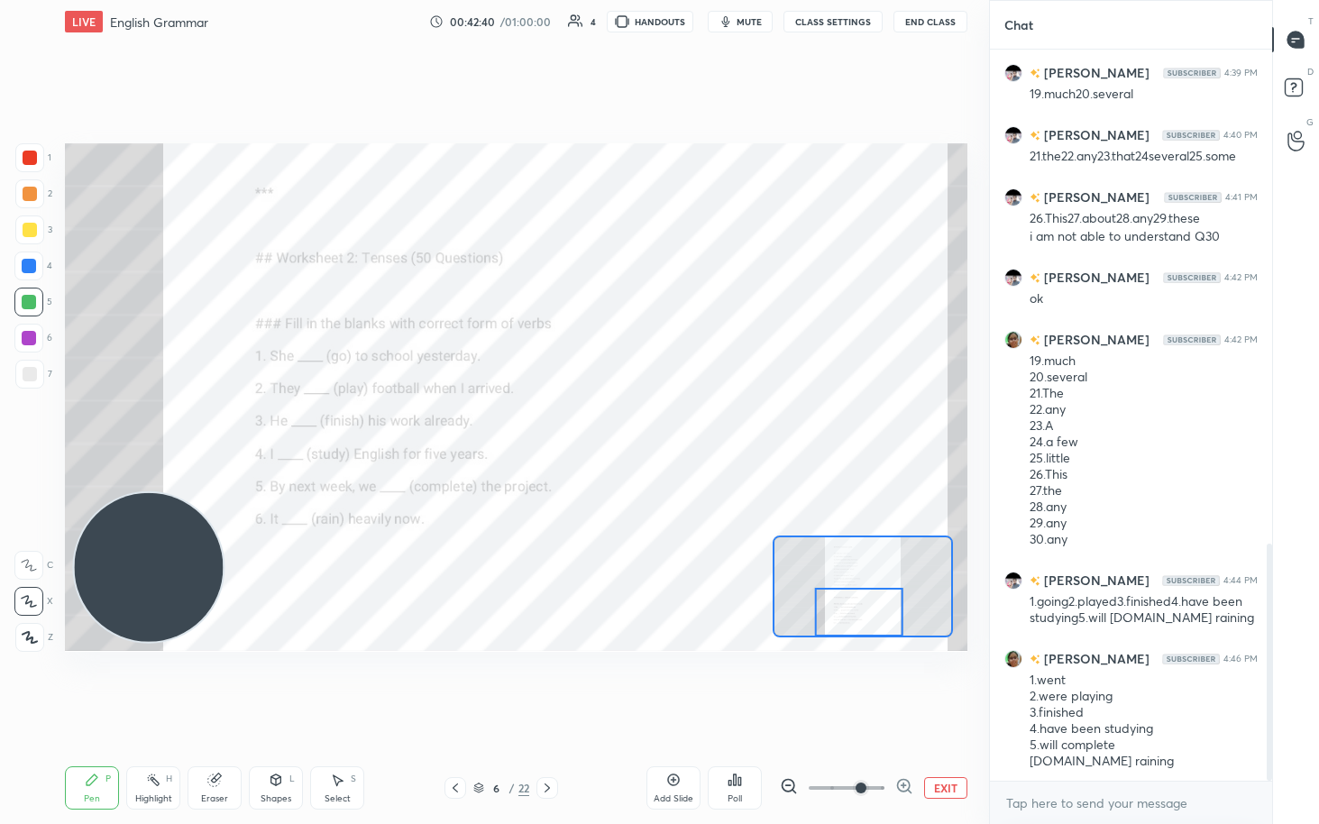
click at [216, 424] on div "Eraser" at bounding box center [215, 787] width 54 height 43
click at [31, 424] on span "Erase all" at bounding box center [28, 636] width 27 height 13
click at [578, 424] on div "Setting up your live class Poll for secs No correct answer Start poll" at bounding box center [516, 397] width 917 height 709
click at [583, 424] on div "Setting up your live class Poll for secs No correct answer Start poll" at bounding box center [516, 397] width 917 height 709
click at [582, 424] on div "Setting up your live class Poll for secs No correct answer Start poll" at bounding box center [516, 397] width 917 height 709
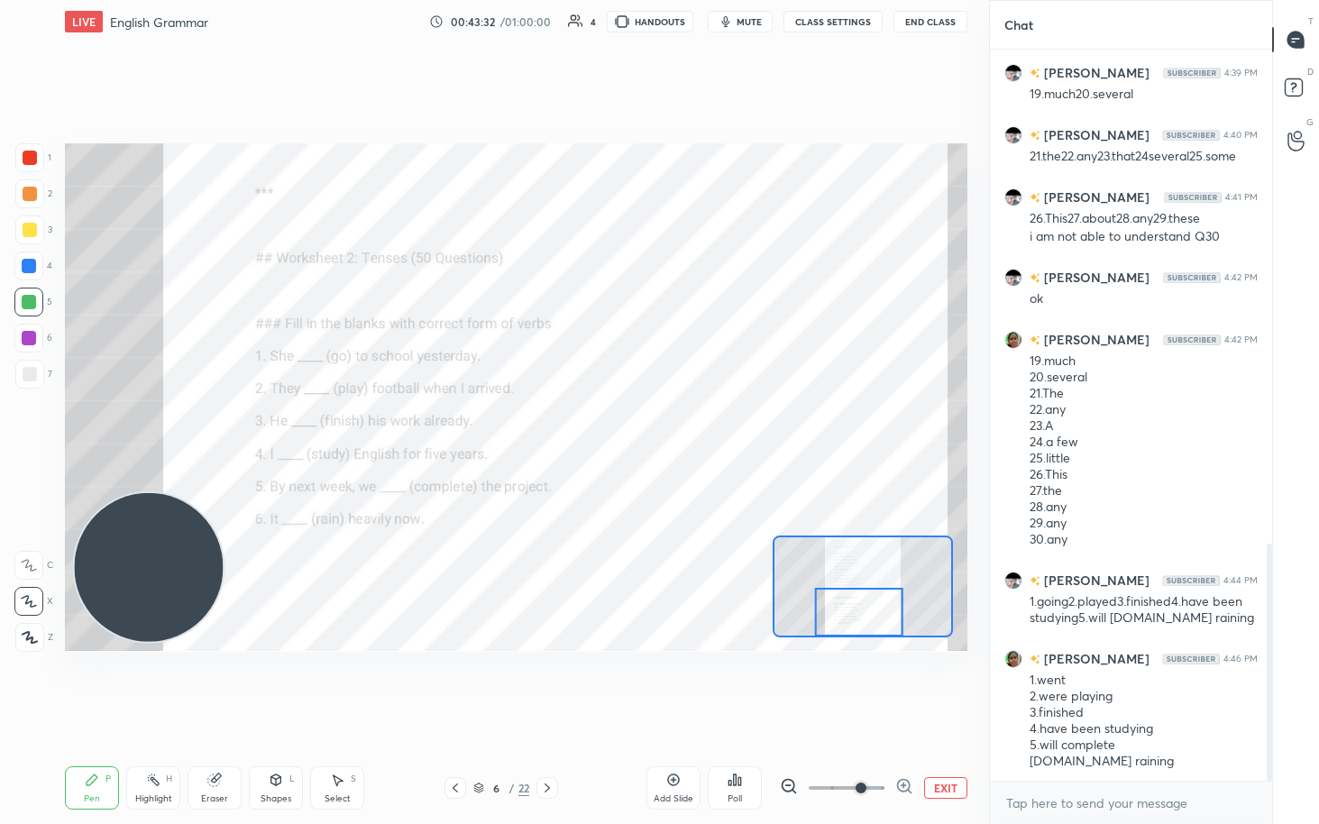
click at [574, 424] on div "Setting up your live class Poll for secs No correct answer Start poll" at bounding box center [516, 397] width 917 height 709
click at [216, 424] on div "Eraser" at bounding box center [215, 787] width 54 height 43
click at [13, 424] on div "1 2 3 4 5 6 7 C X Z C X Z E E Erase all H H" at bounding box center [29, 397] width 58 height 508
click at [34, 424] on span "Erase all" at bounding box center [28, 636] width 27 height 13
click at [225, 424] on div "Eraser" at bounding box center [215, 787] width 54 height 43
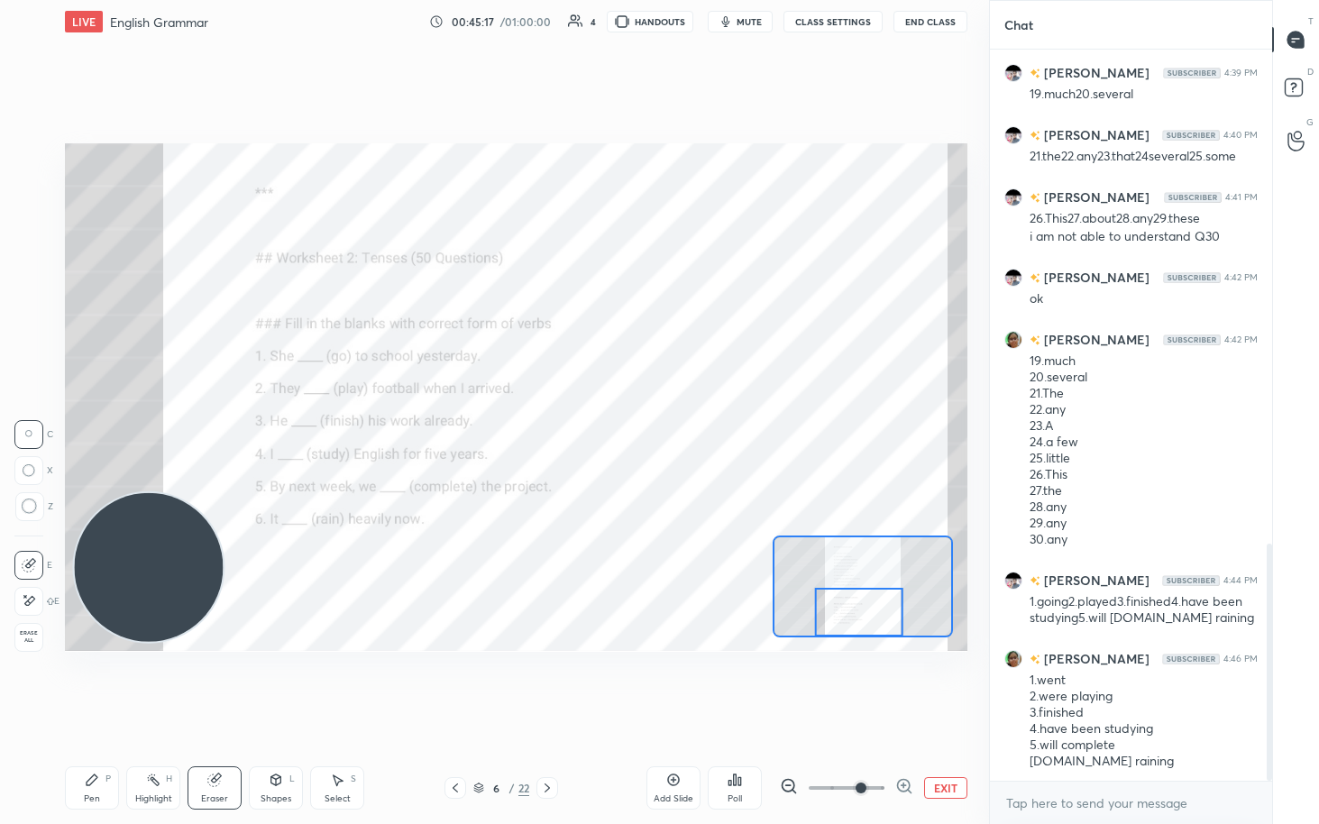
click at [15, 424] on span "Erase all" at bounding box center [28, 636] width 27 height 13
click at [18, 424] on div at bounding box center [28, 565] width 29 height 29
click at [647, 424] on icon at bounding box center [674, 781] width 12 height 12
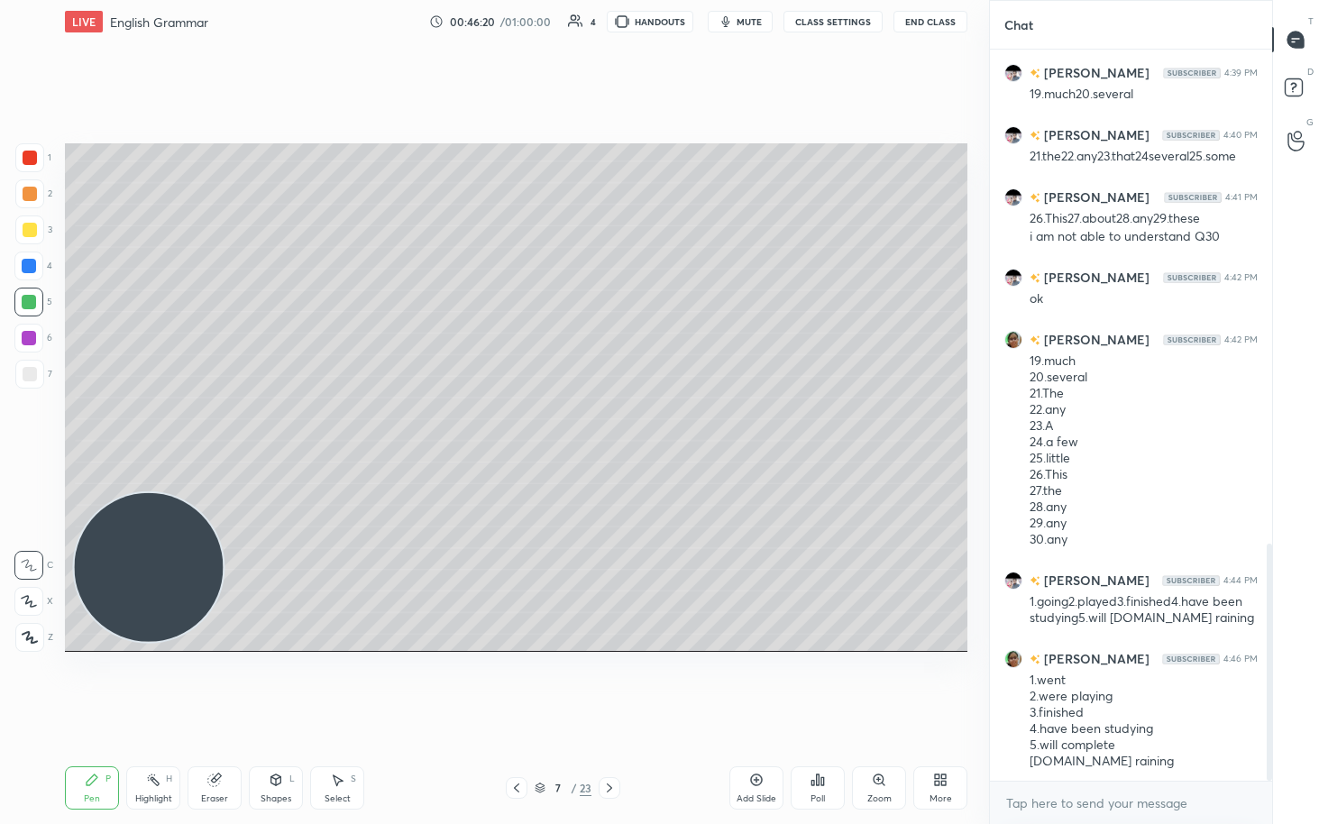
click at [505, 424] on div "7 / 23" at bounding box center [564, 788] width 333 height 22
click at [518, 424] on icon at bounding box center [516, 788] width 5 height 9
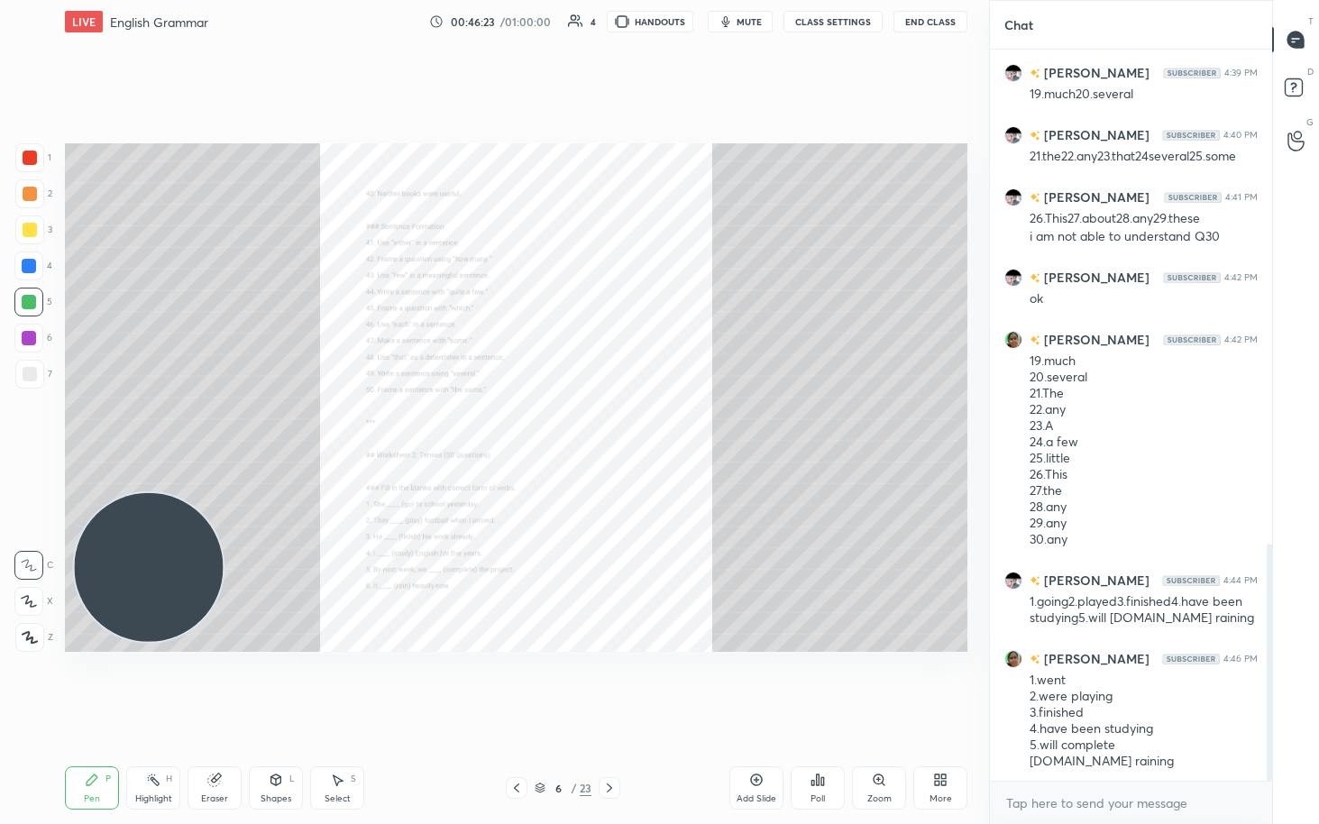
click at [612, 424] on icon at bounding box center [609, 788] width 14 height 14
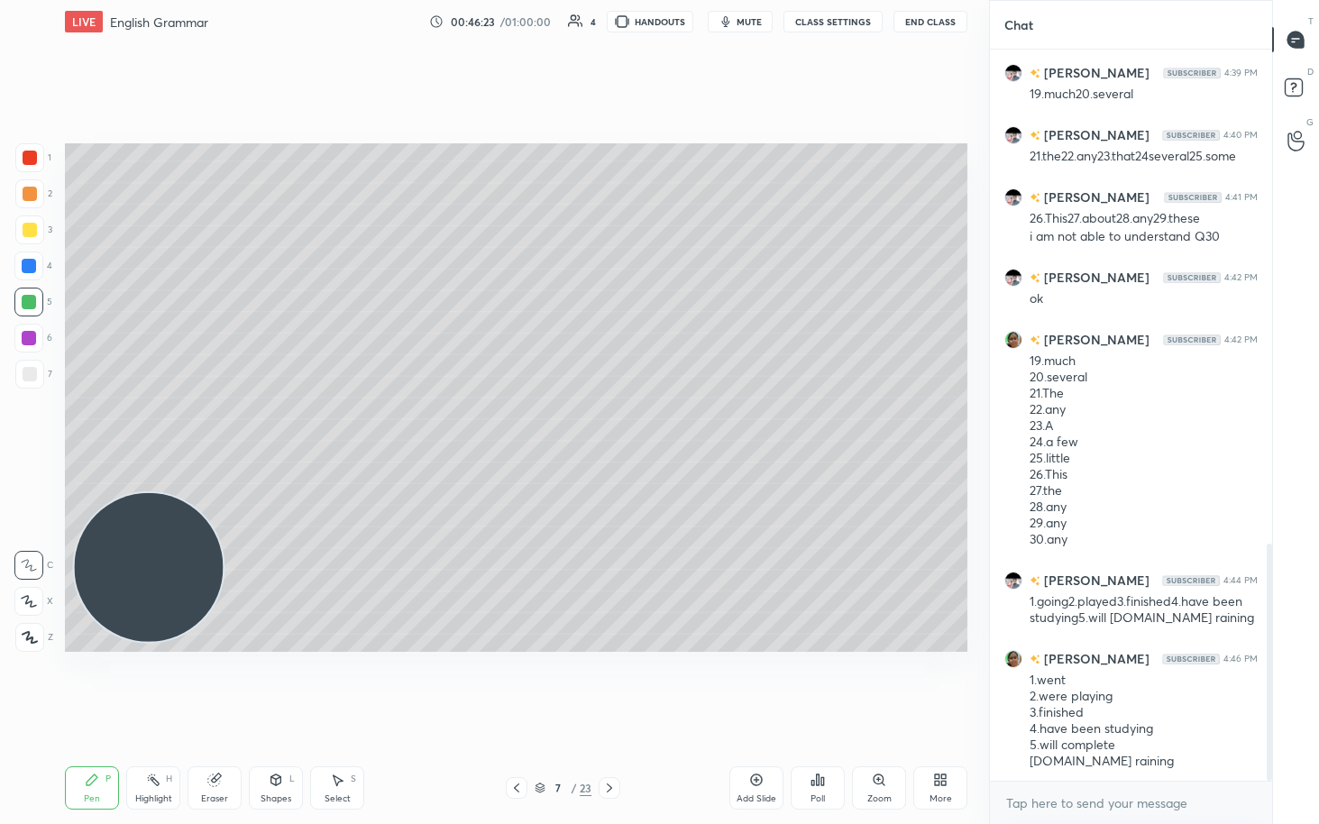
click at [612, 424] on div at bounding box center [610, 788] width 22 height 22
click at [614, 424] on div at bounding box center [610, 788] width 22 height 22
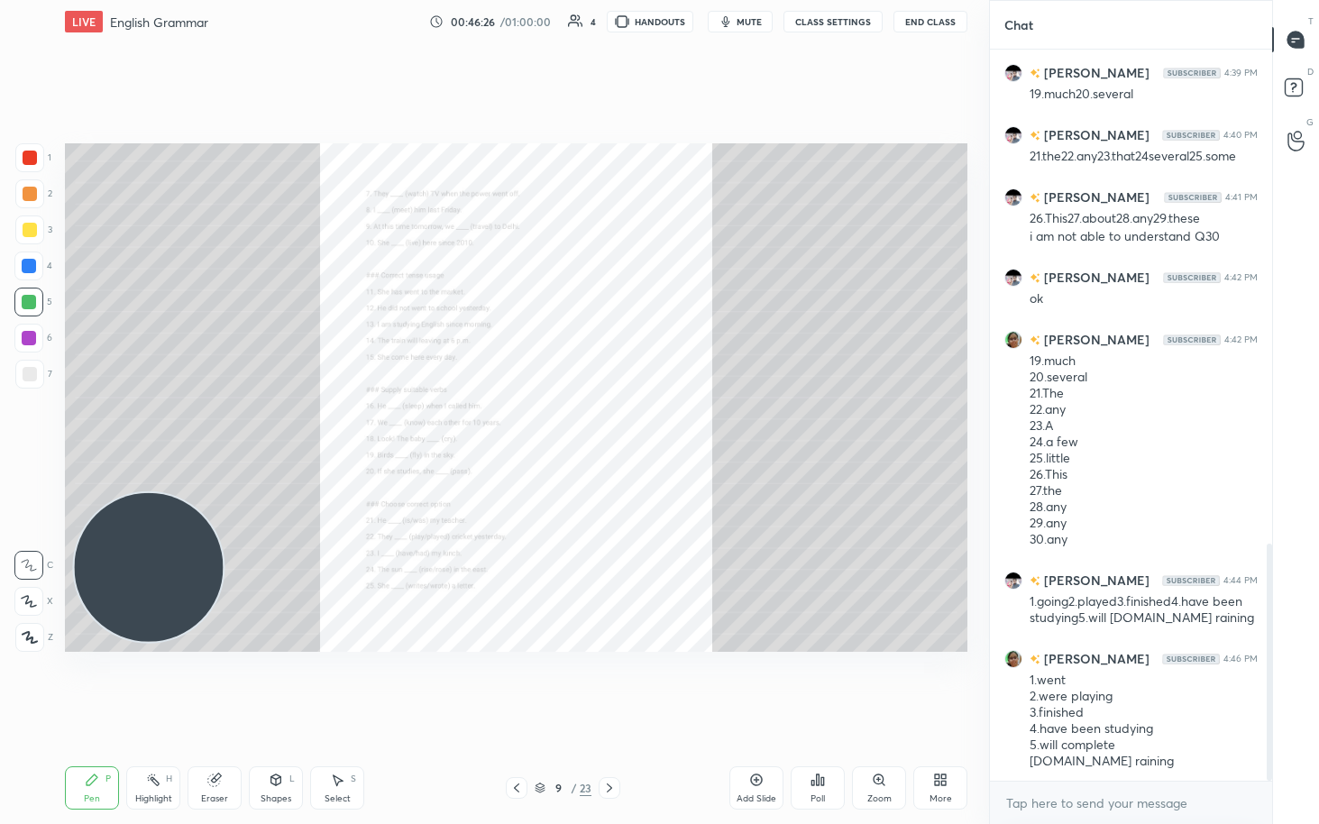
click at [647, 424] on icon at bounding box center [879, 780] width 14 height 14
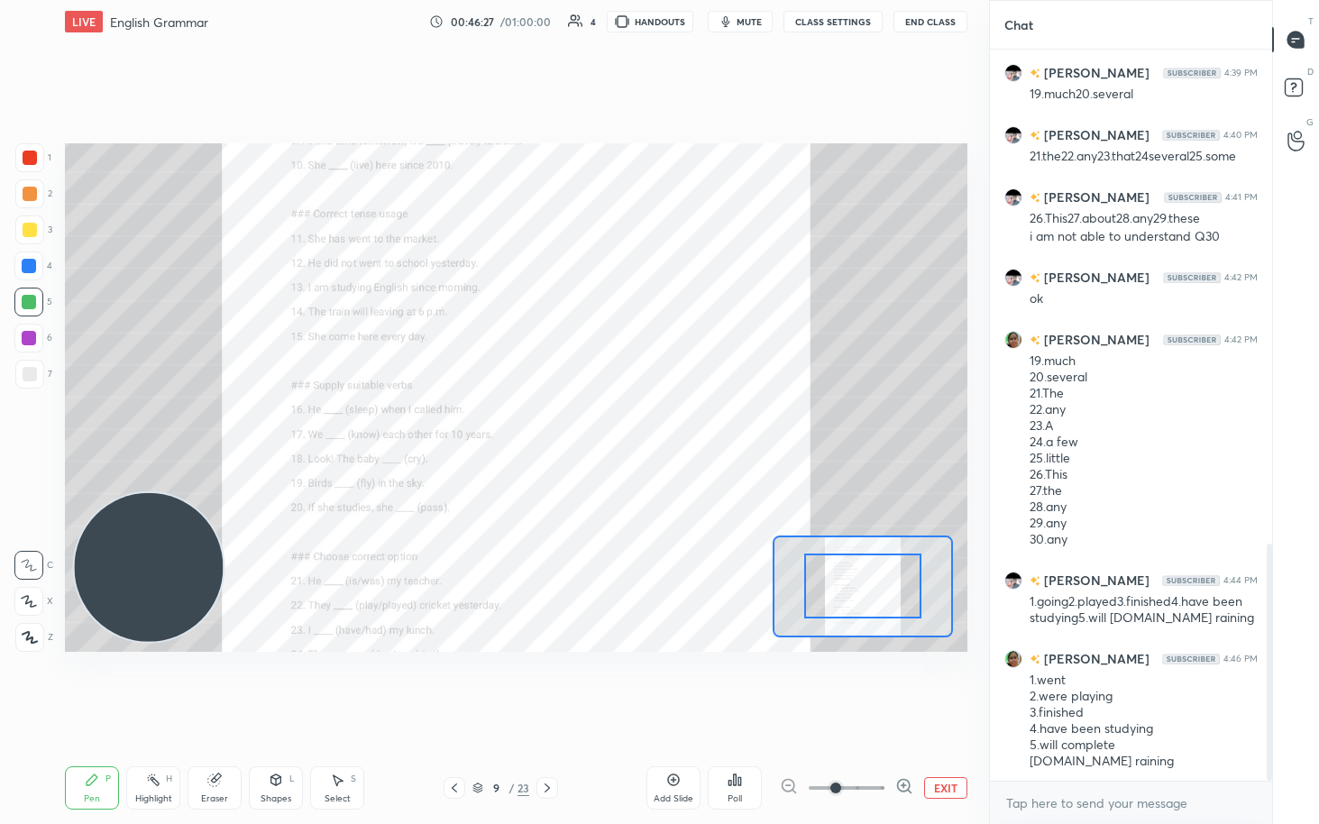
click at [647, 424] on icon at bounding box center [904, 786] width 12 height 12
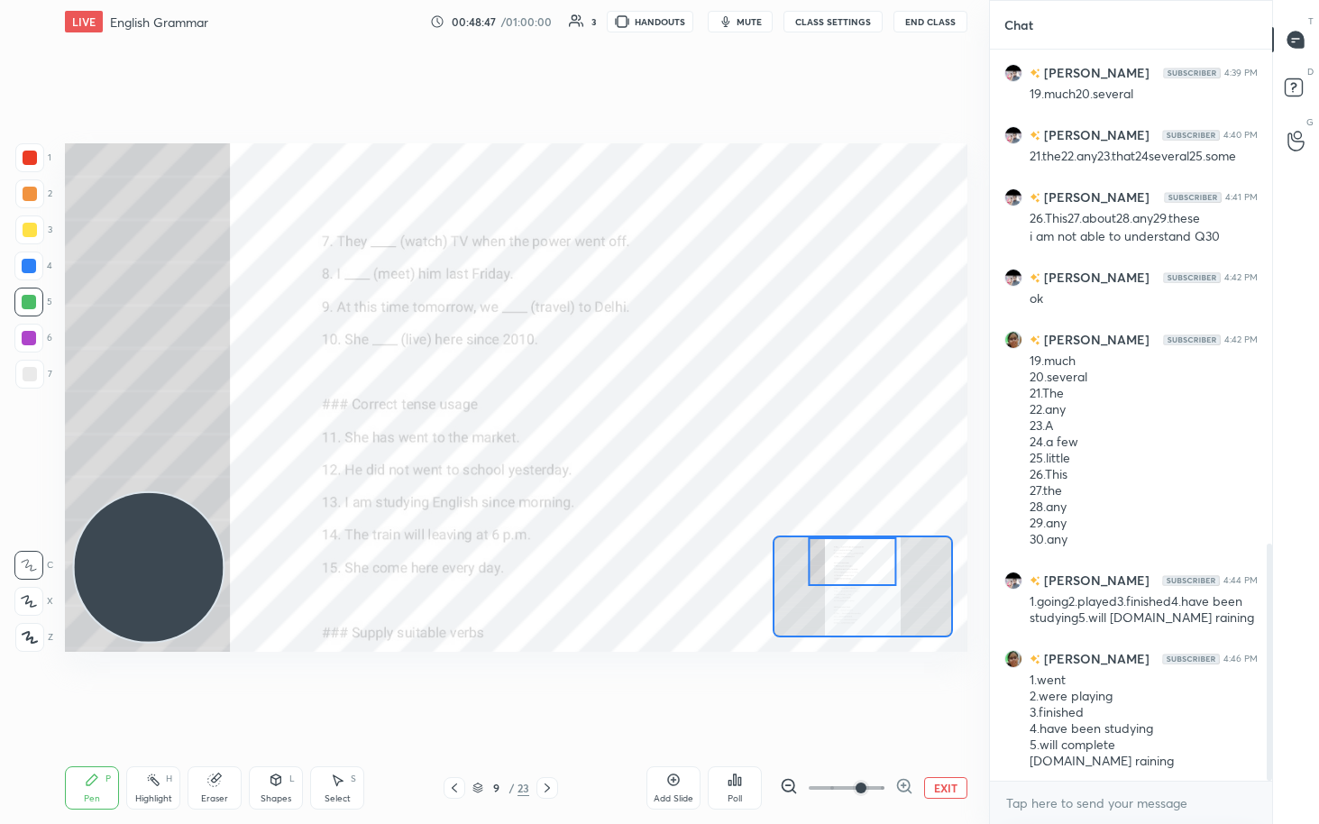
click at [212, 424] on icon at bounding box center [214, 781] width 12 height 12
click at [26, 424] on span "Erase all" at bounding box center [28, 636] width 27 height 13
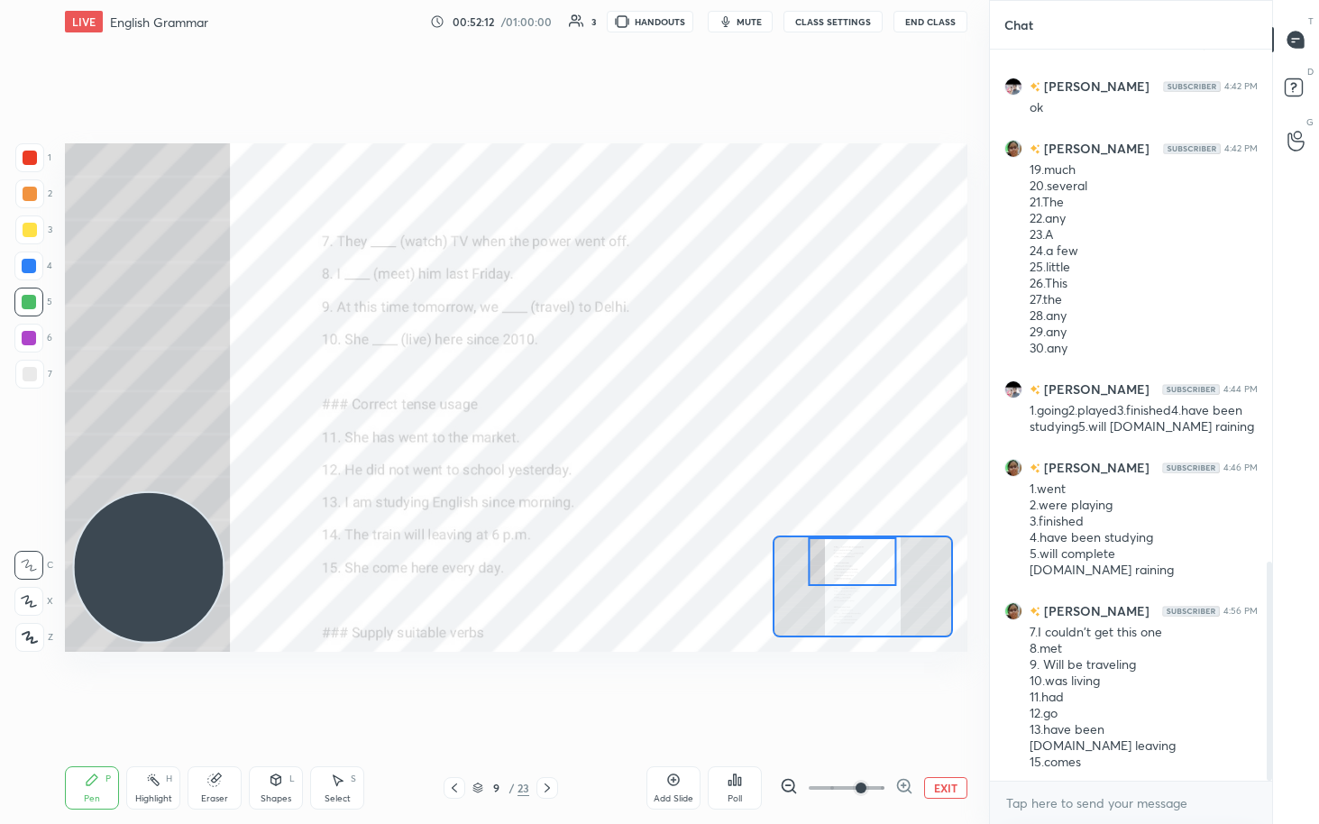
click at [647, 424] on div "Setting up your live class Poll for secs No correct answer Start poll" at bounding box center [516, 397] width 917 height 709
click at [215, 424] on icon at bounding box center [214, 781] width 12 height 12
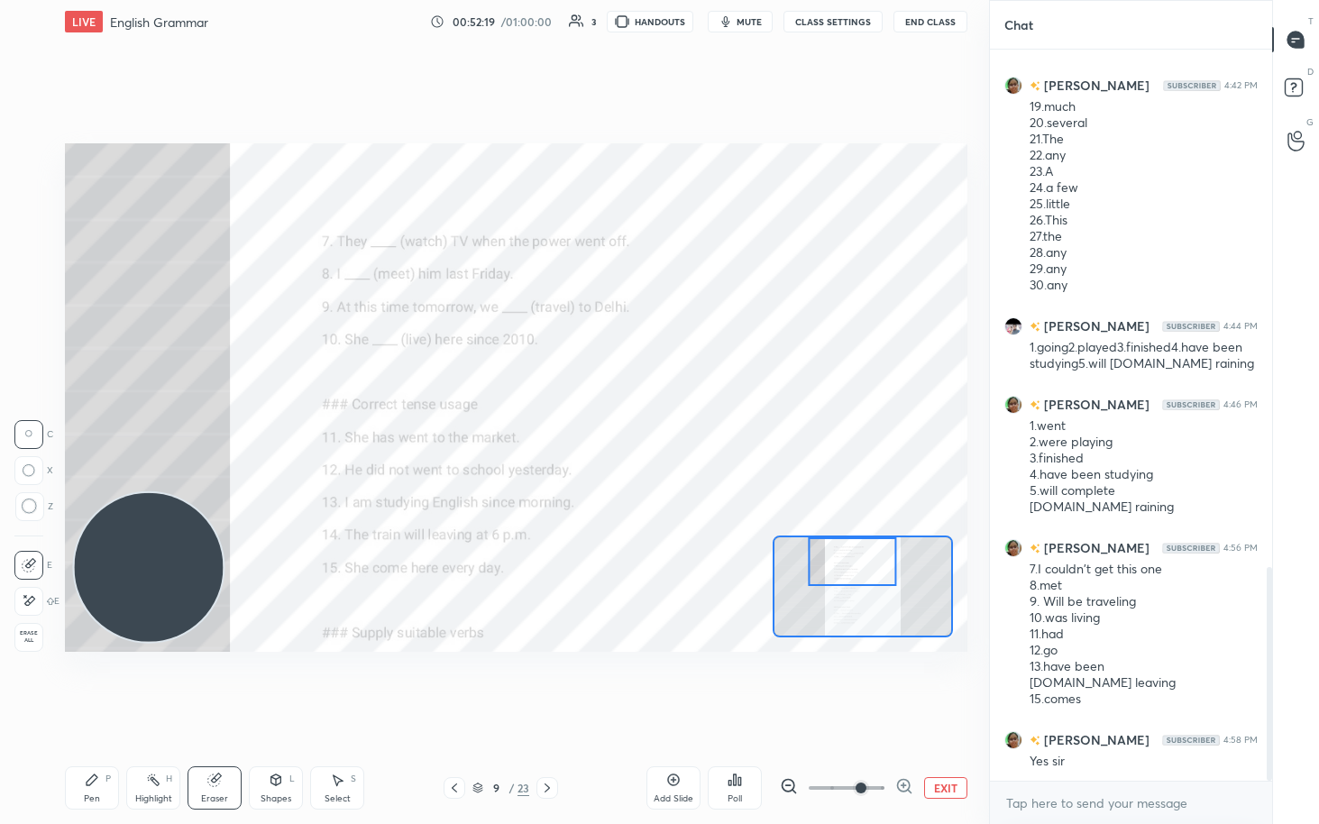
click at [25, 424] on div "Erase all" at bounding box center [28, 637] width 29 height 29
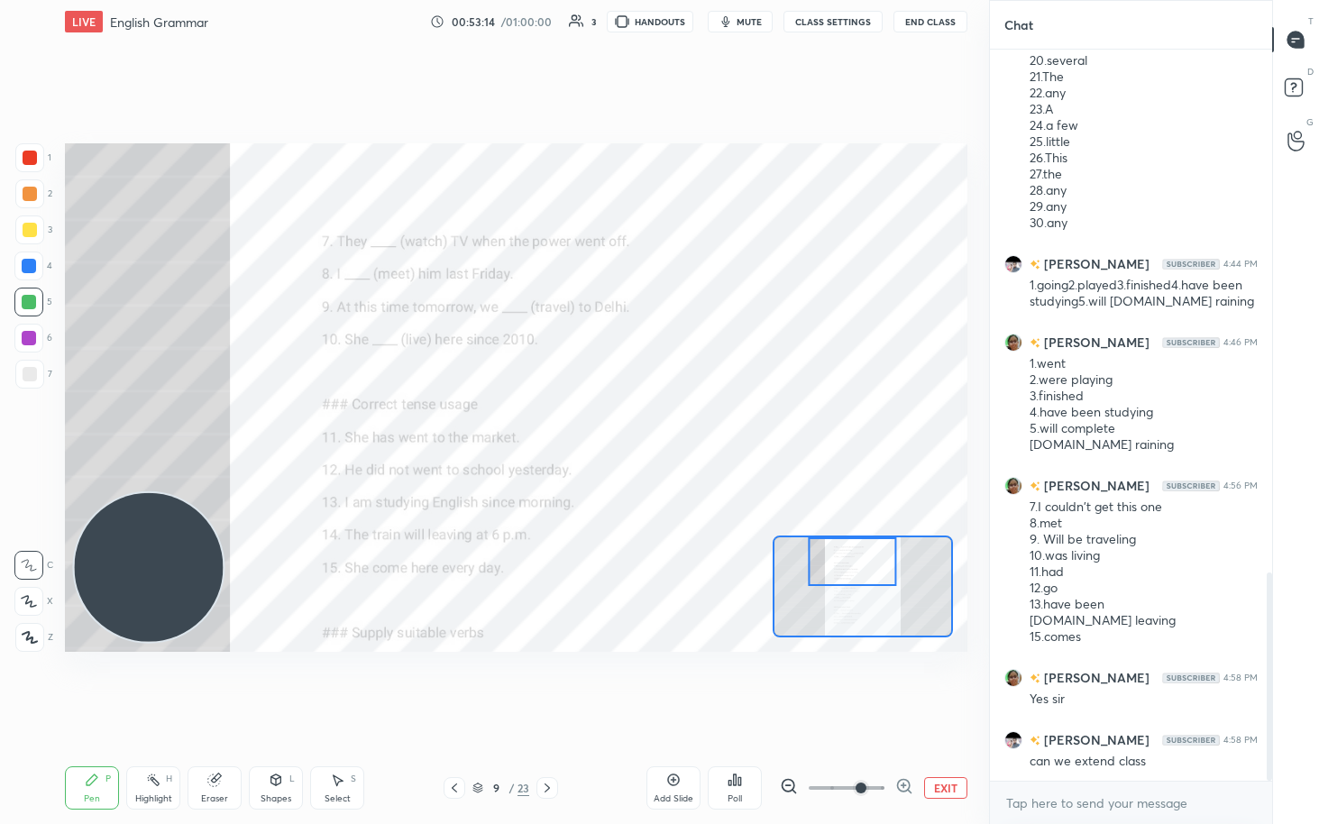
click at [227, 424] on div "Eraser" at bounding box center [215, 787] width 54 height 43
click at [40, 424] on span "Erase all" at bounding box center [28, 636] width 27 height 13
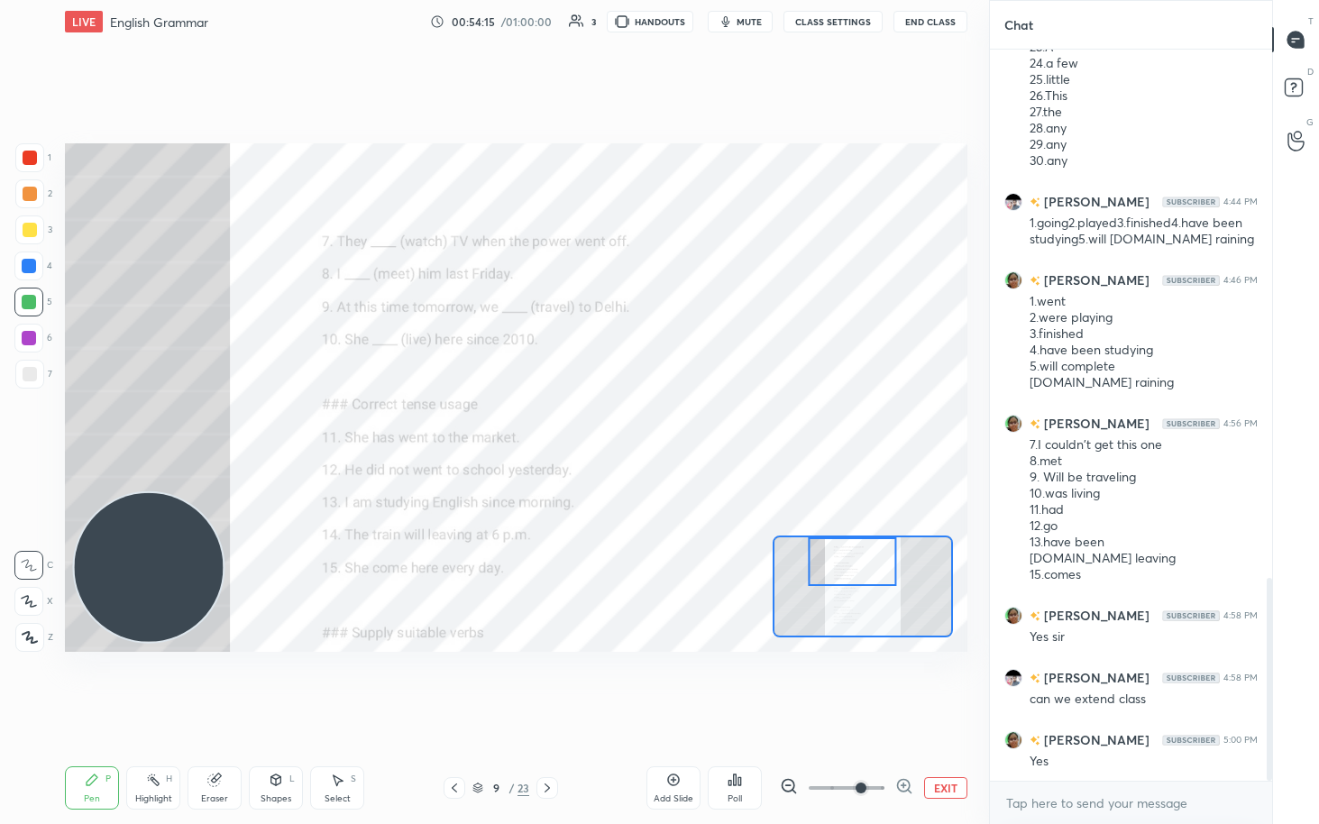
click at [216, 424] on icon at bounding box center [214, 780] width 14 height 14
click at [18, 424] on span "Erase all" at bounding box center [28, 636] width 27 height 13
click at [448, 424] on icon at bounding box center [454, 788] width 14 height 14
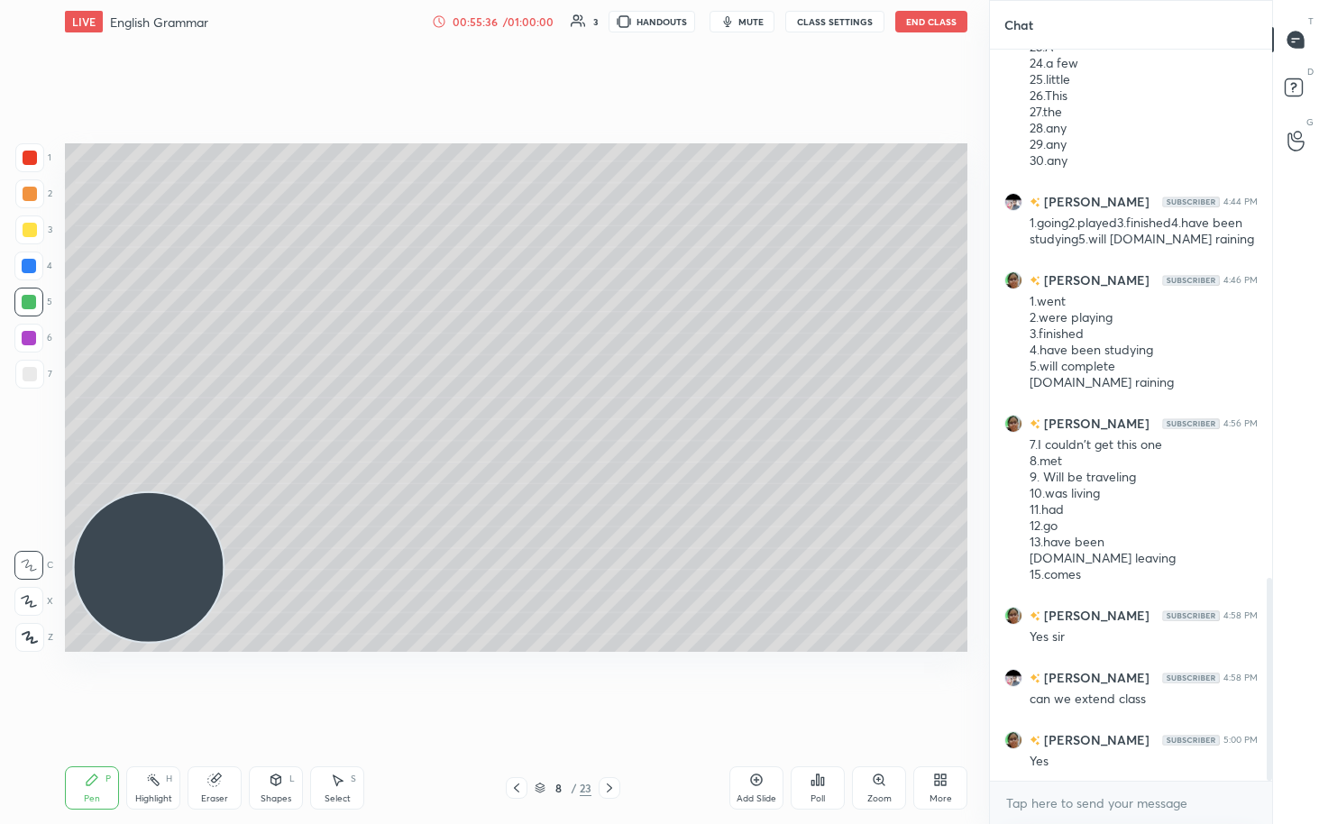
click at [510, 424] on icon at bounding box center [516, 788] width 14 height 14
click at [513, 424] on icon at bounding box center [516, 788] width 14 height 14
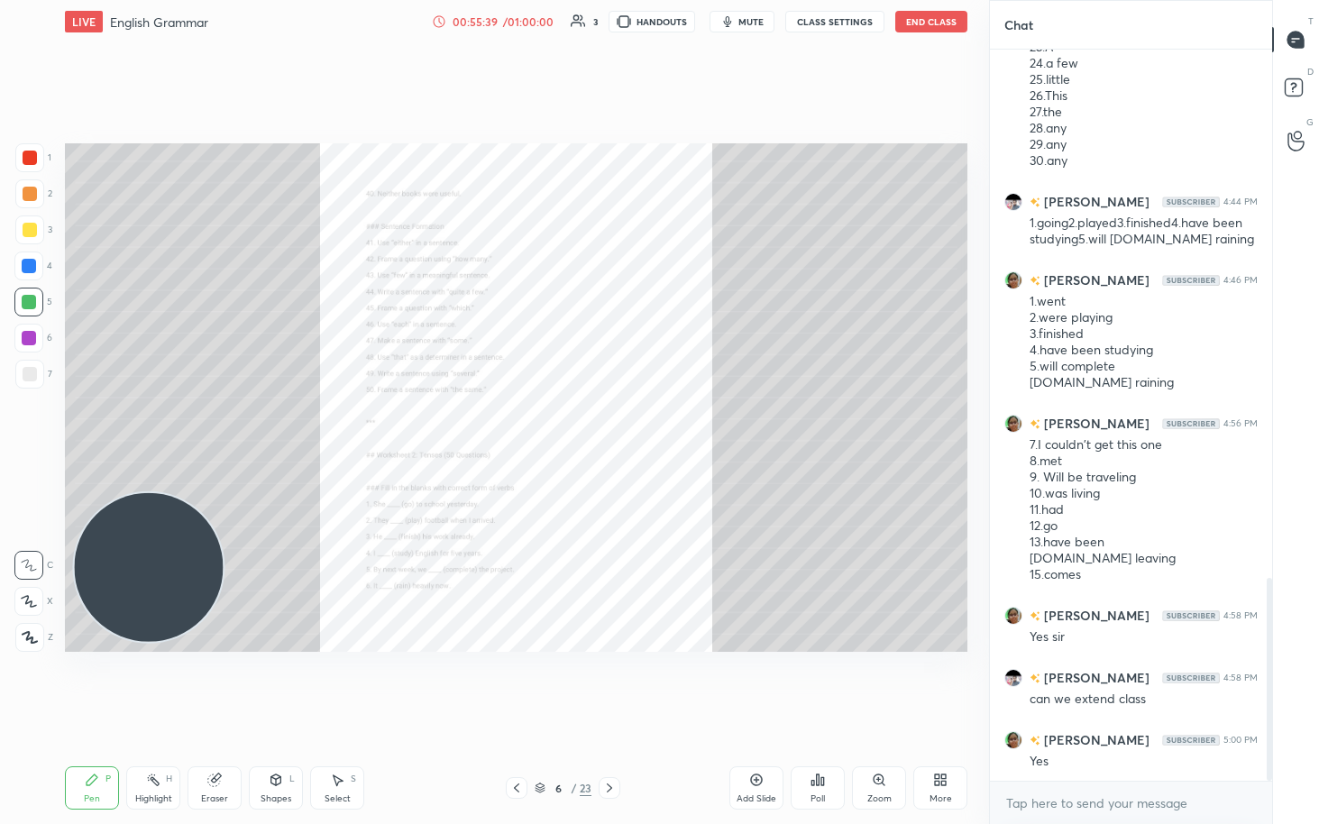
click at [647, 424] on div "Zoom" at bounding box center [879, 787] width 54 height 43
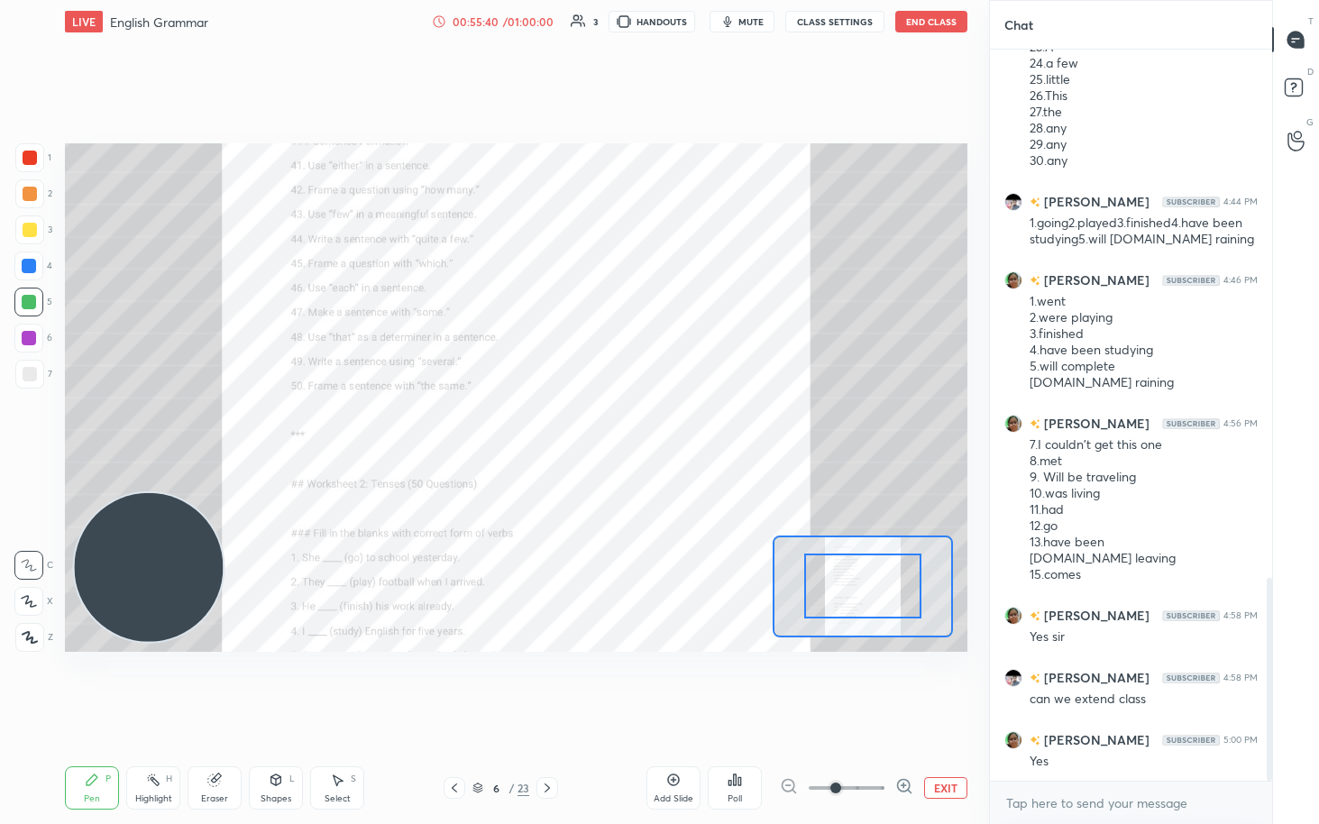
click at [647, 424] on icon at bounding box center [904, 786] width 18 height 18
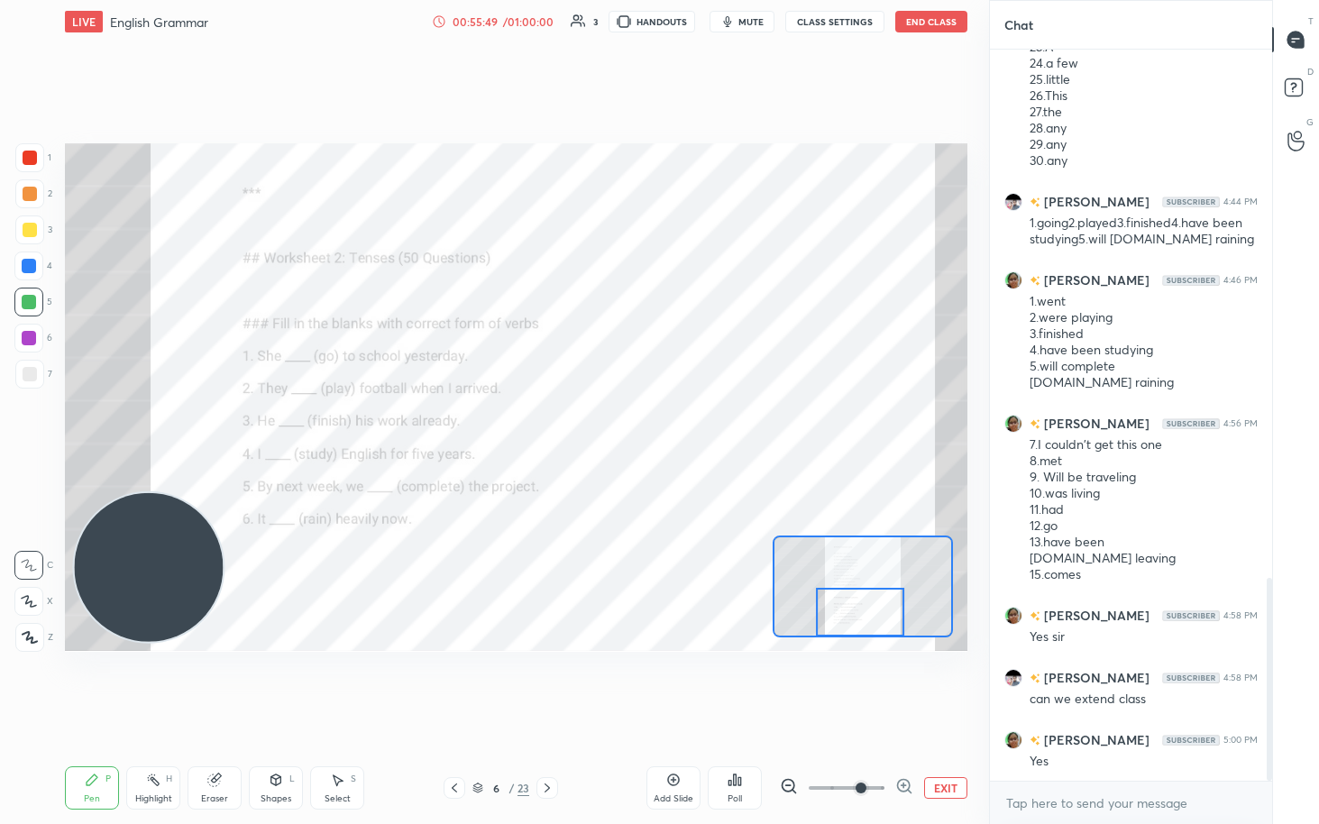
click at [545, 424] on icon at bounding box center [547, 788] width 14 height 14
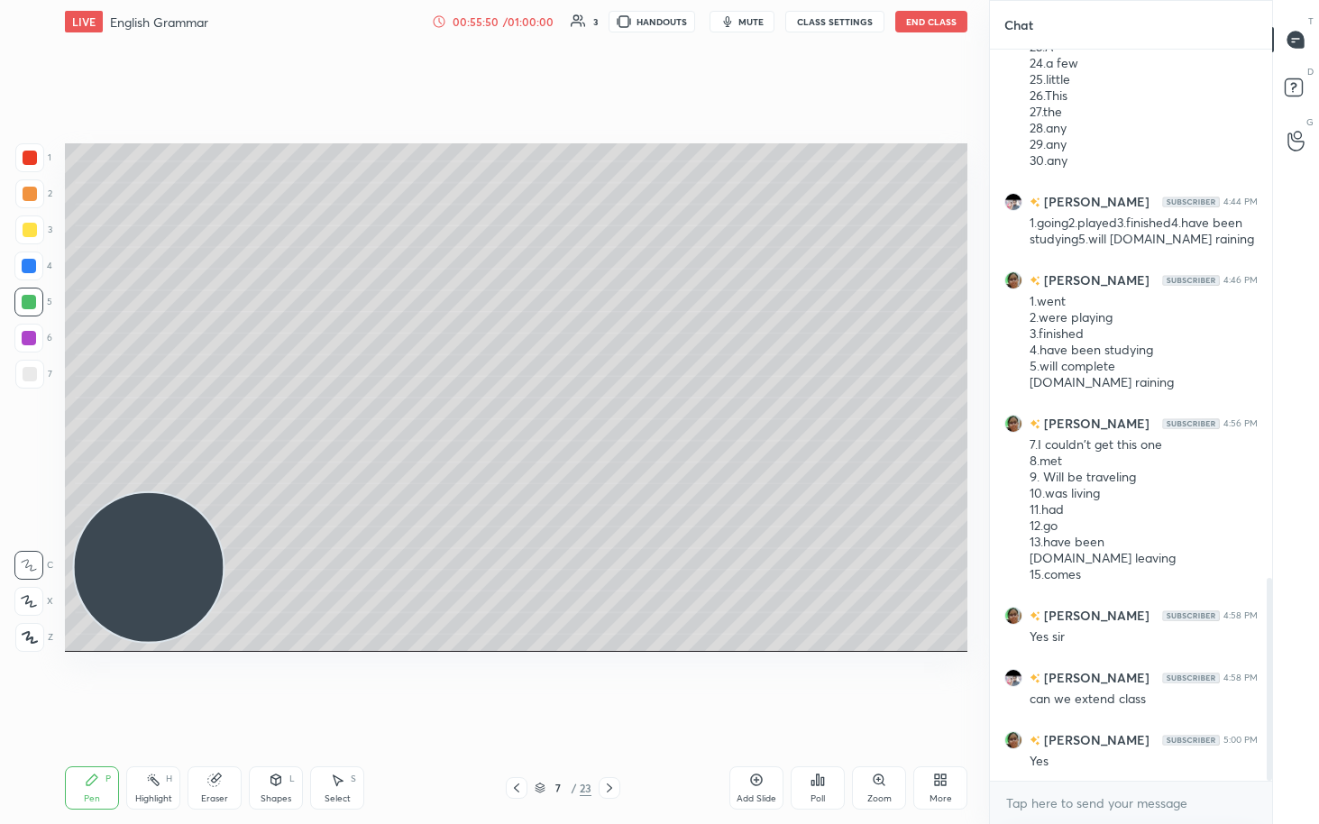
click at [549, 424] on div "7" at bounding box center [558, 788] width 18 height 11
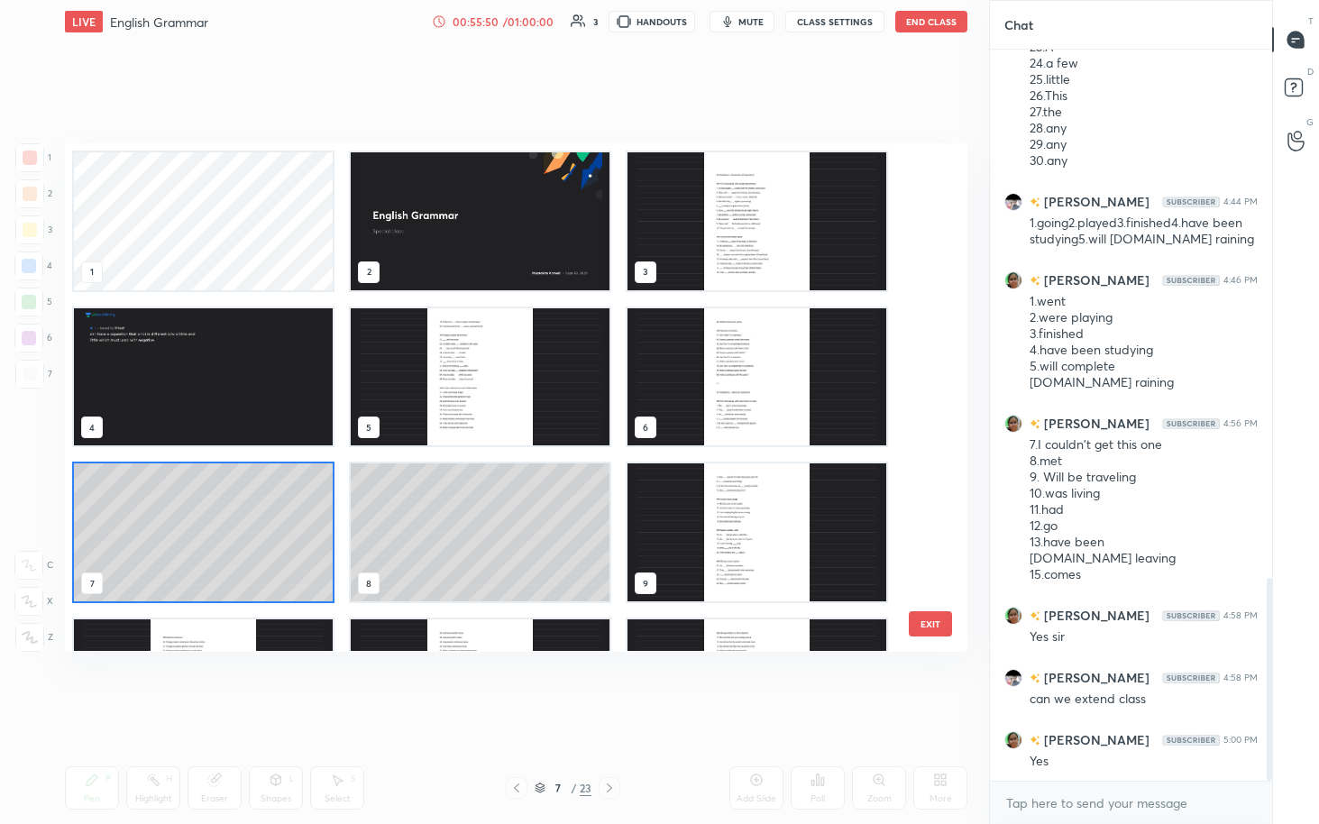
scroll to position [502, 894]
click at [626, 424] on div "7 / 23" at bounding box center [564, 788] width 333 height 22
click at [620, 424] on div at bounding box center [610, 788] width 22 height 22
click at [610, 424] on div at bounding box center [610, 788] width 22 height 22
click at [647, 377] on img "grid" at bounding box center [757, 377] width 259 height 138
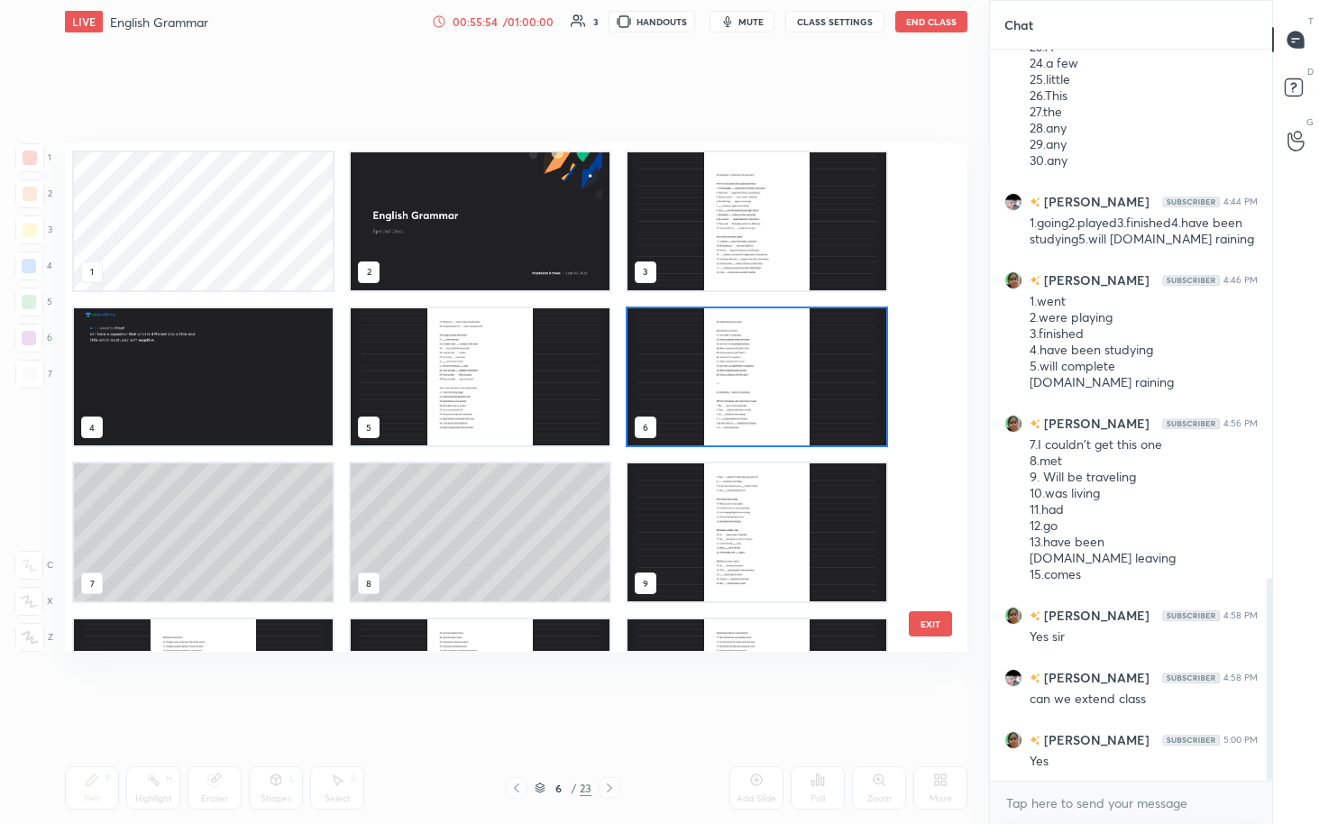
click at [647, 385] on img "grid" at bounding box center [757, 377] width 259 height 138
click at [647, 390] on img "grid" at bounding box center [757, 377] width 259 height 138
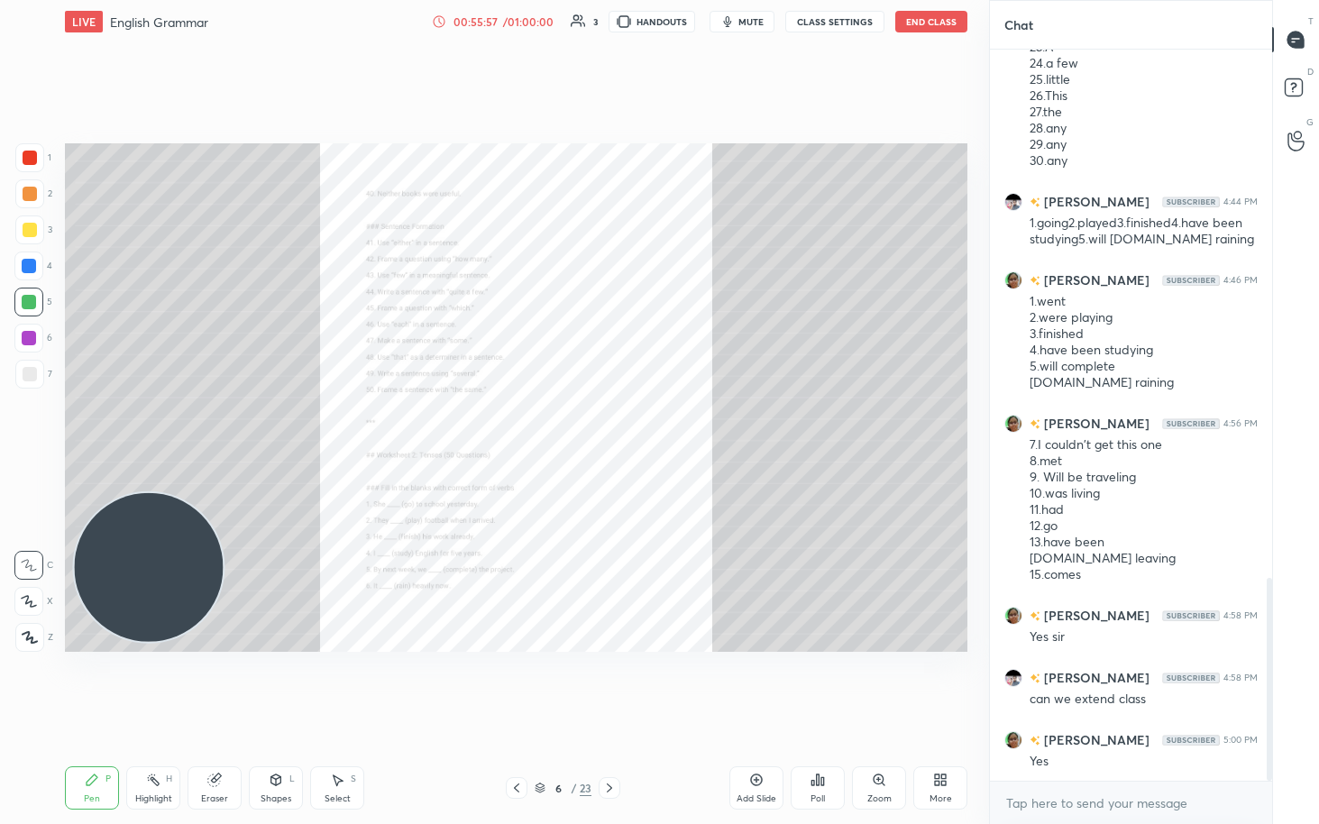
click at [608, 424] on icon at bounding box center [609, 788] width 14 height 14
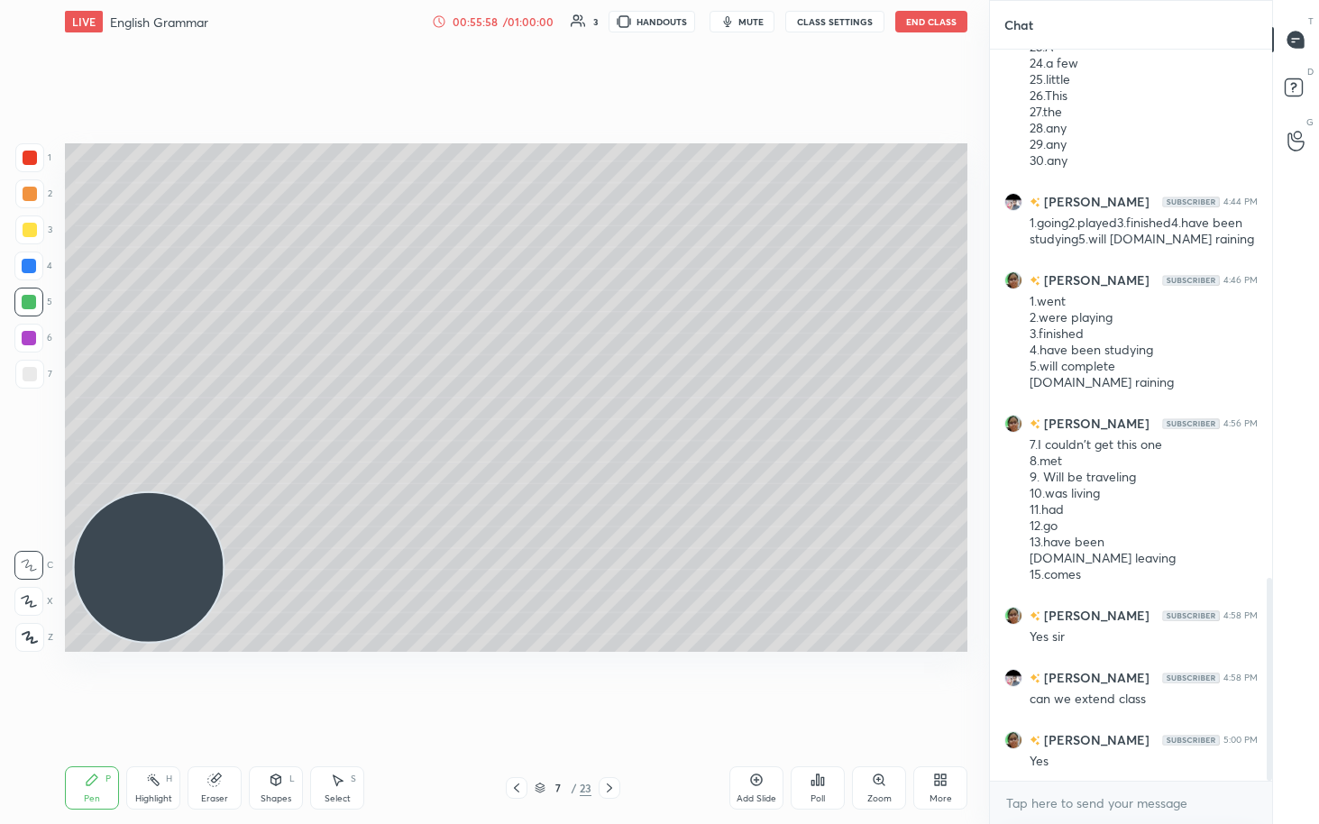
click at [608, 424] on icon at bounding box center [609, 788] width 14 height 14
click at [612, 424] on icon at bounding box center [609, 788] width 14 height 14
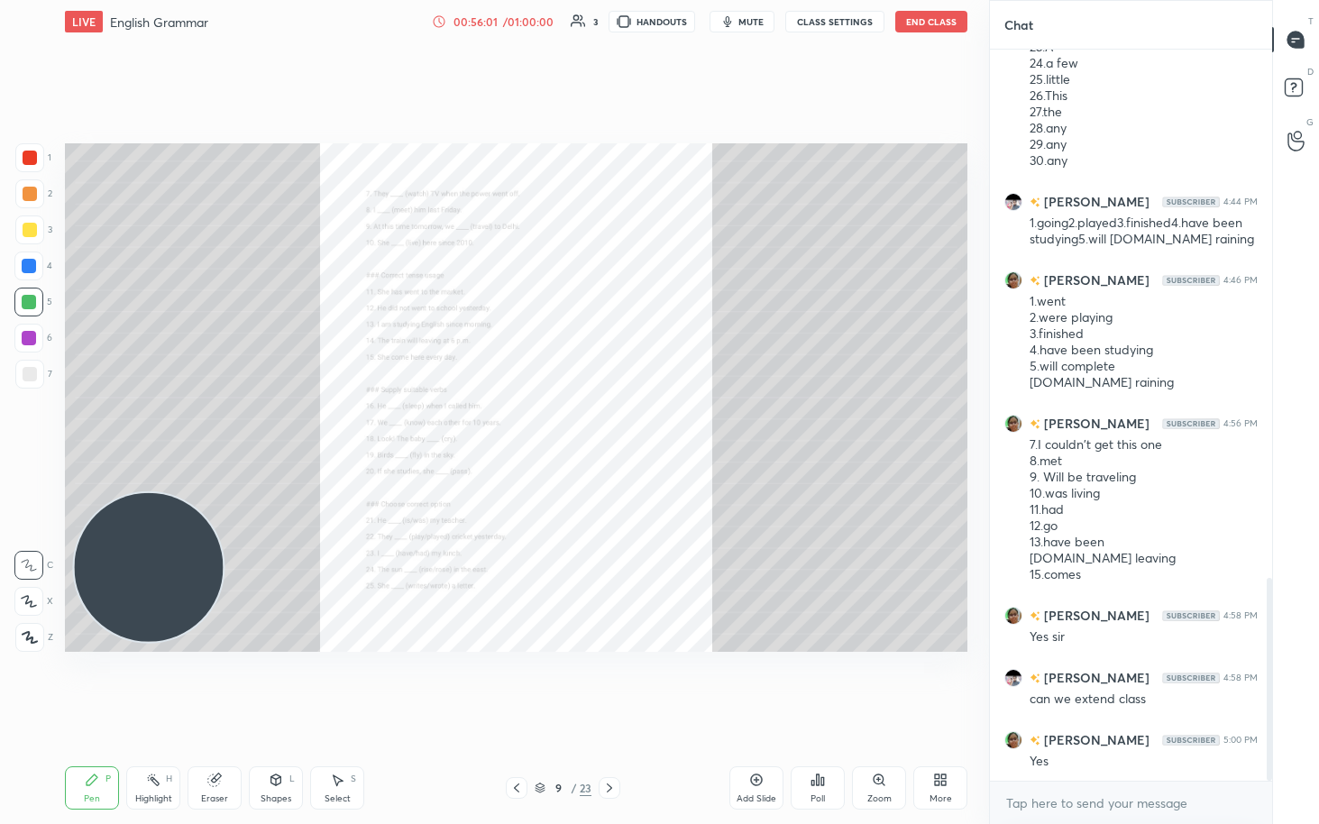
click at [647, 424] on icon at bounding box center [879, 780] width 10 height 10
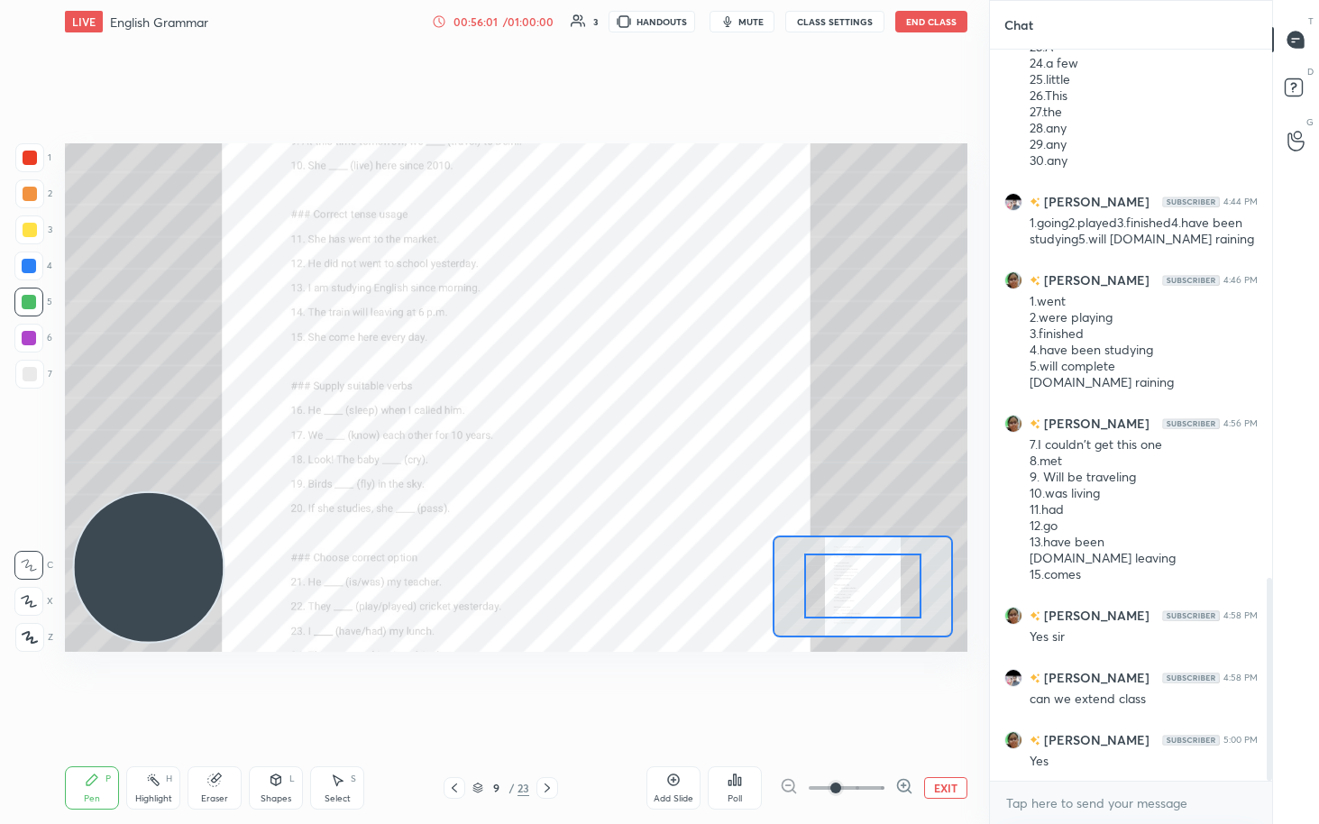
click at [647, 424] on span at bounding box center [835, 788] width 11 height 11
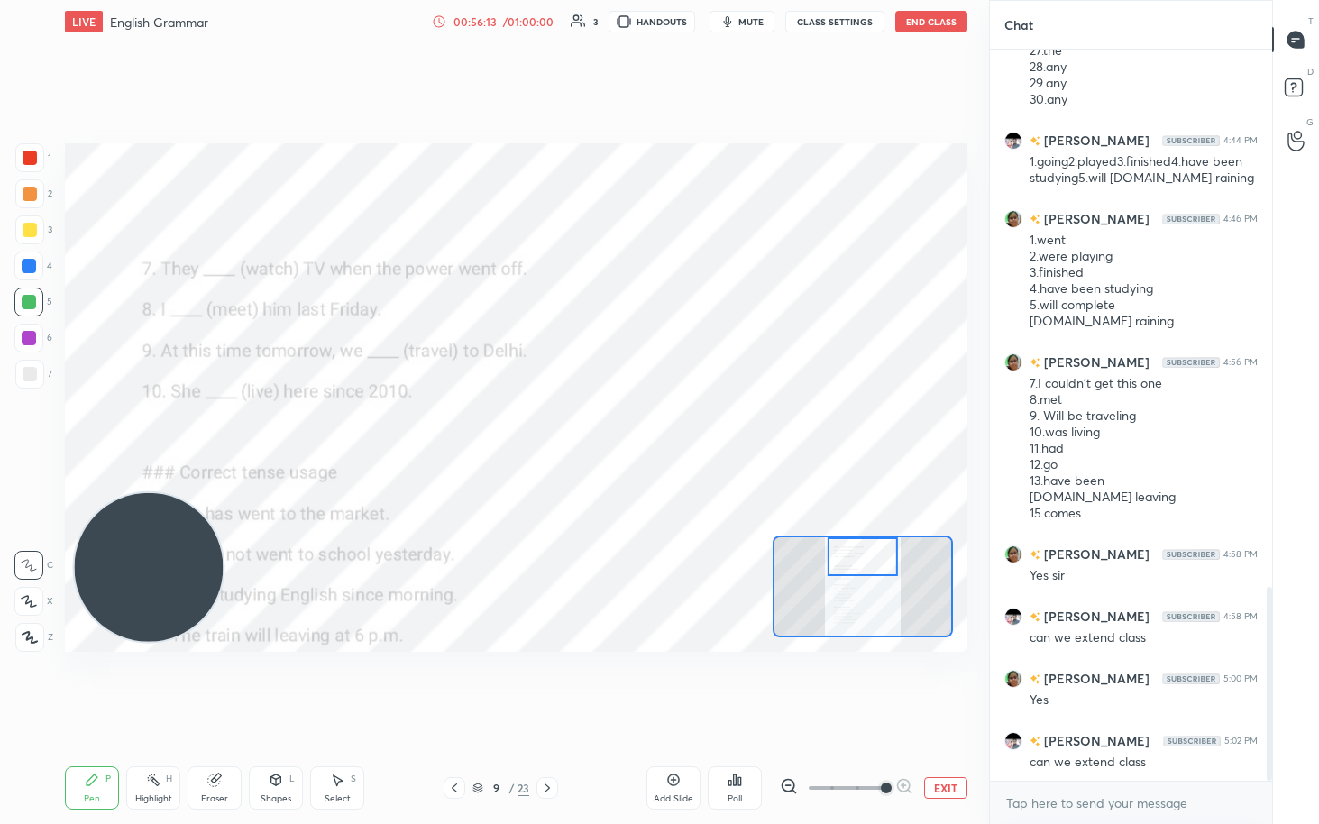
scroll to position [2027, 0]
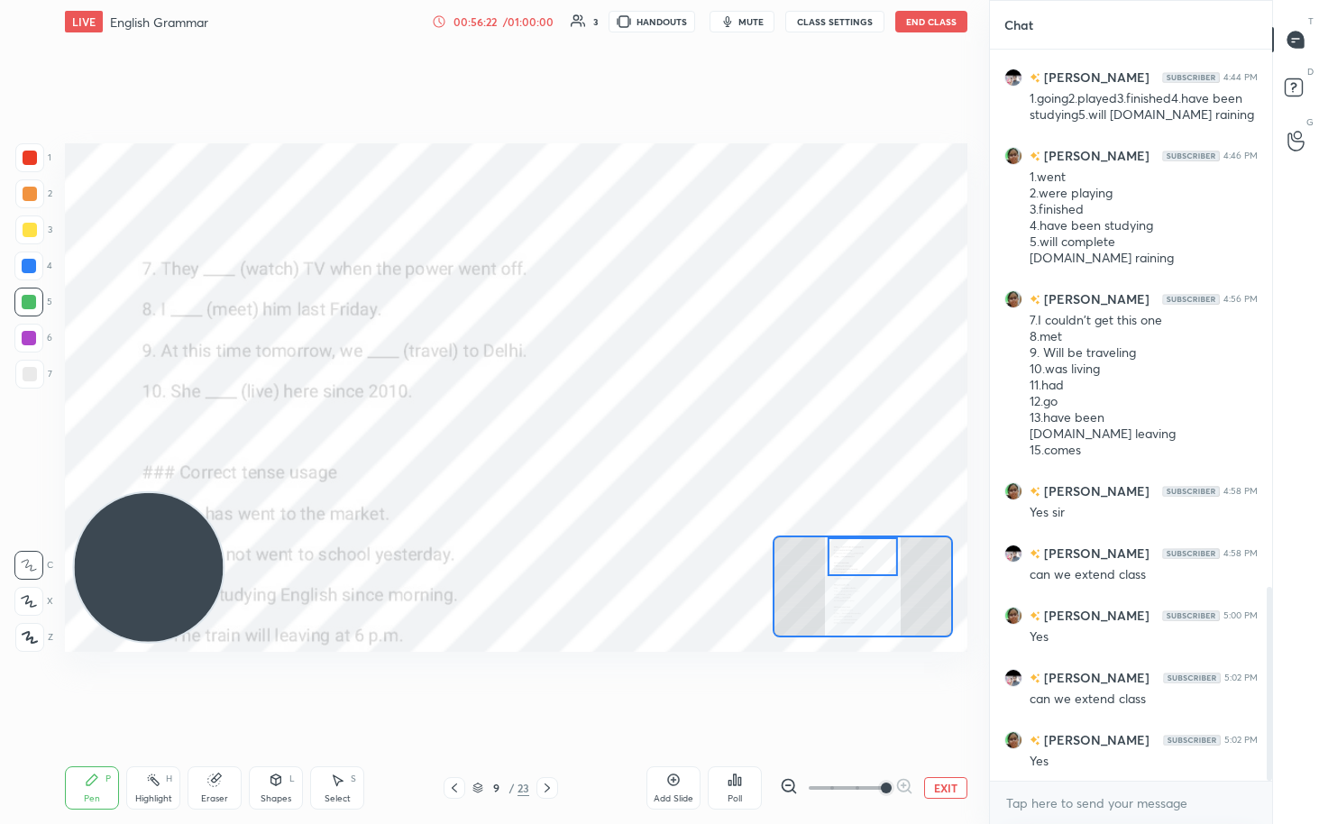
click at [647, 424] on button "EXIT" at bounding box center [945, 788] width 43 height 22
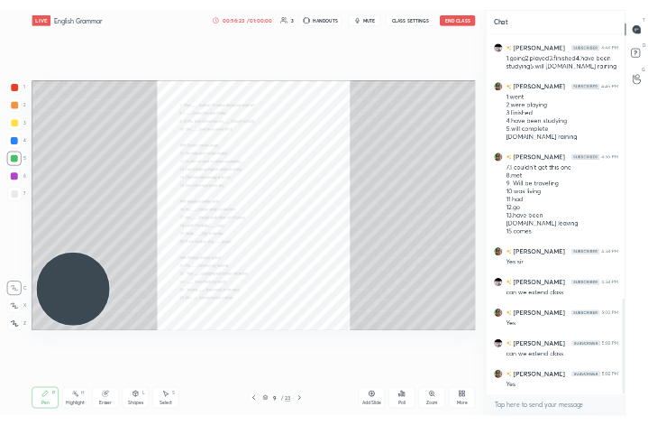
scroll to position [2089, 0]
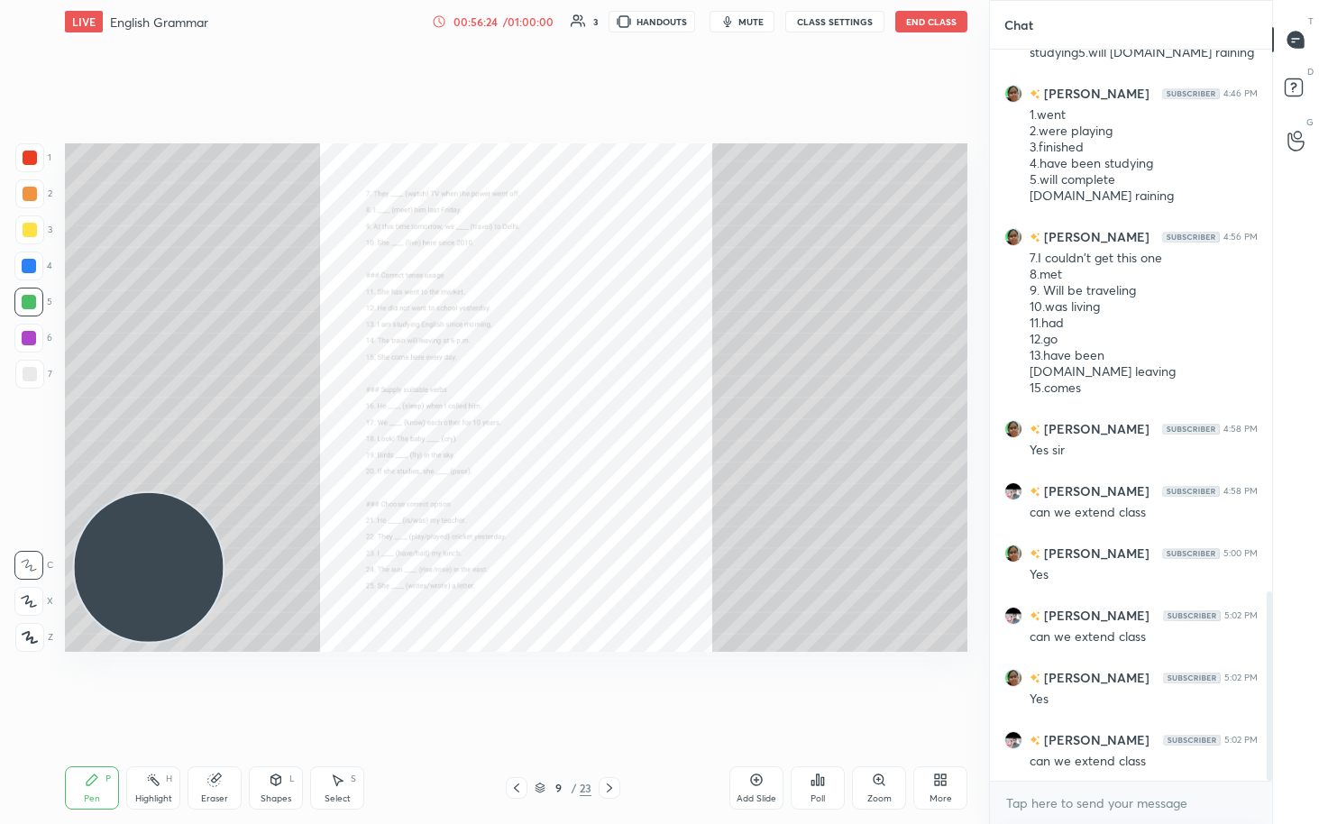
click at [647, 424] on div "More" at bounding box center [941, 798] width 23 height 9
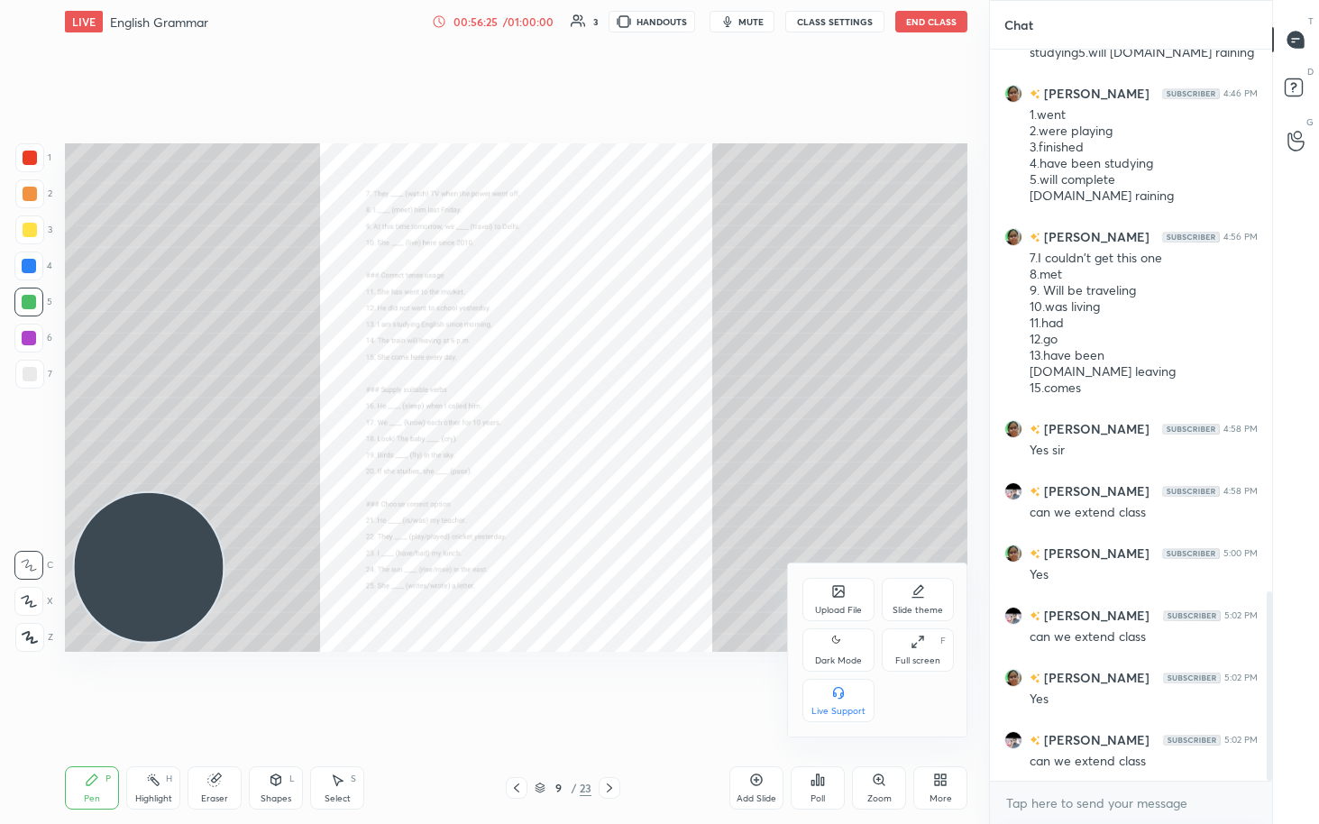
click at [647, 424] on div "Full screen" at bounding box center [917, 660] width 45 height 9
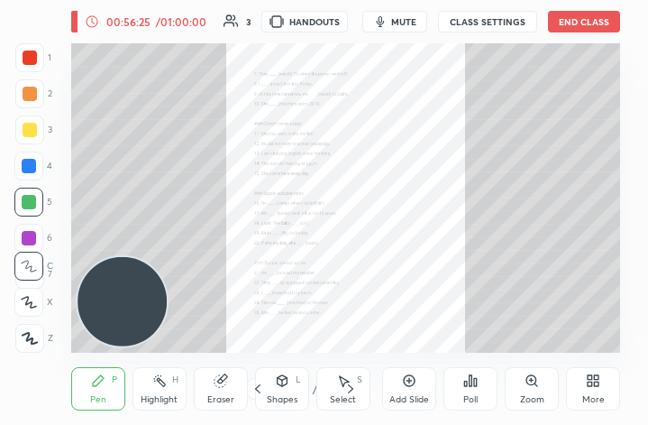
scroll to position [308, 575]
click at [594, 15] on button "End Class" at bounding box center [584, 22] width 72 height 22
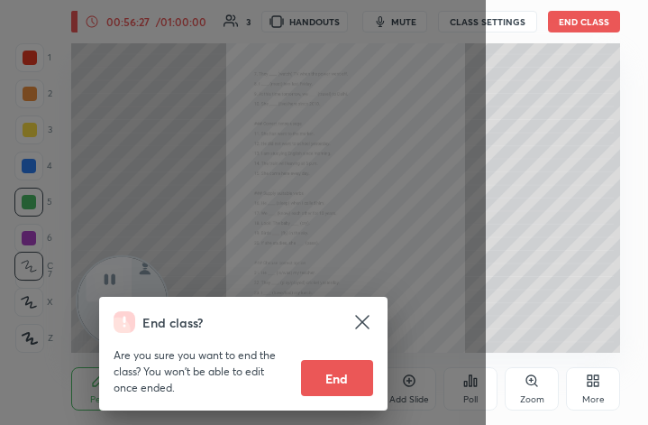
click at [344, 384] on button "End" at bounding box center [337, 378] width 72 height 36
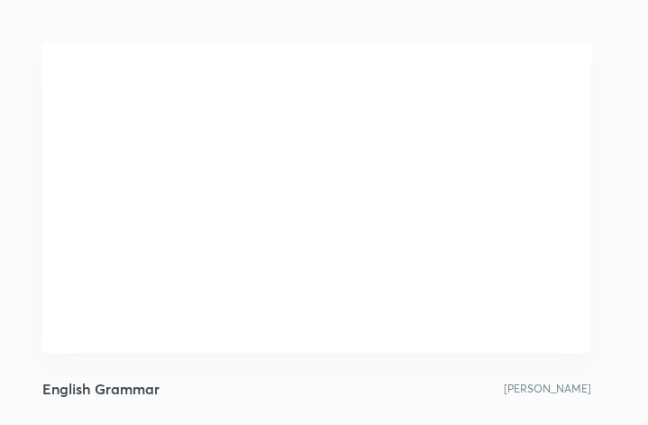
scroll to position [308, 633]
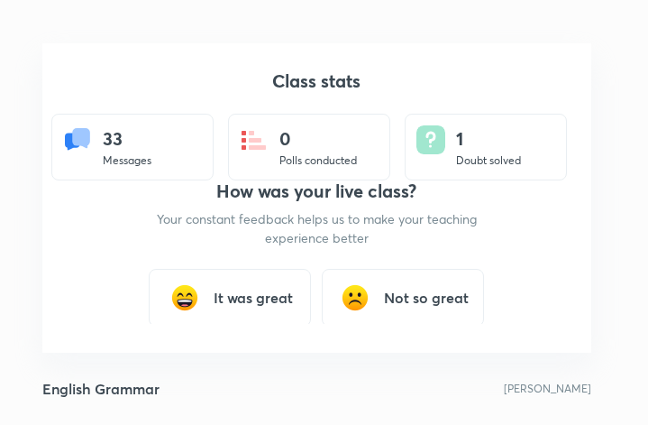
click at [260, 302] on h3 "It was great" at bounding box center [253, 298] width 79 height 22
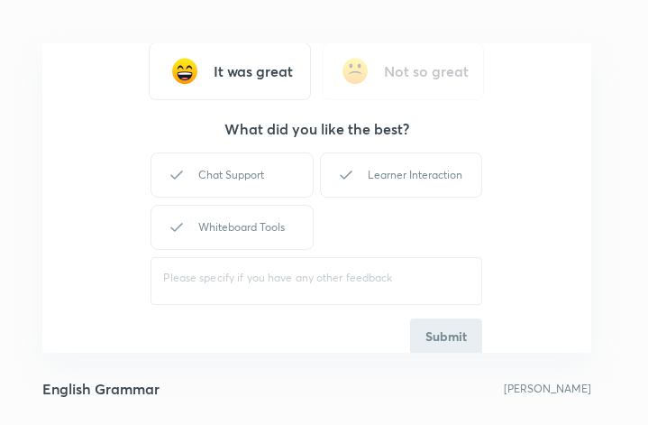
click at [233, 226] on div "Whiteboard Tools" at bounding box center [232, 227] width 162 height 45
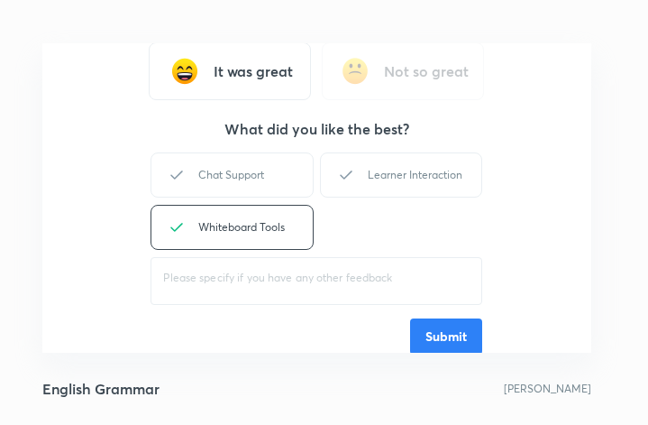
click at [228, 175] on div "Chat Support" at bounding box center [232, 174] width 162 height 45
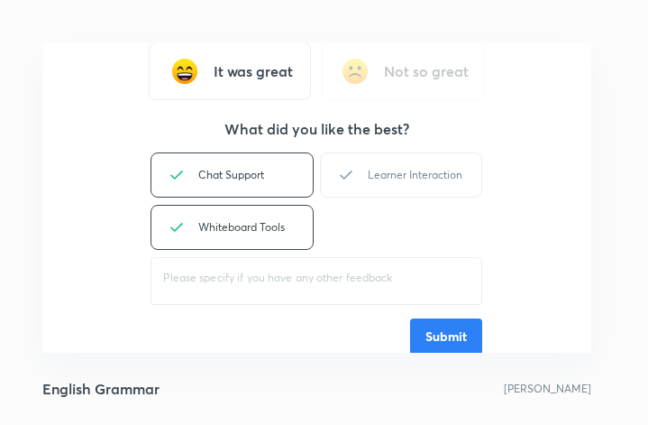
click at [421, 184] on div "Learner Interaction" at bounding box center [401, 174] width 162 height 45
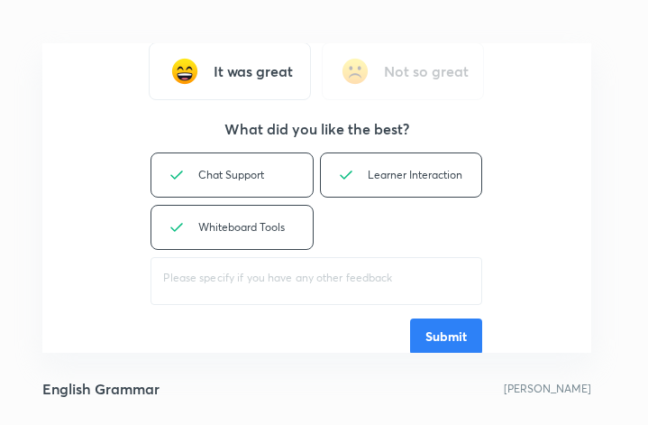
click at [450, 351] on button "Submit" at bounding box center [446, 336] width 72 height 36
